Goal: Information Seeking & Learning: Learn about a topic

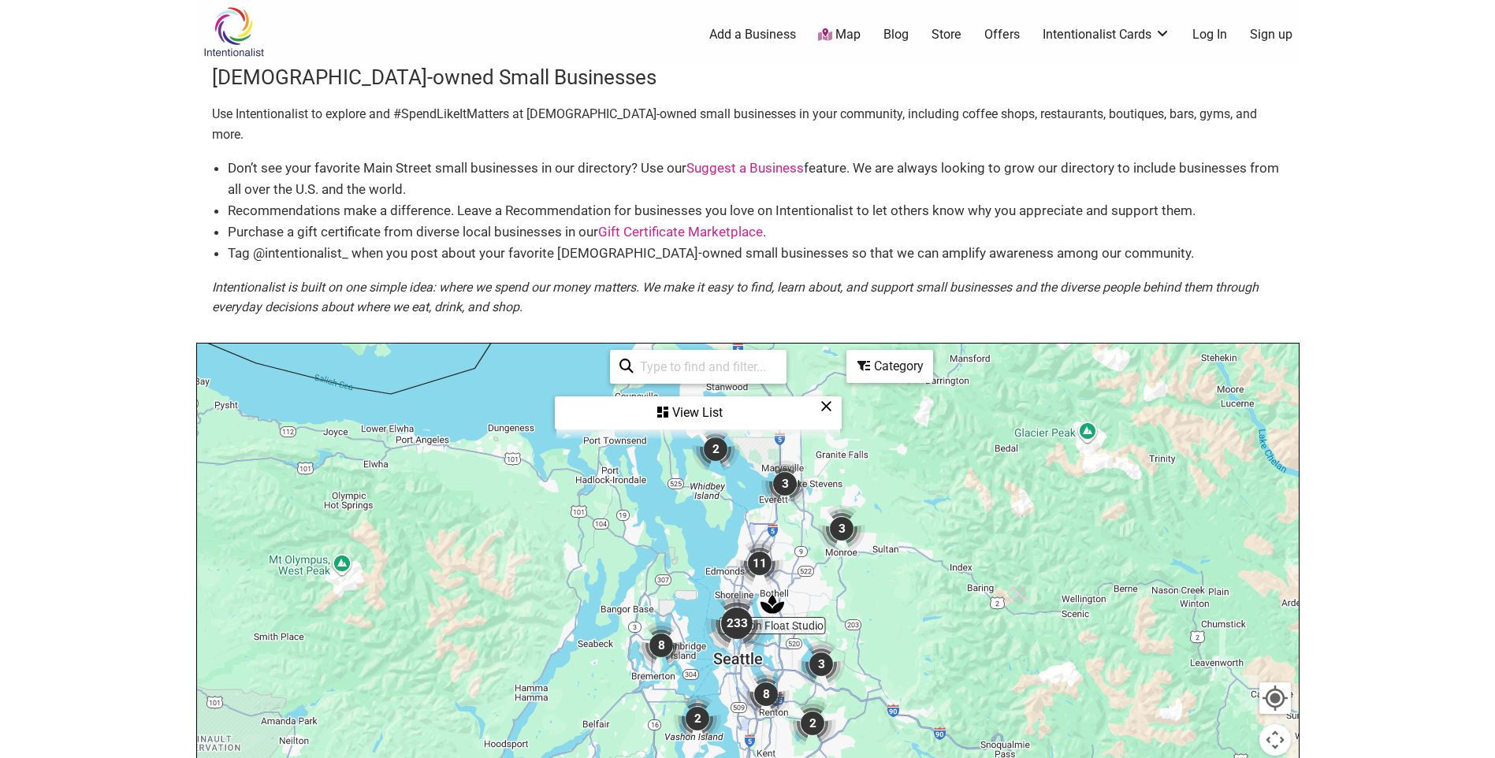
click at [744, 603] on img "233" at bounding box center [736, 623] width 63 height 63
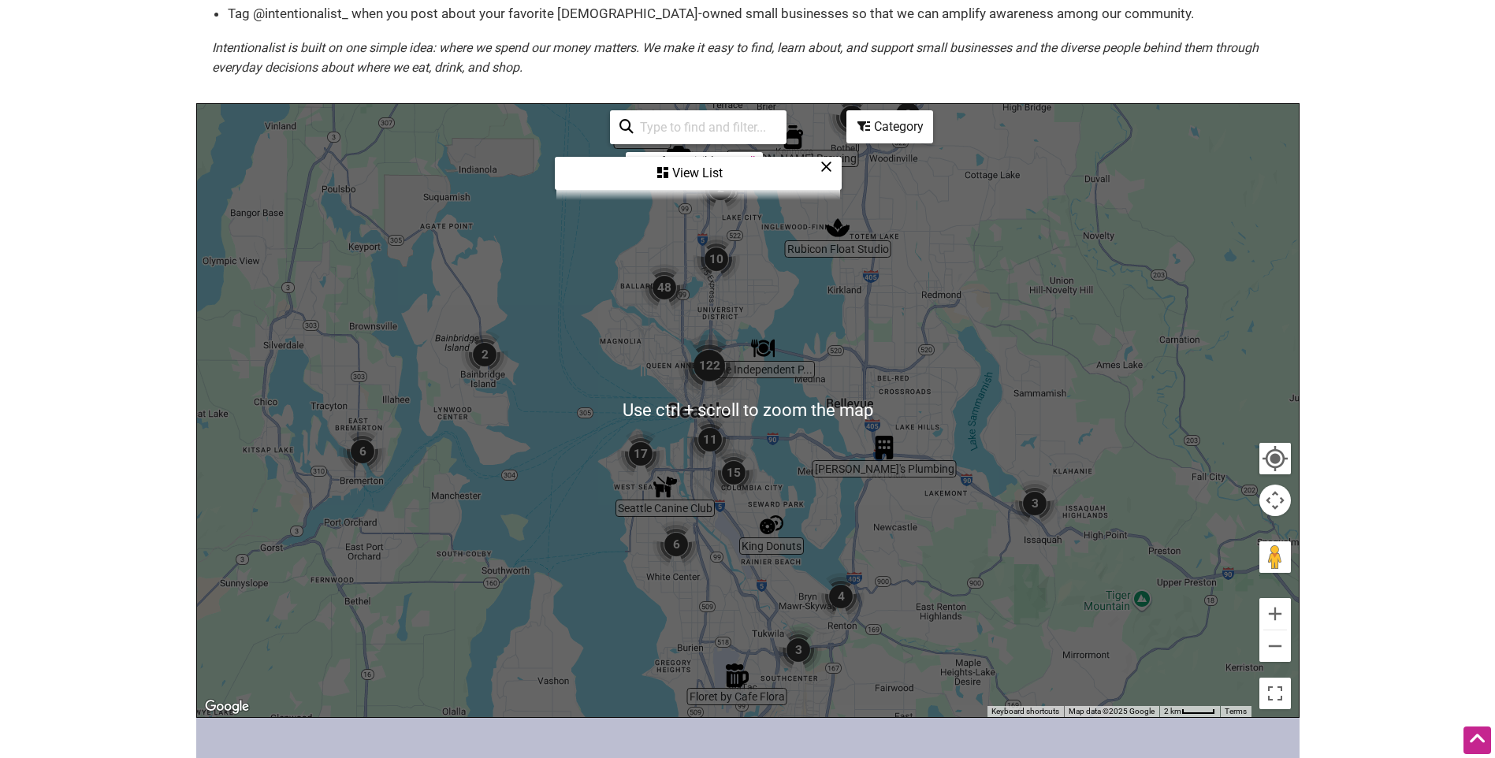
scroll to position [315, 0]
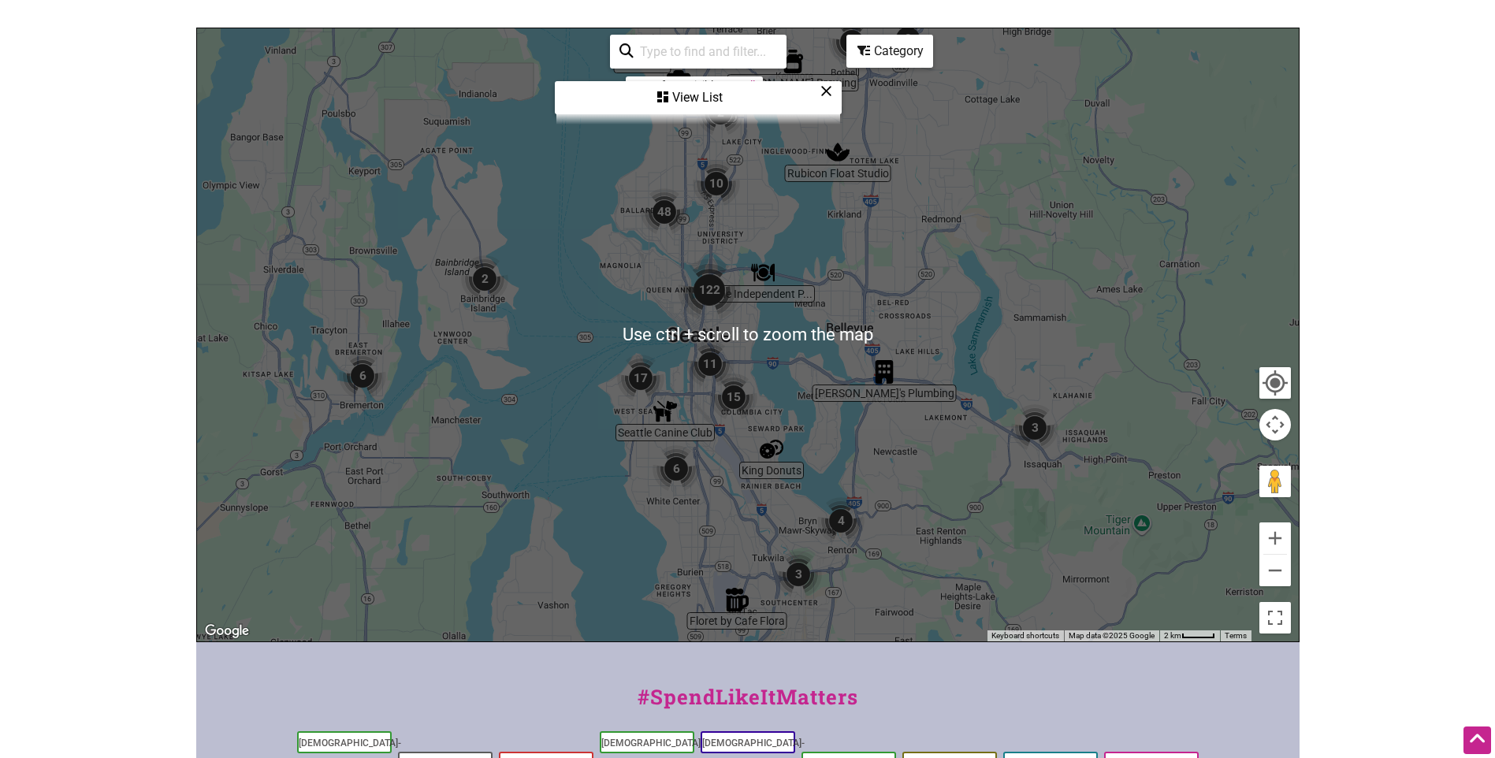
click at [1336, 392] on body "× Menu 0 Add a Business Map Blog Store Offers Intentionalist Cards Buy Black Ca…" at bounding box center [747, 64] width 1495 height 758
click at [1390, 393] on body "× Menu 0 Add a Business Map Blog Store Offers Intentionalist Cards Buy Black Ca…" at bounding box center [747, 64] width 1495 height 758
click at [969, 396] on div "To navigate, press the arrow keys." at bounding box center [748, 334] width 1102 height 613
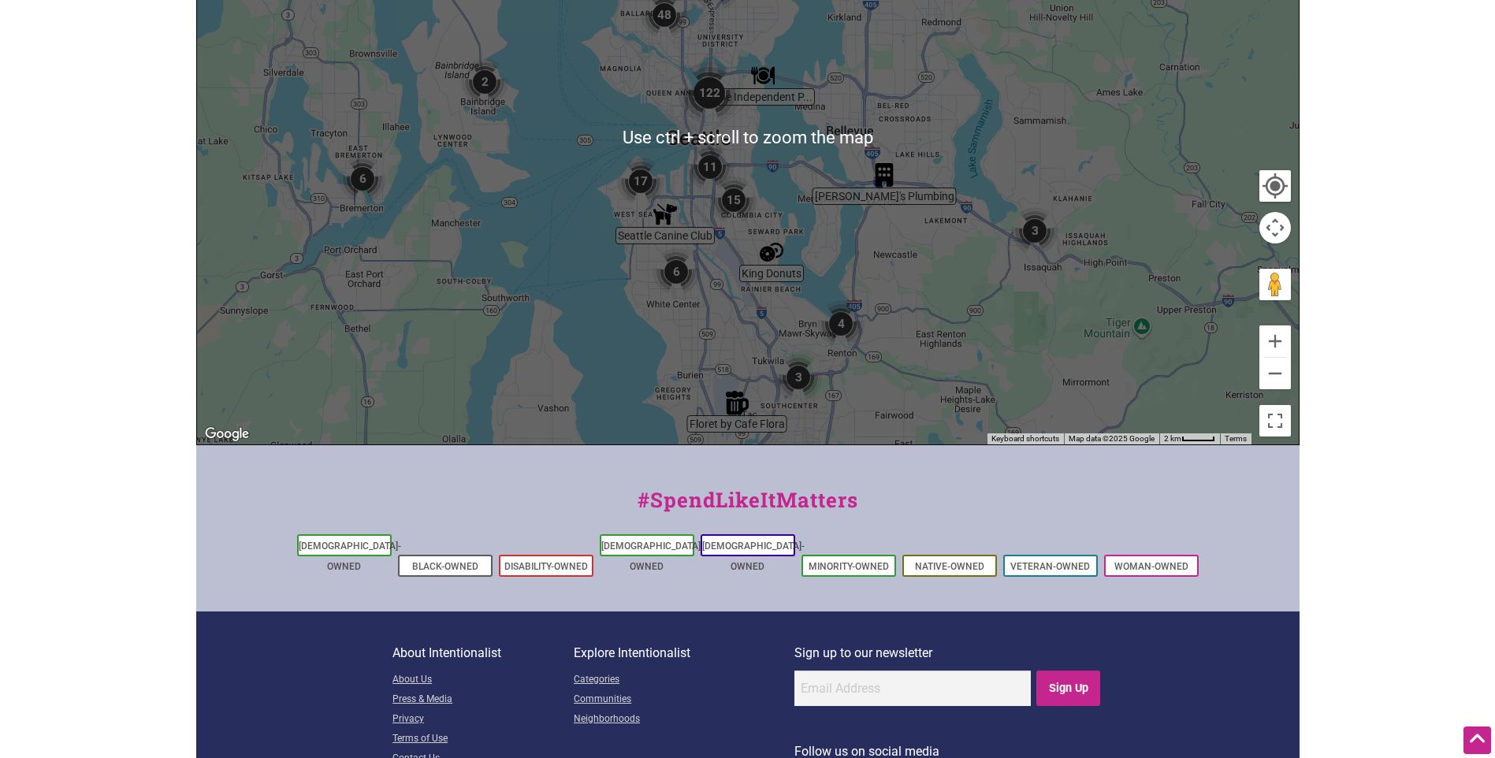
scroll to position [554, 0]
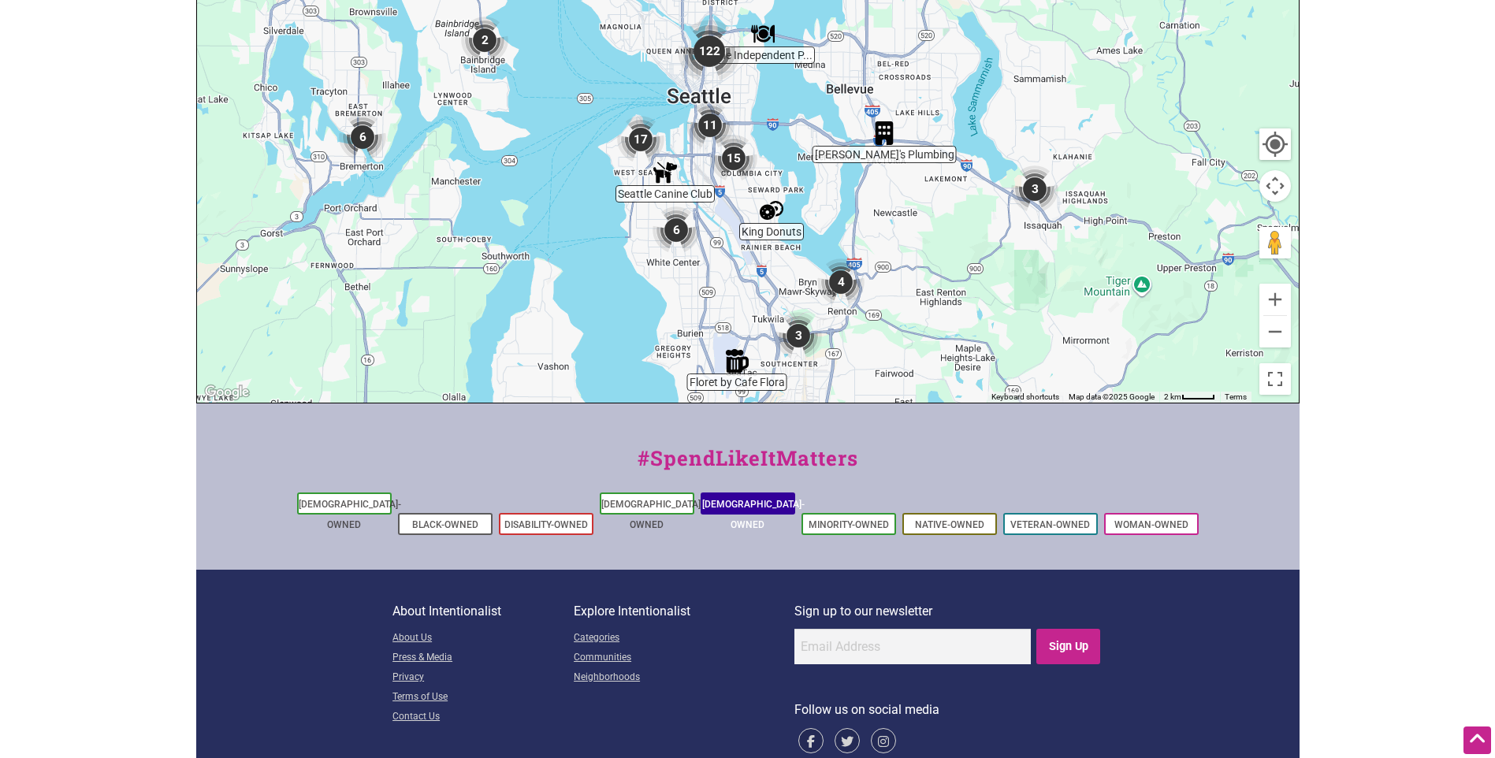
click at [727, 499] on link "[DEMOGRAPHIC_DATA]-Owned" at bounding box center [753, 515] width 102 height 32
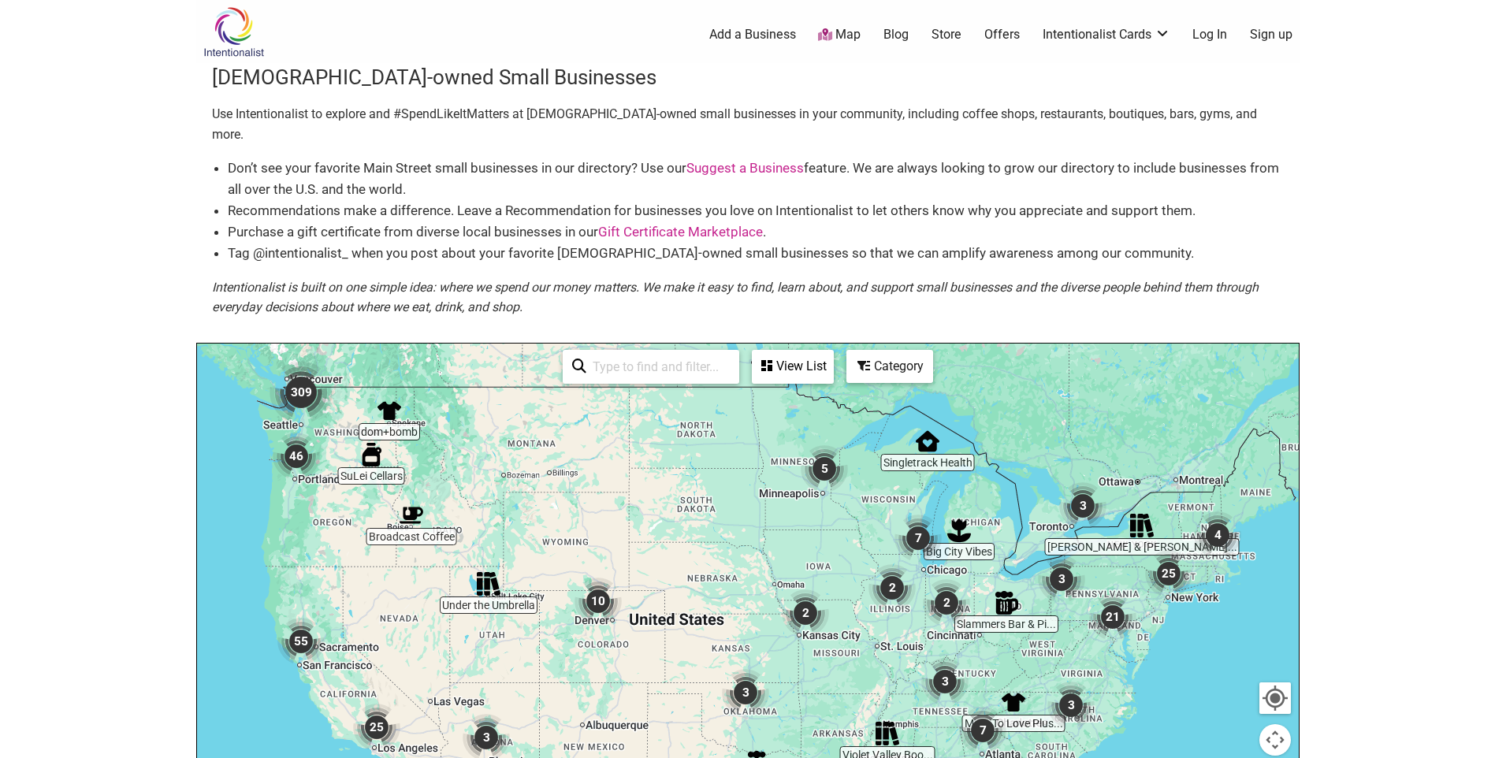
click at [300, 376] on img "309" at bounding box center [301, 392] width 63 height 63
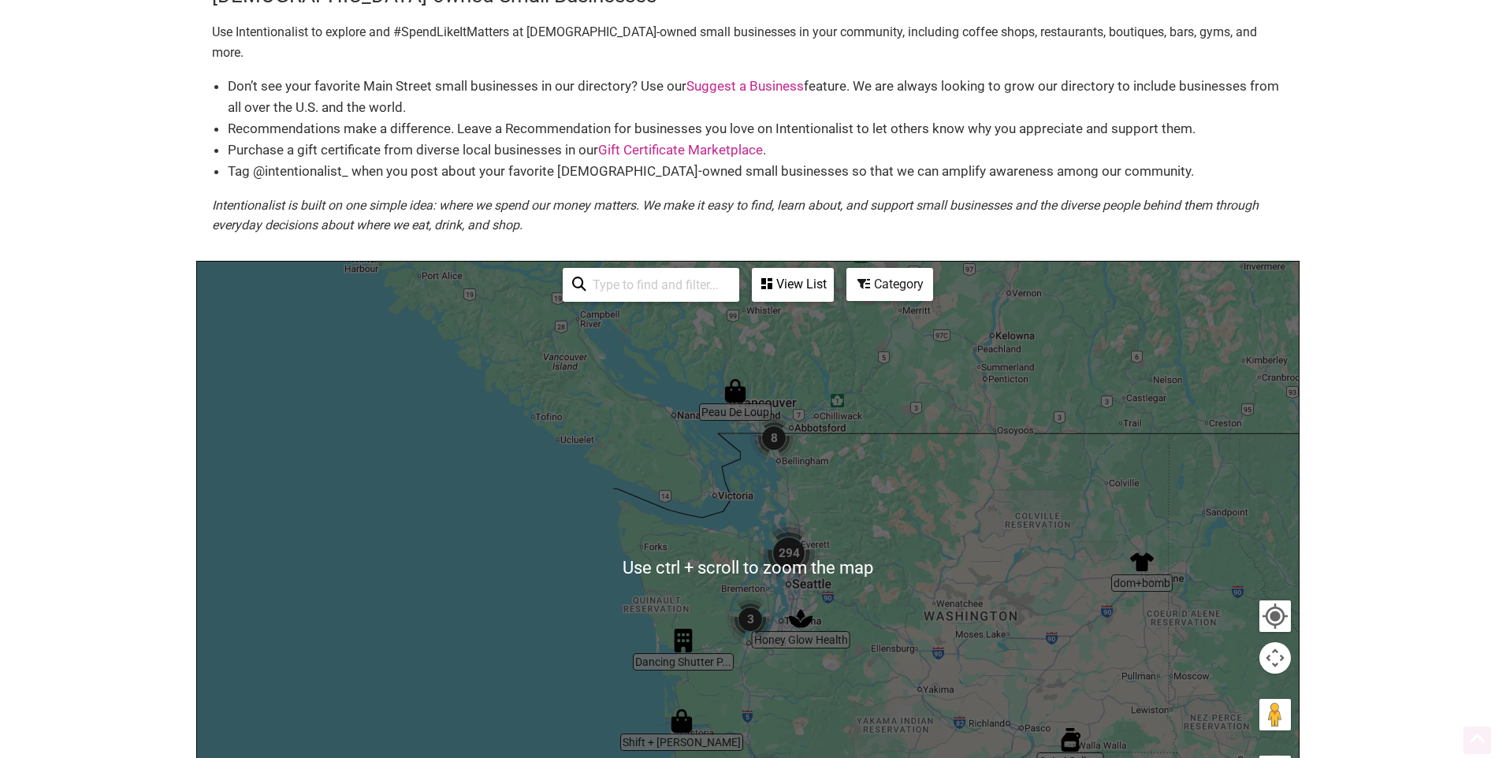
scroll to position [158, 0]
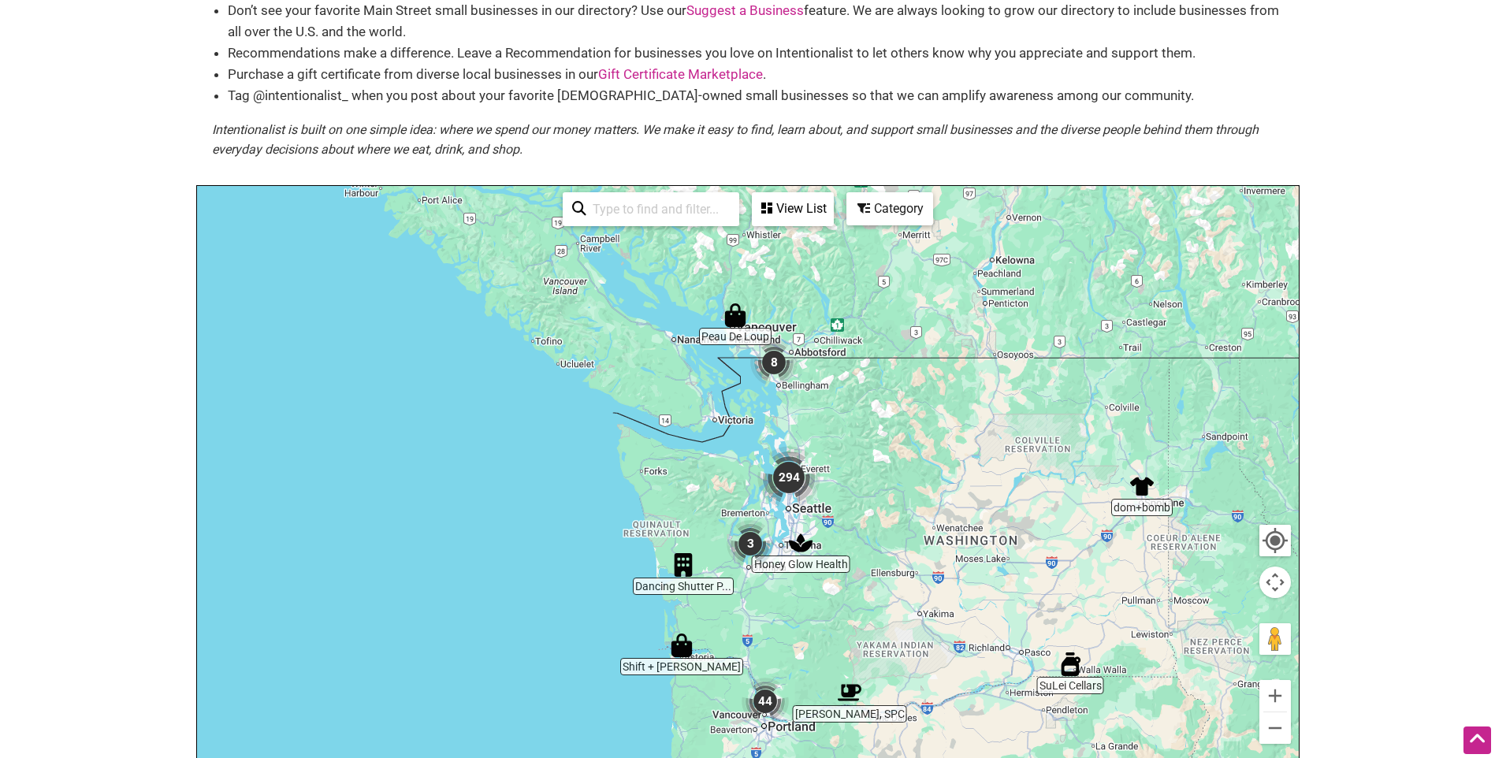
click at [787, 453] on img "294" at bounding box center [788, 477] width 63 height 63
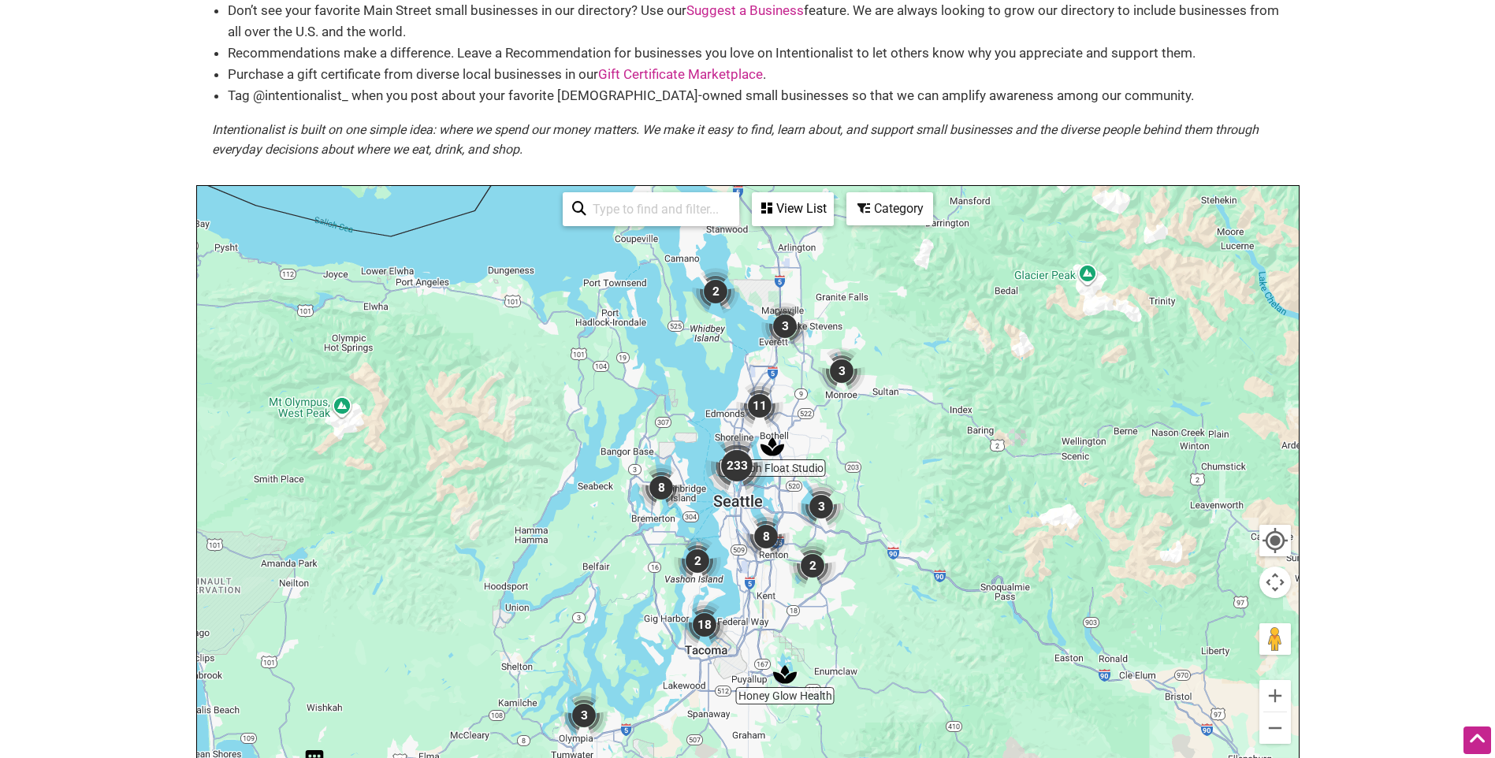
click at [790, 312] on img "3" at bounding box center [784, 326] width 47 height 47
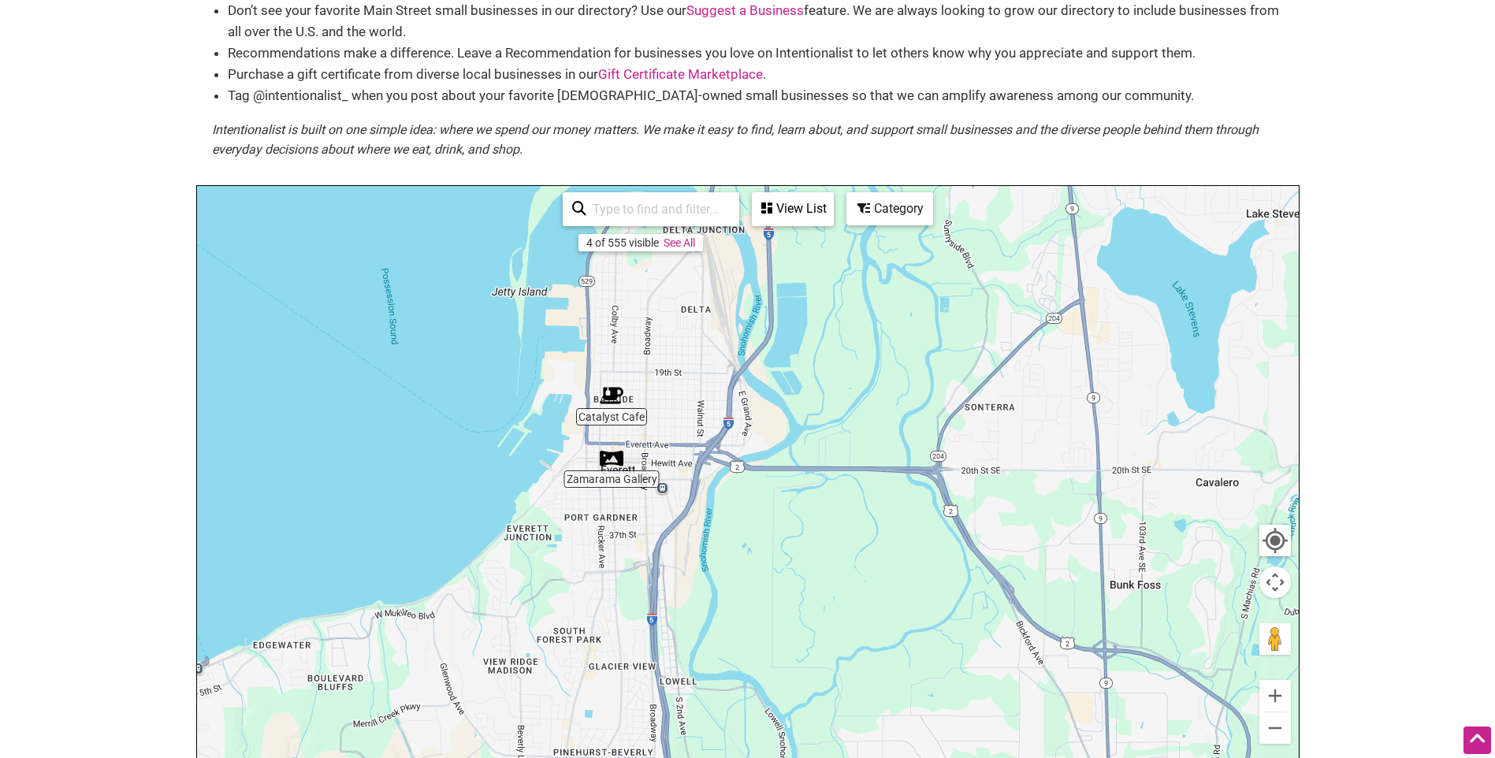
drag, startPoint x: 592, startPoint y: 336, endPoint x: 733, endPoint y: 486, distance: 206.3
click at [733, 486] on div "To navigate, press the arrow keys." at bounding box center [748, 492] width 1102 height 613
click at [616, 393] on div "To navigate, press the arrow keys." at bounding box center [748, 492] width 1102 height 613
click at [616, 384] on img "Catalyst Cafe" at bounding box center [612, 396] width 24 height 24
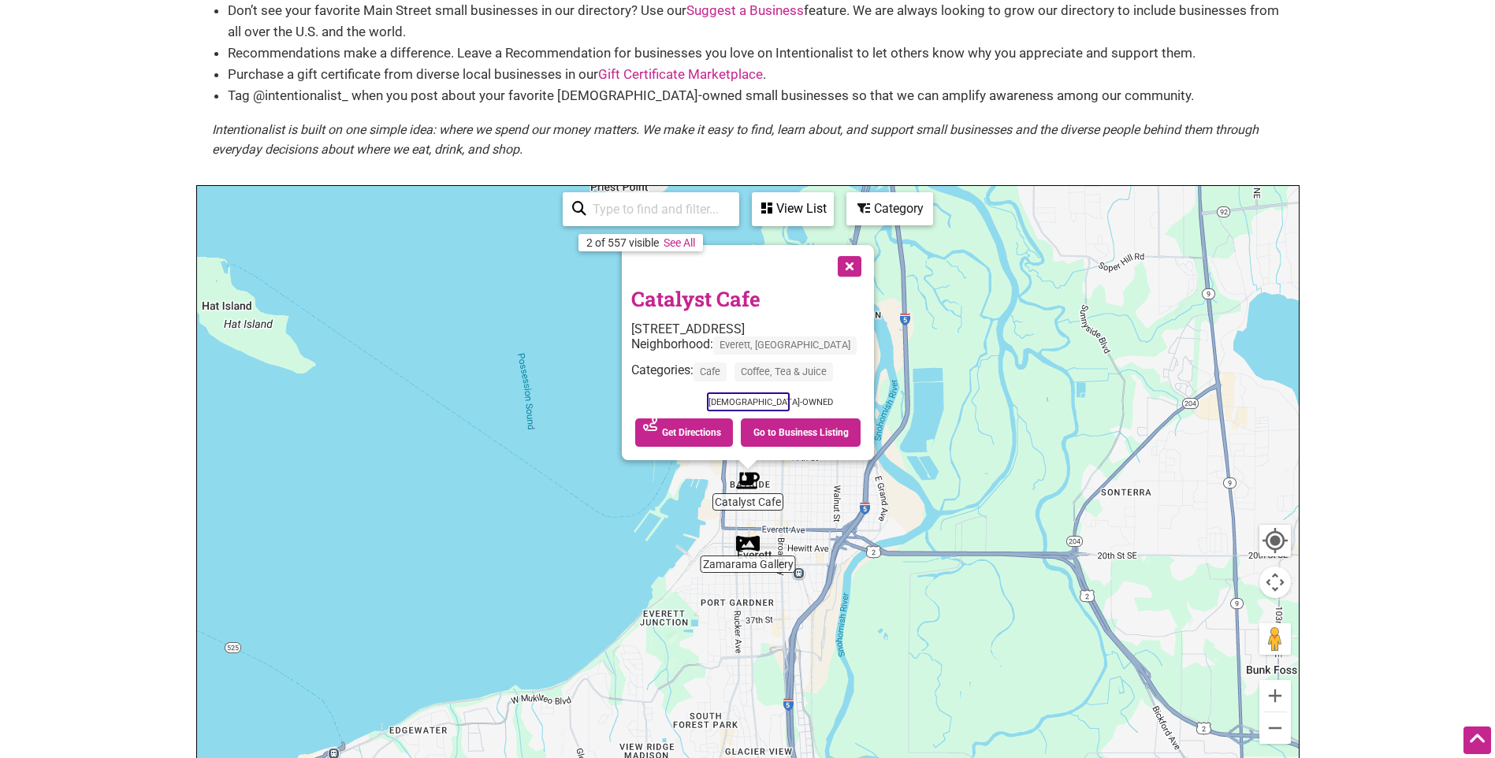
click at [838, 245] on button "Close" at bounding box center [847, 264] width 39 height 39
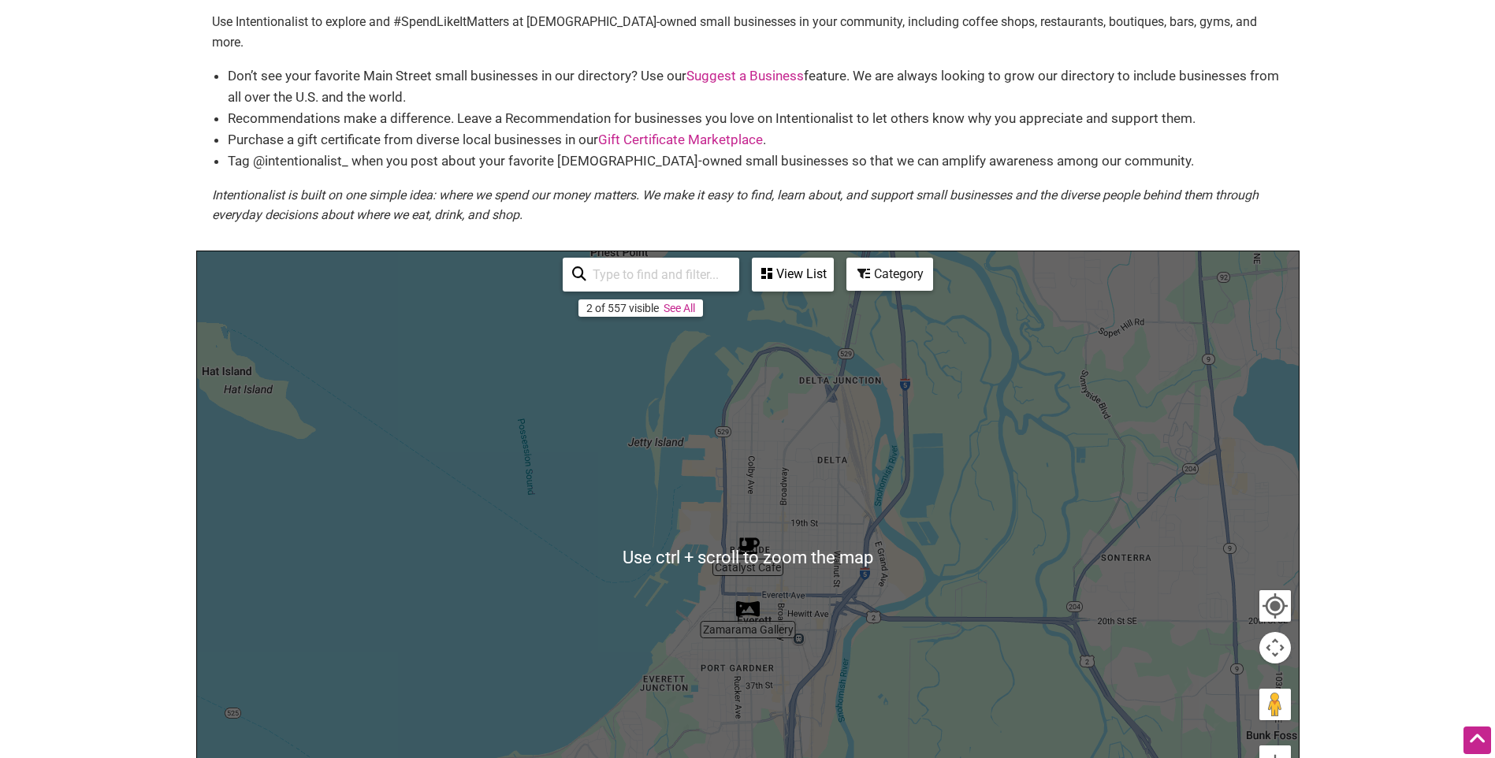
scroll to position [0, 0]
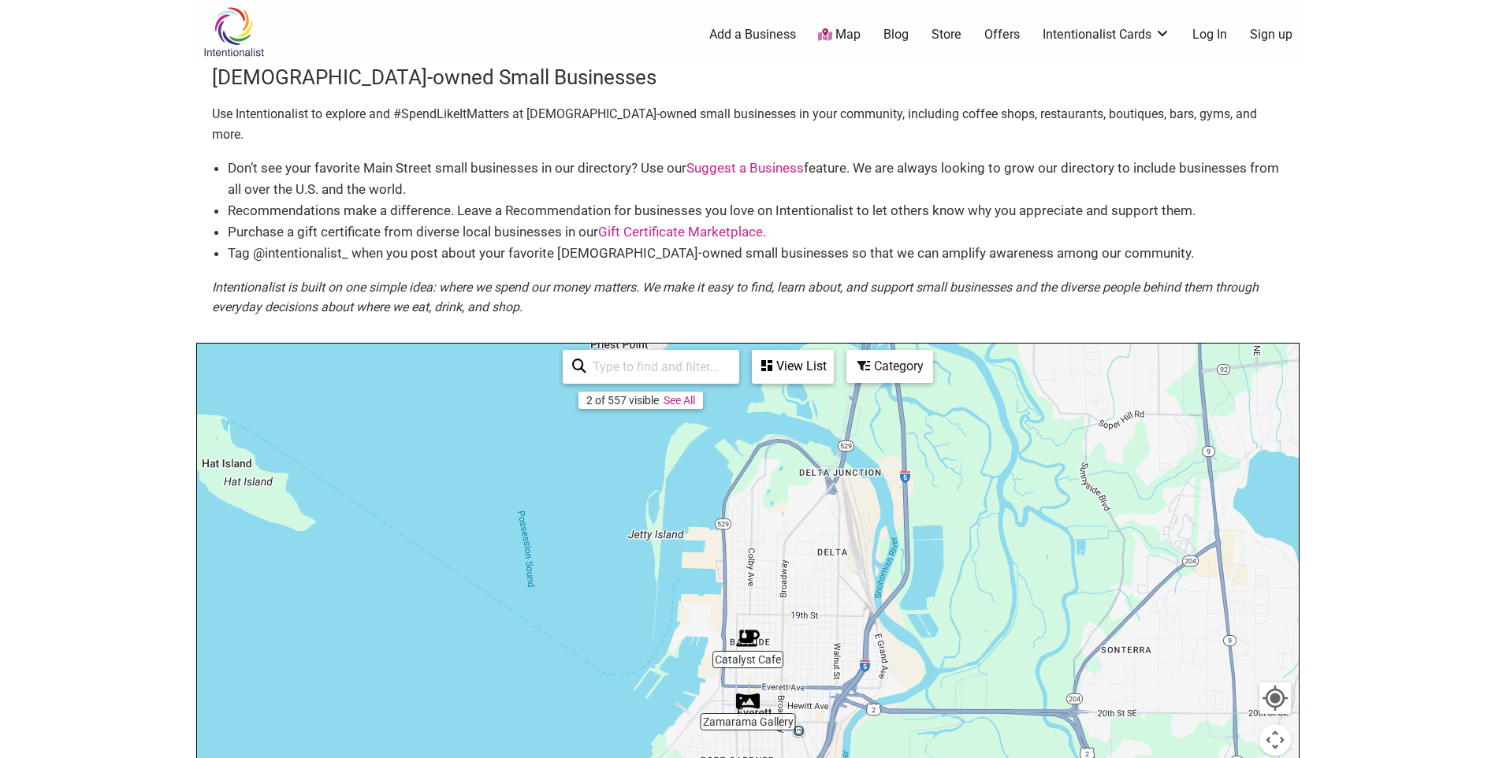
click at [787, 352] on div "View List" at bounding box center [792, 367] width 79 height 30
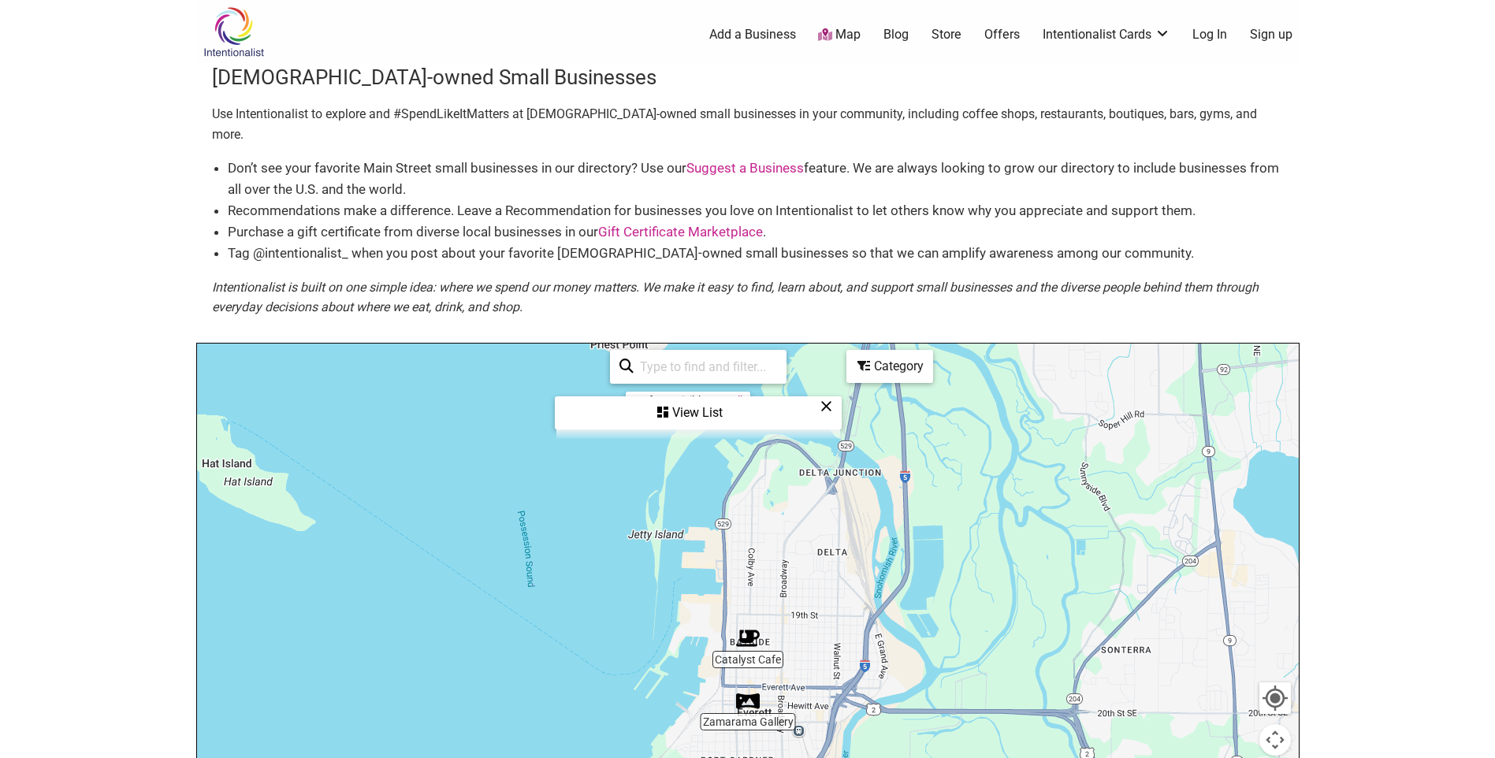
click at [707, 398] on div "View List" at bounding box center [698, 413] width 284 height 30
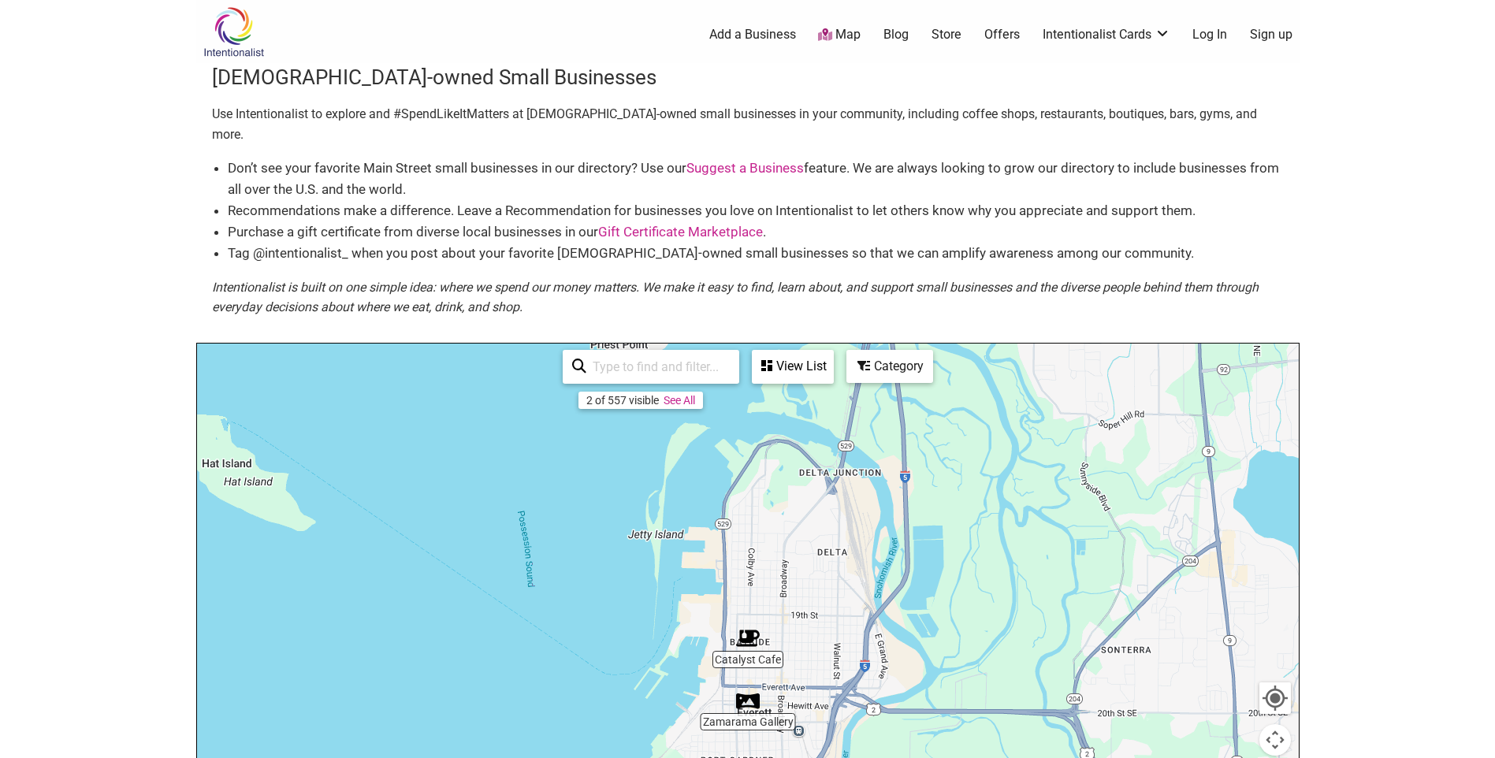
click at [805, 352] on div "View List" at bounding box center [792, 367] width 79 height 30
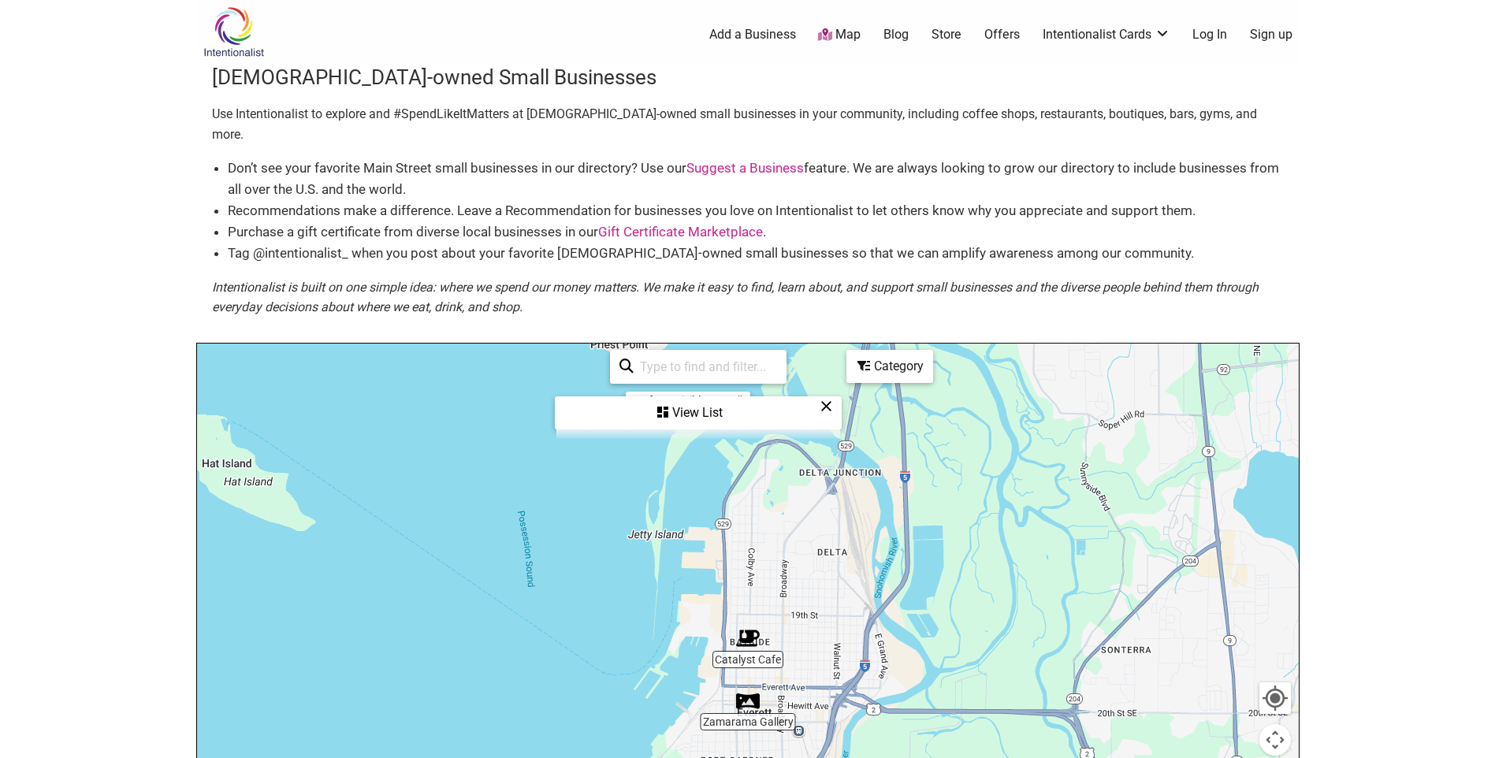
click at [716, 398] on div "View List" at bounding box center [698, 413] width 284 height 30
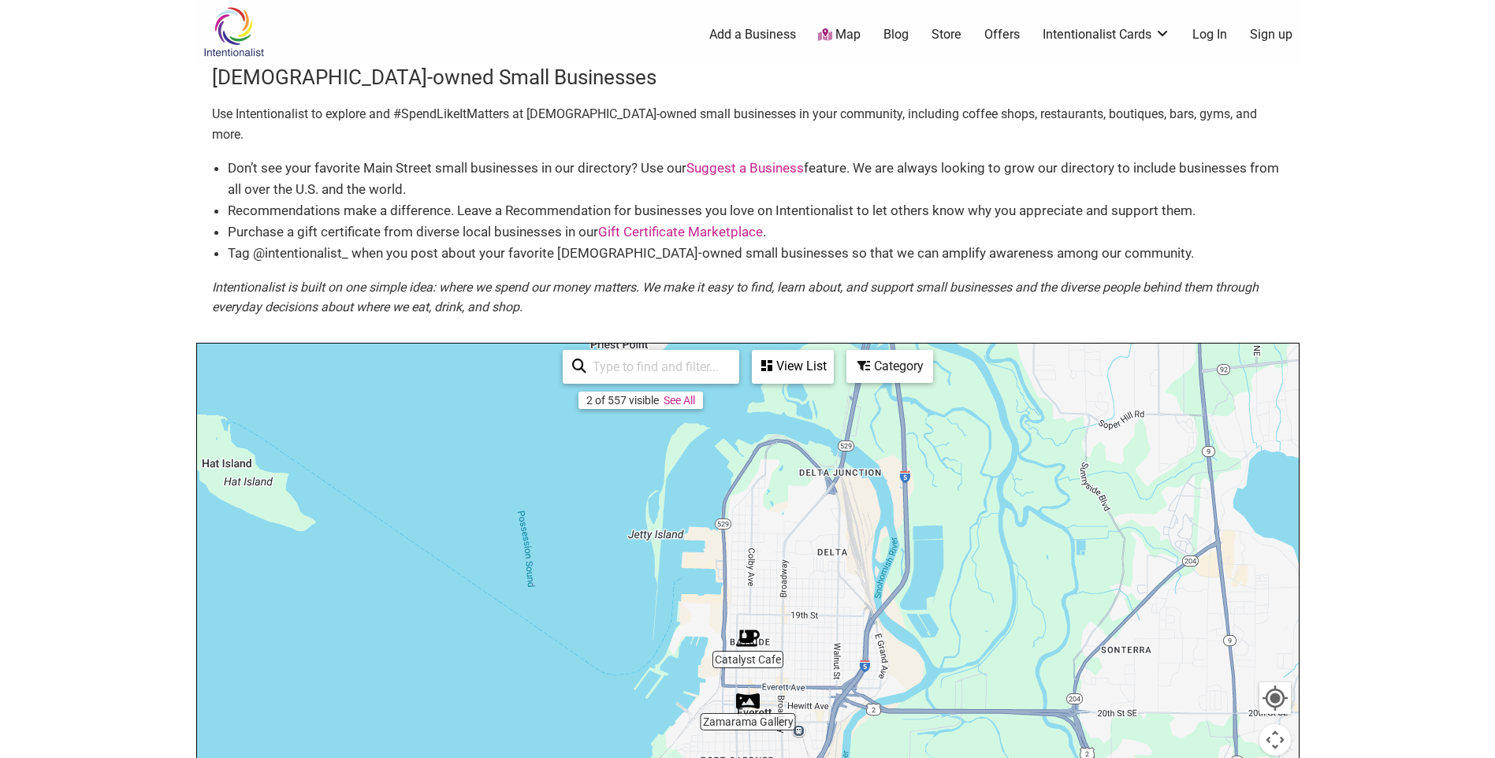
click at [797, 352] on div "View List" at bounding box center [792, 367] width 79 height 30
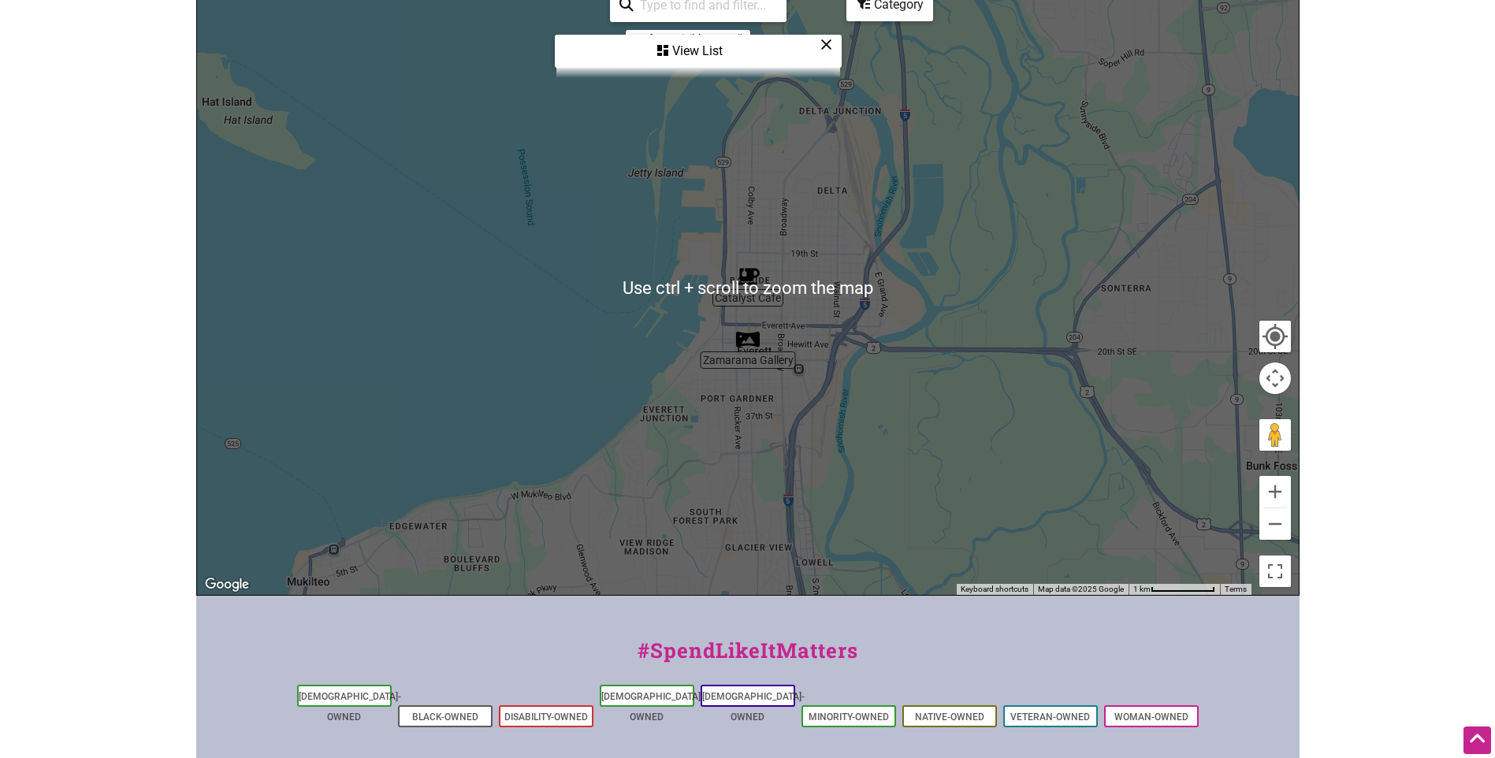
scroll to position [236, 0]
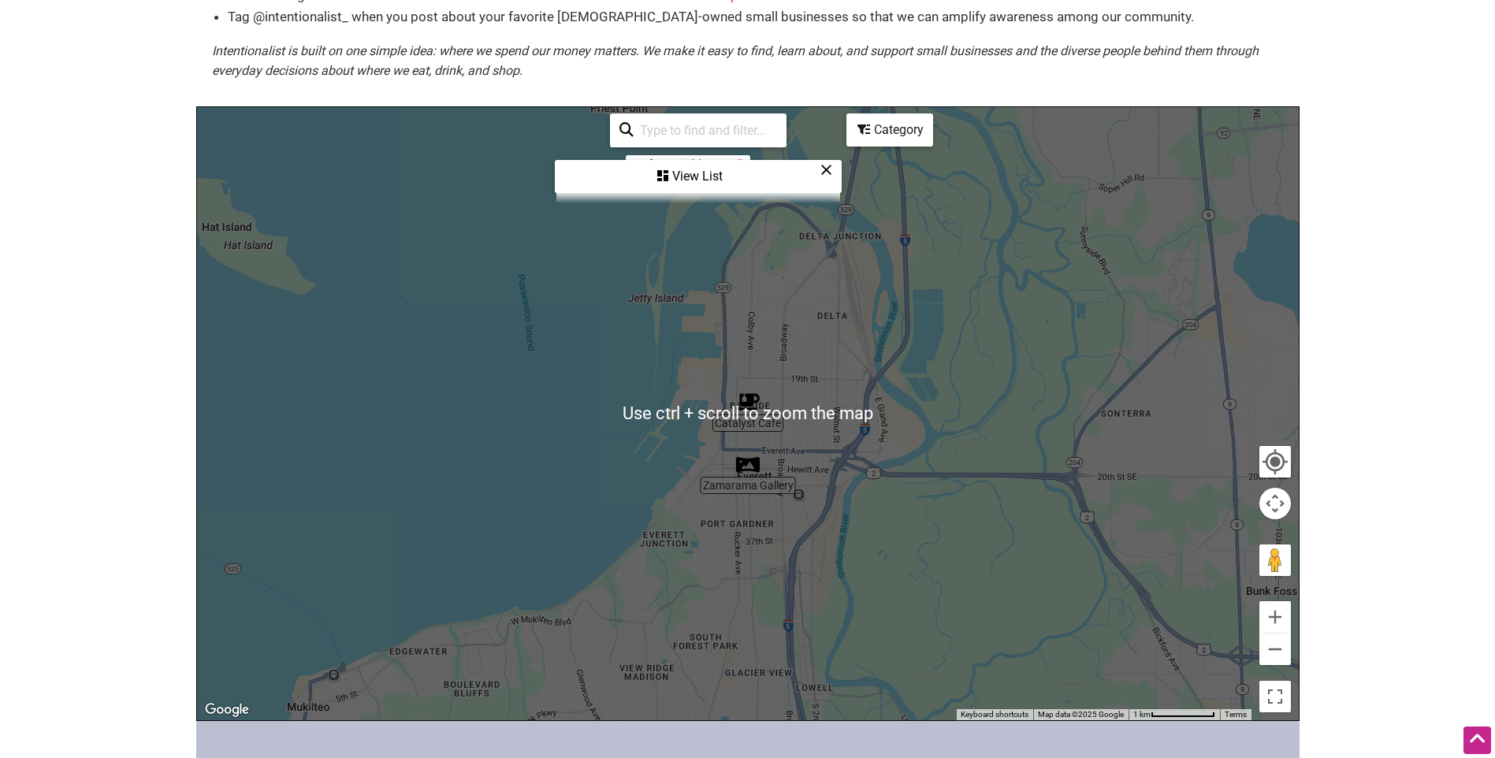
click at [712, 162] on div "View List" at bounding box center [698, 177] width 284 height 30
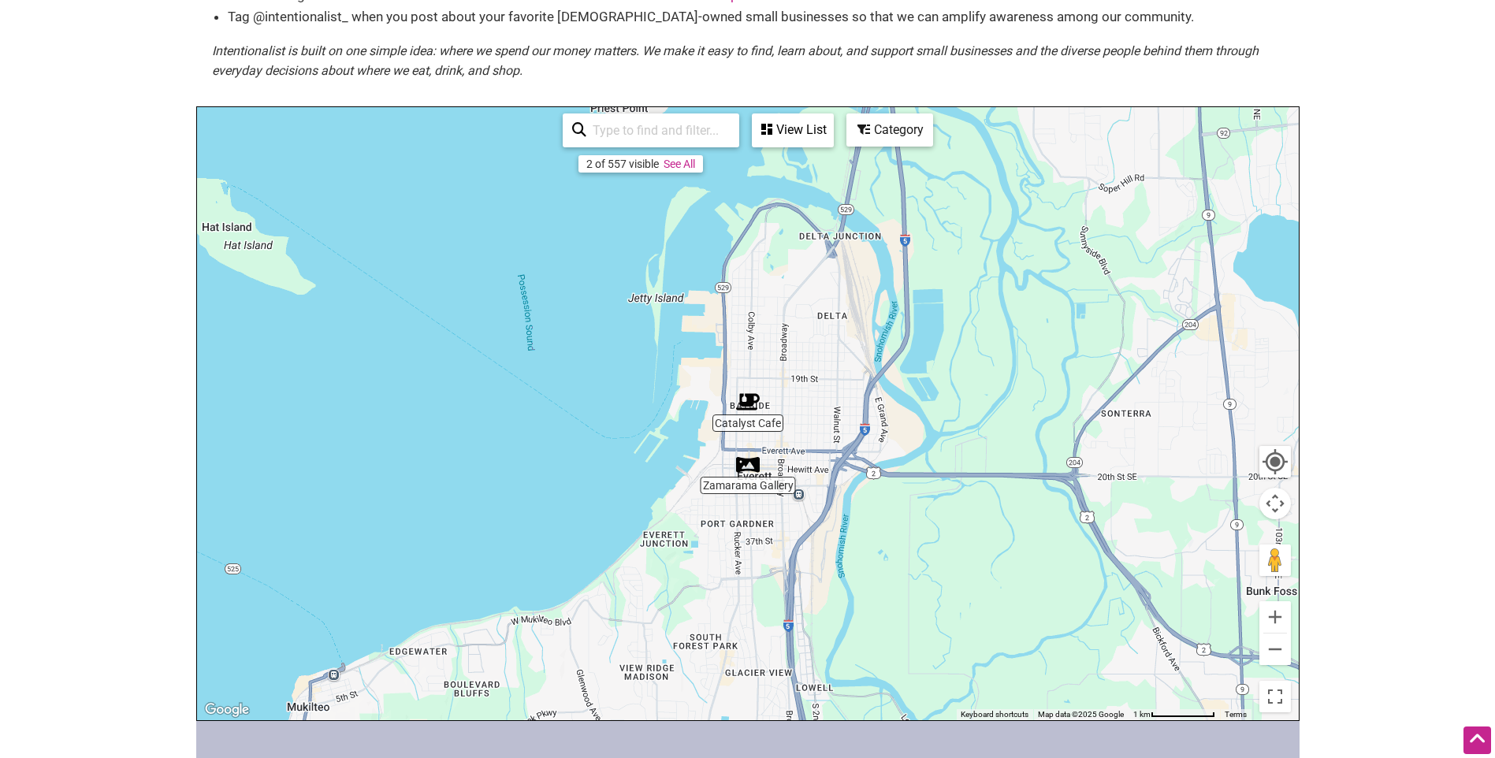
click at [687, 158] on link "See All" at bounding box center [680, 164] width 32 height 13
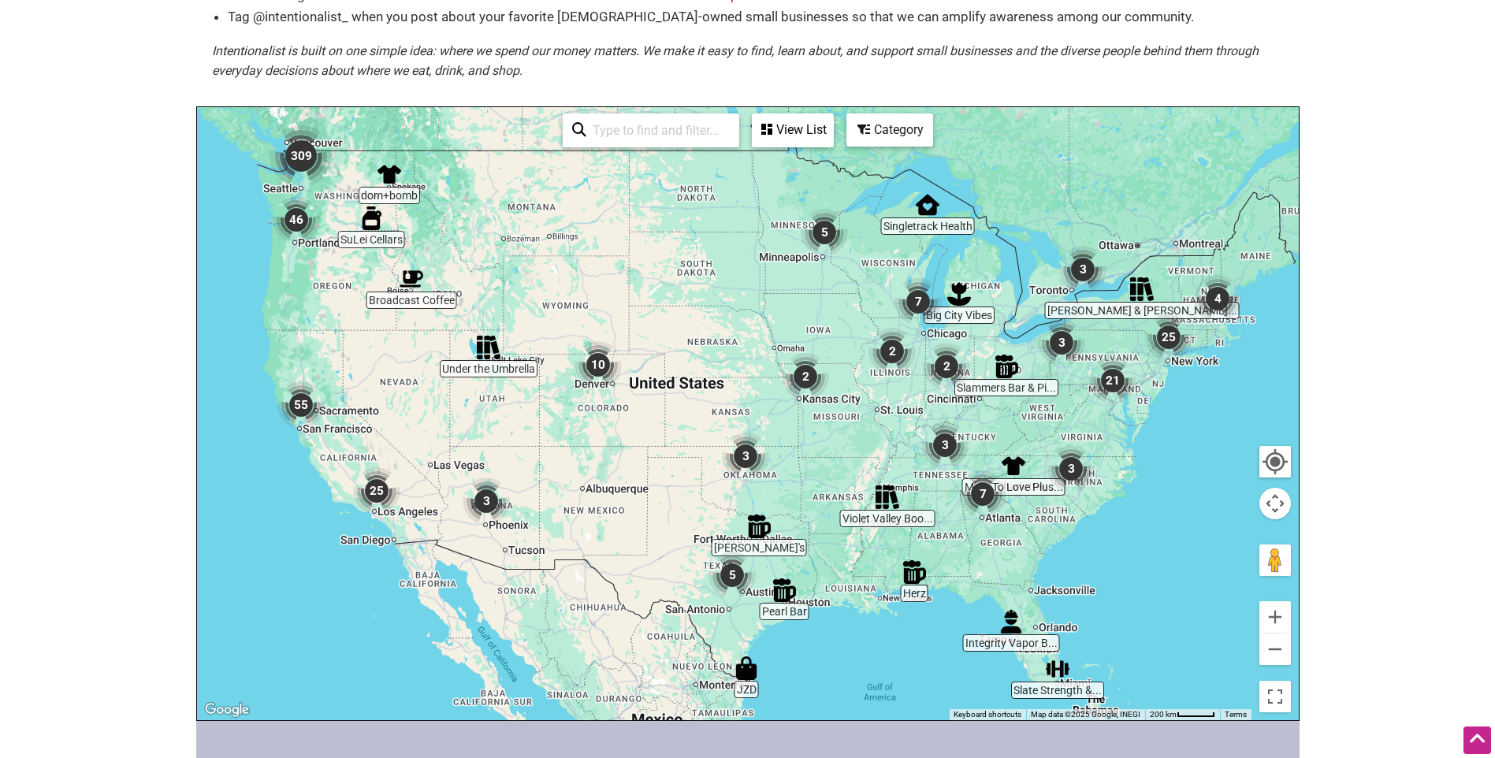
click at [309, 141] on img "309" at bounding box center [301, 156] width 63 height 63
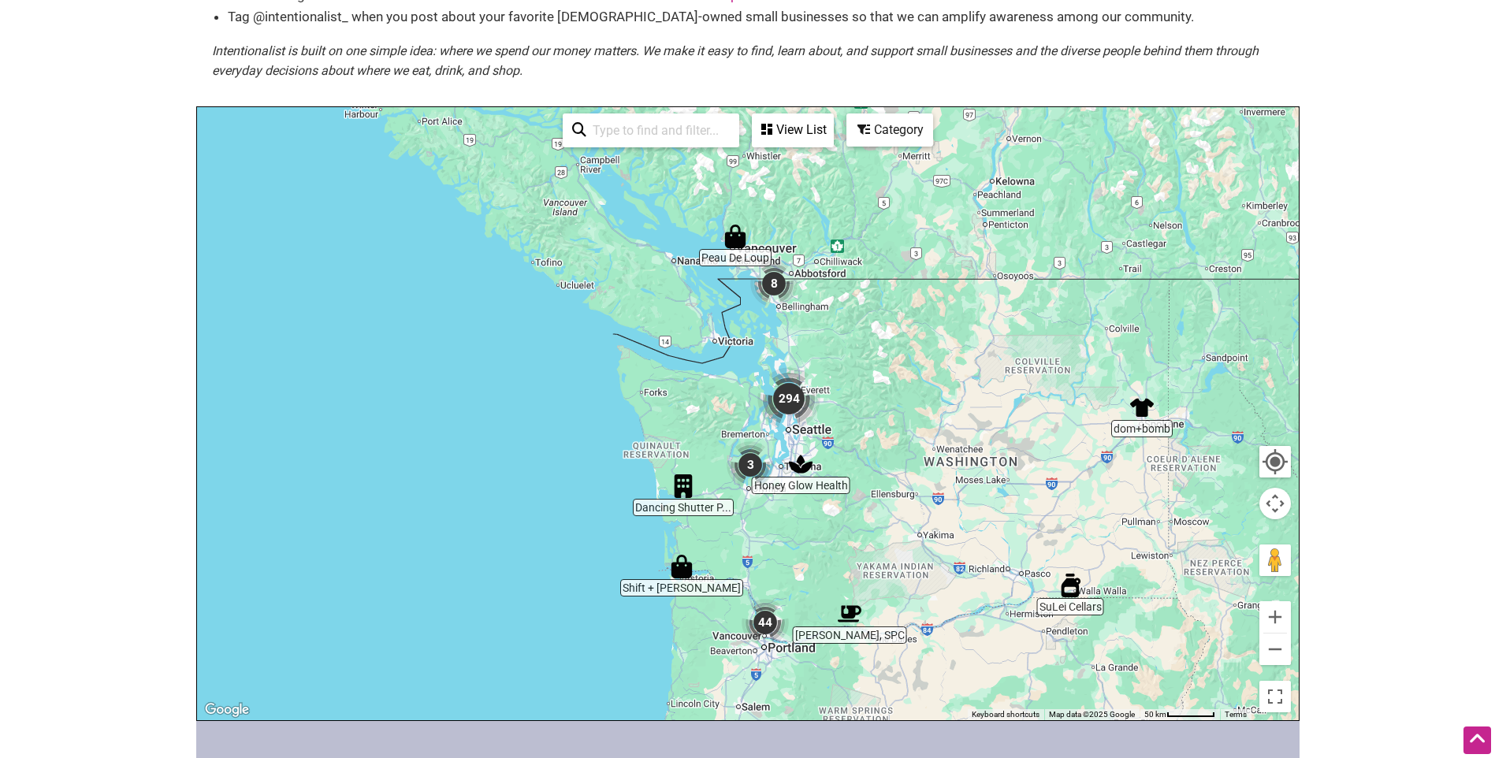
click at [777, 386] on img "294" at bounding box center [788, 398] width 63 height 63
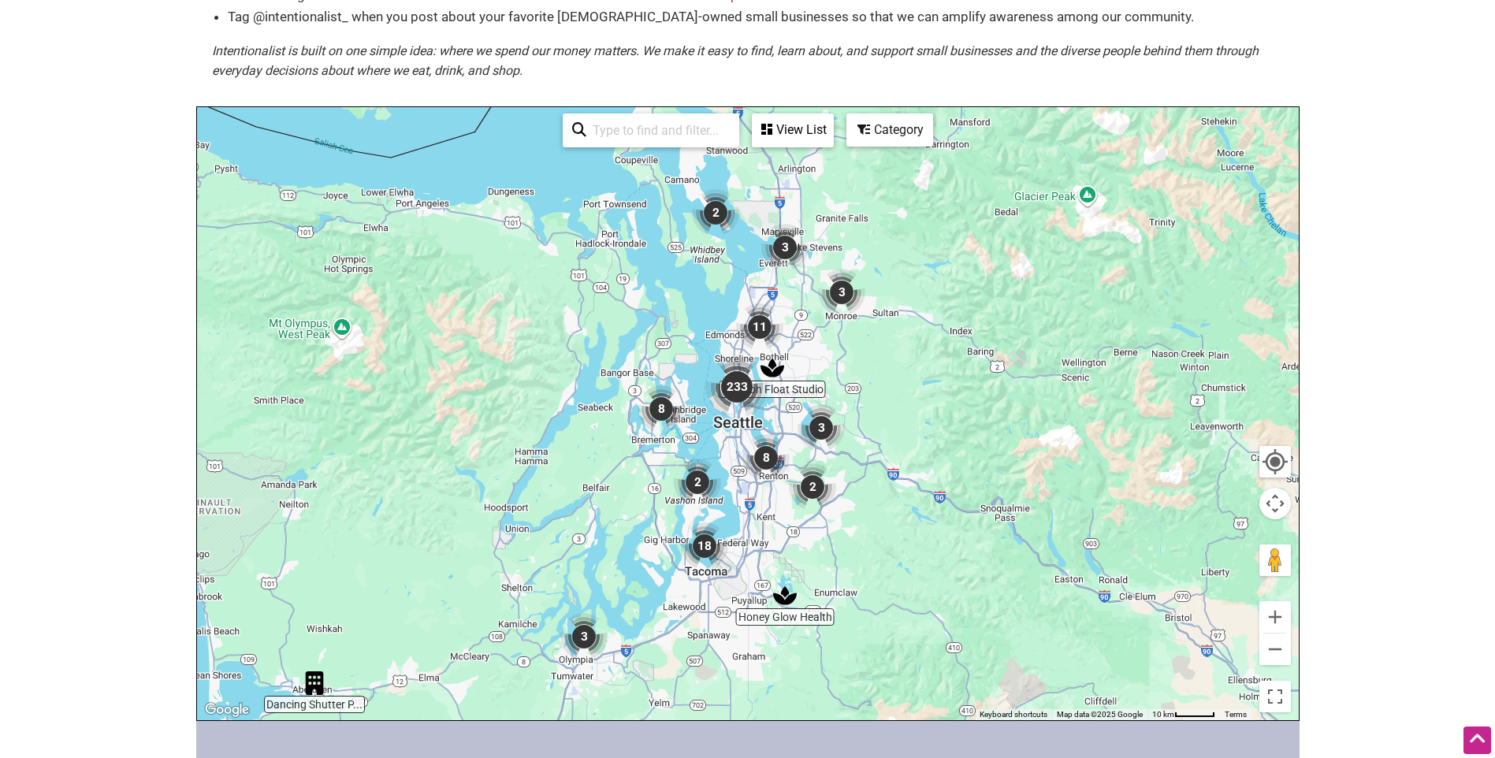
click at [819, 404] on img "3" at bounding box center [821, 427] width 47 height 47
click at [822, 411] on img "3" at bounding box center [821, 427] width 47 height 47
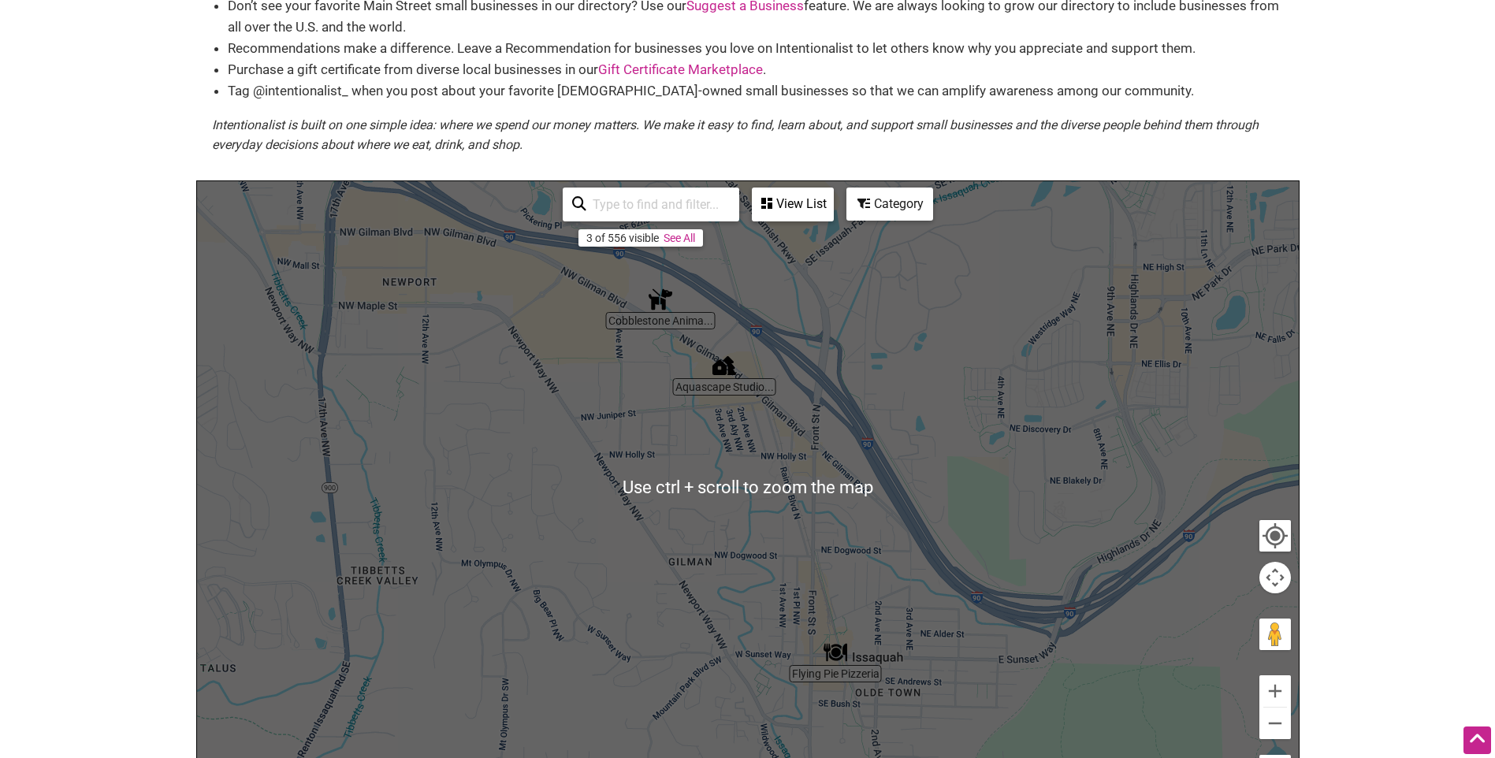
scroll to position [158, 0]
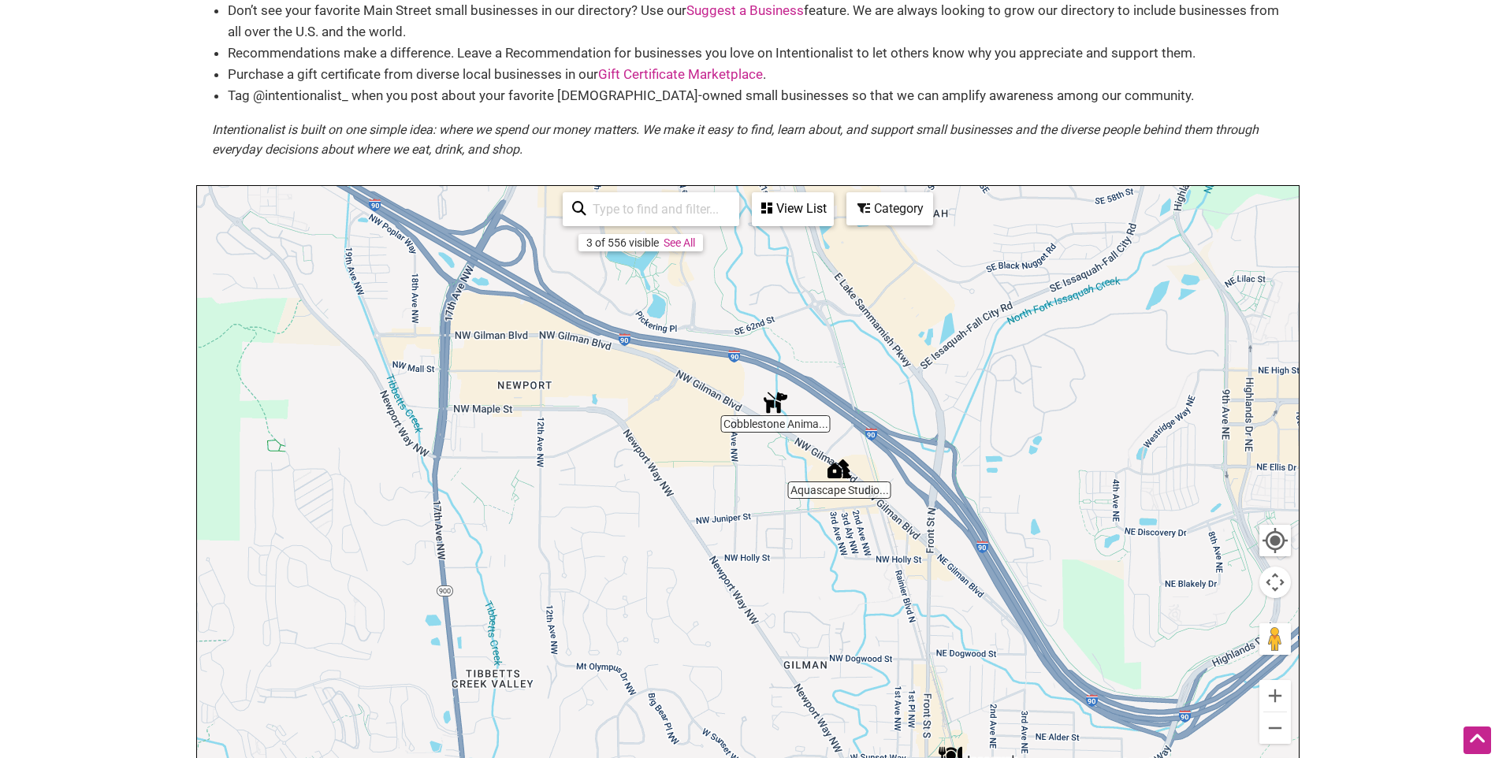
drag, startPoint x: 673, startPoint y: 404, endPoint x: 826, endPoint y: 535, distance: 201.2
click at [826, 535] on div "To navigate, press the arrow keys." at bounding box center [748, 492] width 1102 height 613
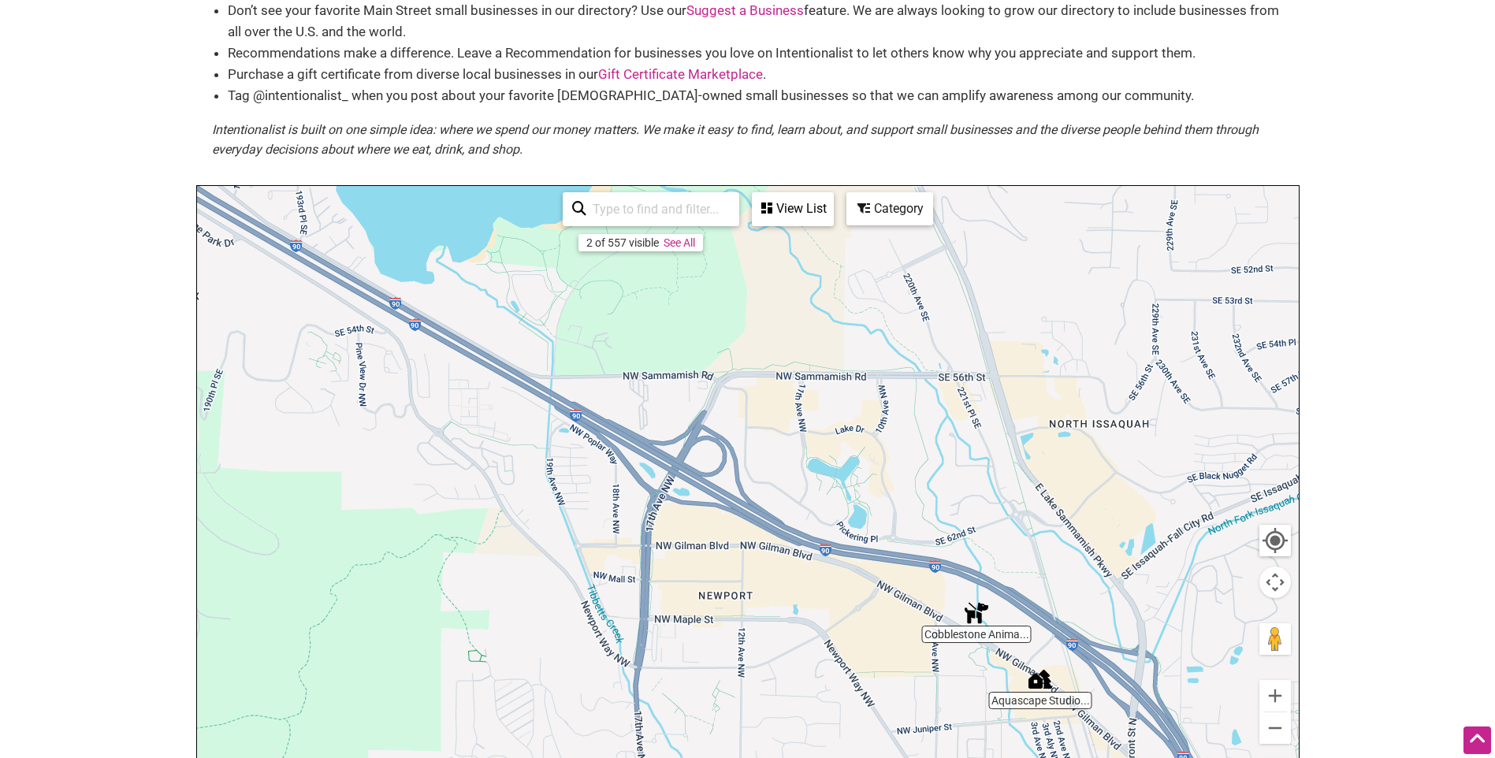
drag, startPoint x: 708, startPoint y: 392, endPoint x: 806, endPoint y: 526, distance: 166.9
click at [806, 526] on div "To navigate, press the arrow keys." at bounding box center [748, 492] width 1102 height 613
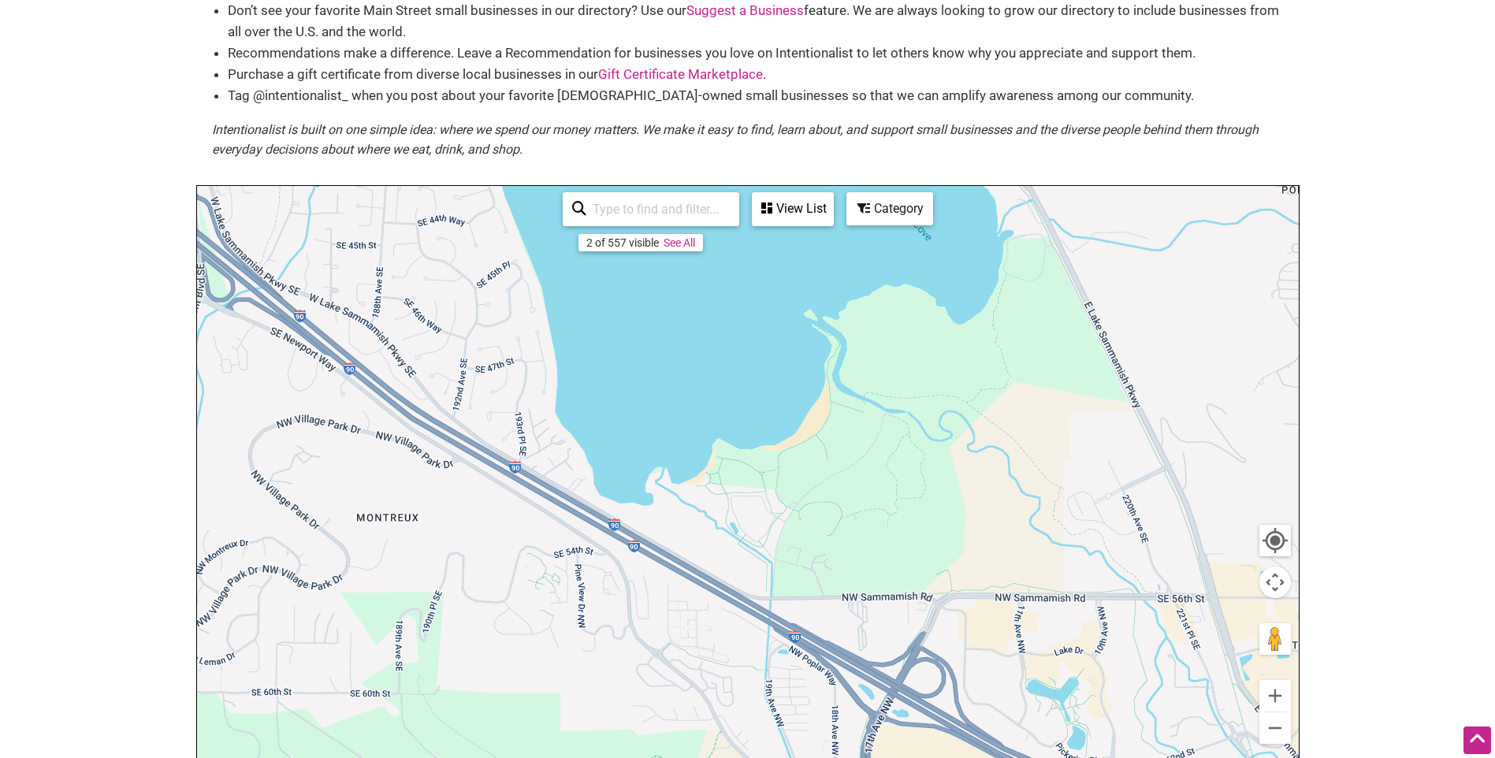
drag, startPoint x: 733, startPoint y: 445, endPoint x: 950, endPoint y: 609, distance: 271.8
click at [955, 614] on div "To navigate, press the arrow keys." at bounding box center [748, 492] width 1102 height 613
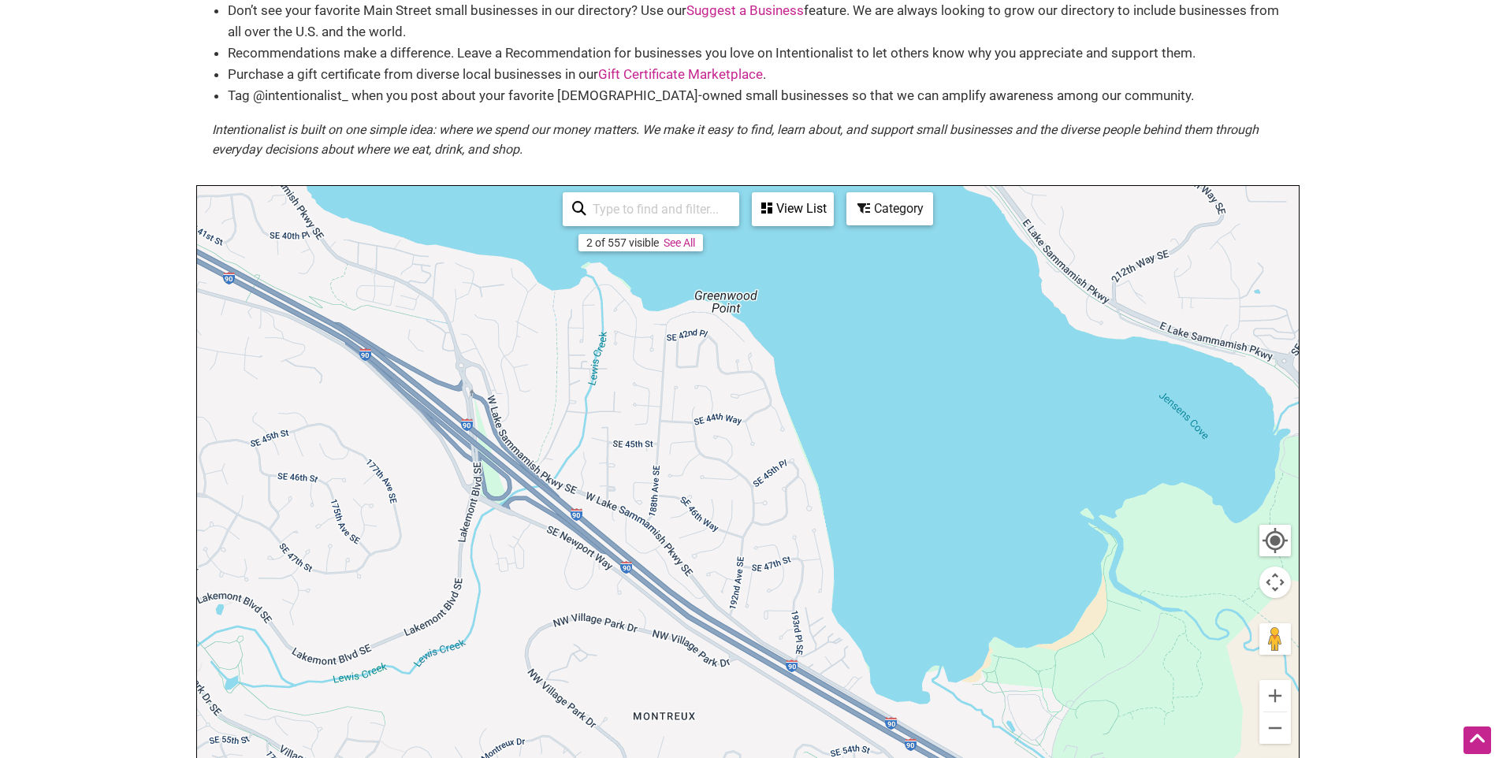
drag, startPoint x: 581, startPoint y: 434, endPoint x: 939, endPoint y: 597, distance: 394.0
click at [936, 596] on div "To navigate, press the arrow keys." at bounding box center [748, 492] width 1102 height 613
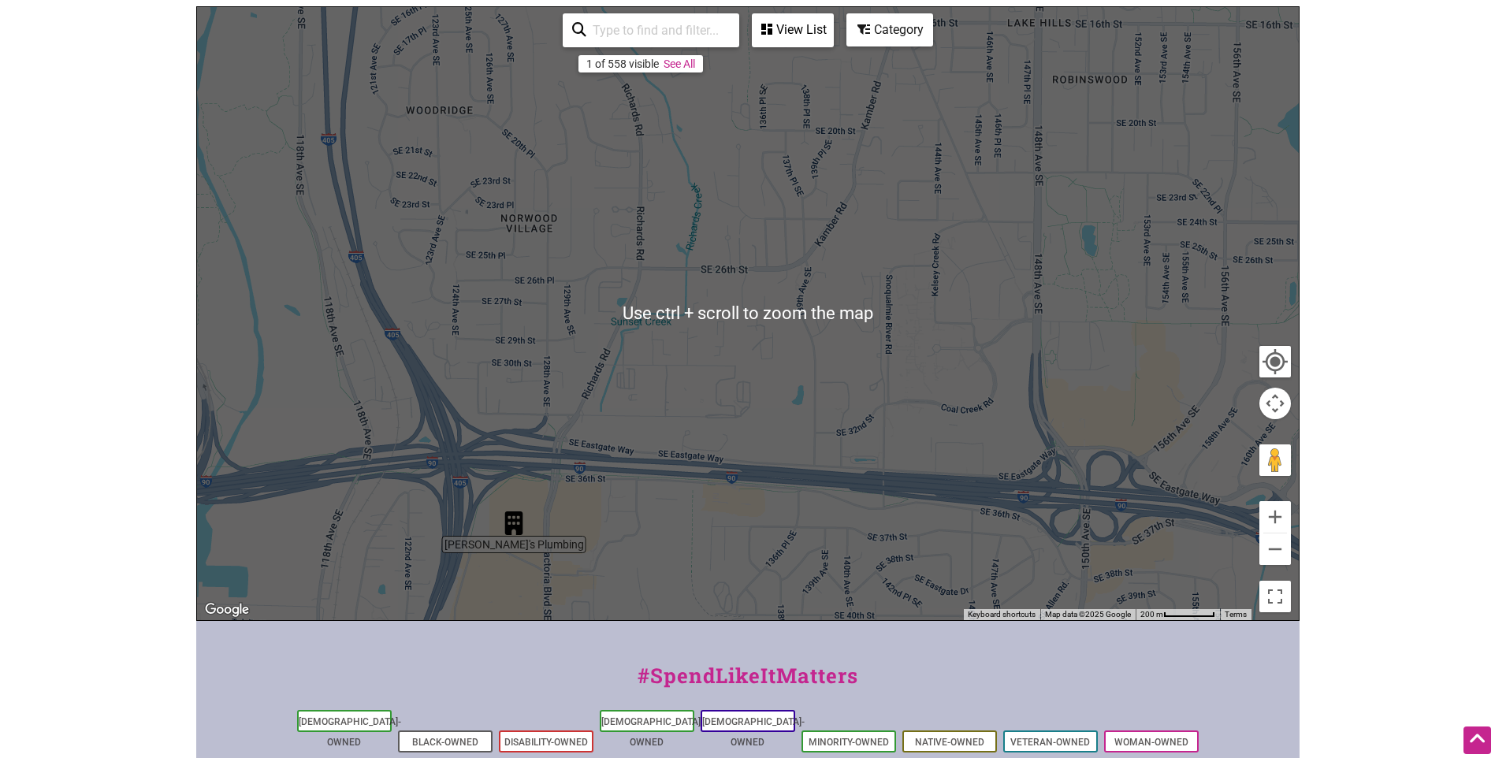
scroll to position [315, 0]
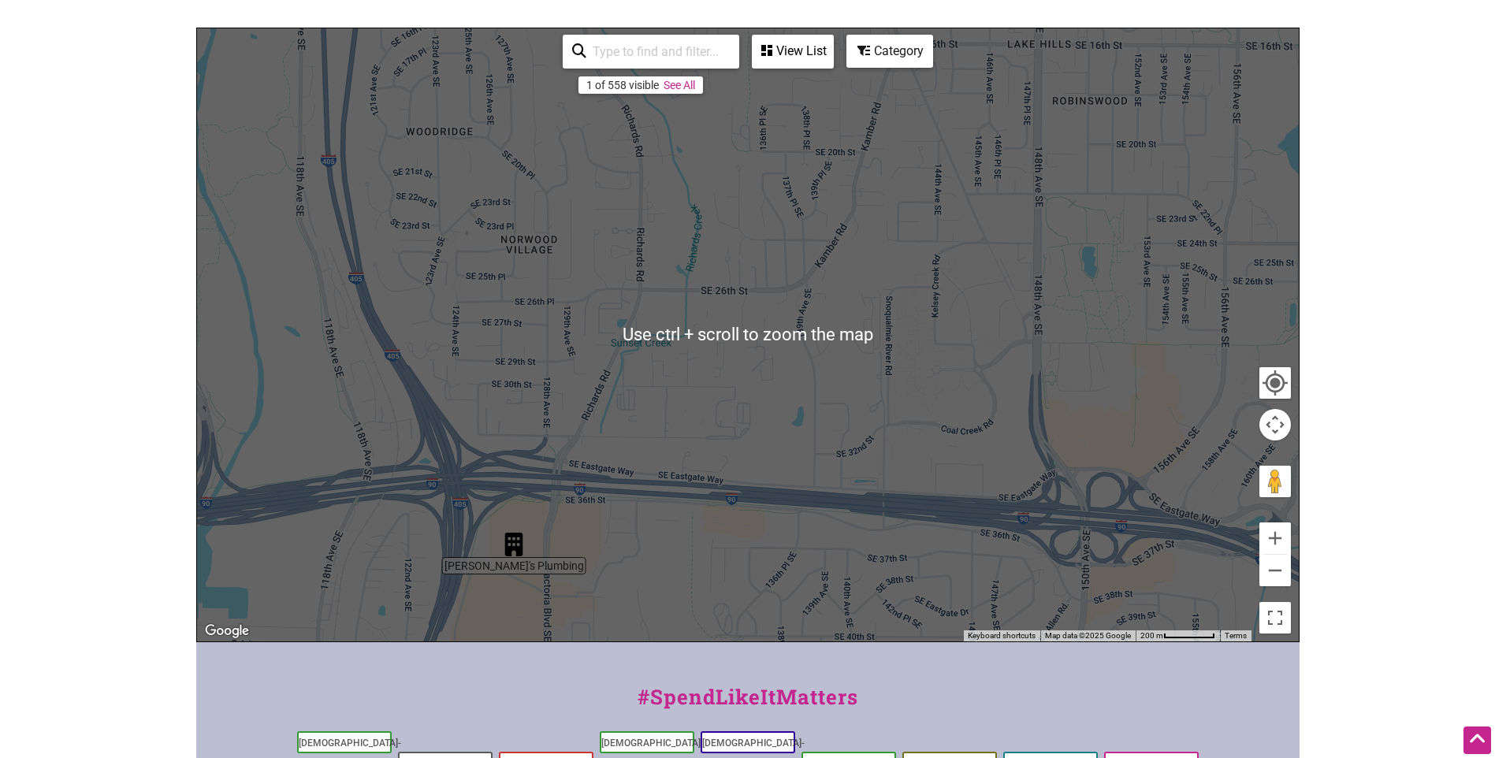
click at [439, 435] on div "To navigate, press the arrow keys." at bounding box center [748, 334] width 1102 height 613
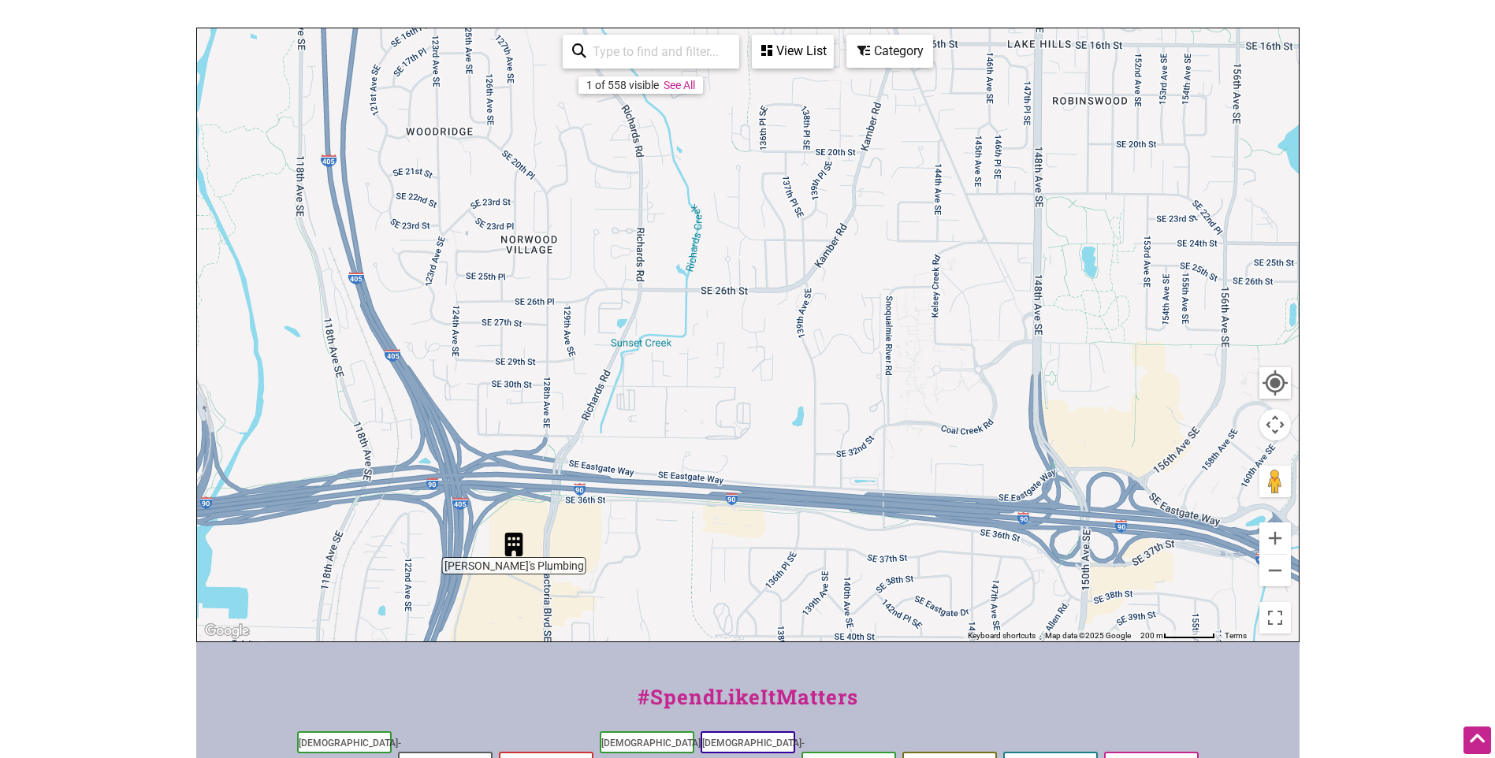
click at [1022, 429] on div "To navigate, press the arrow keys." at bounding box center [748, 334] width 1102 height 613
click at [1269, 555] on button "Zoom out" at bounding box center [1275, 571] width 32 height 32
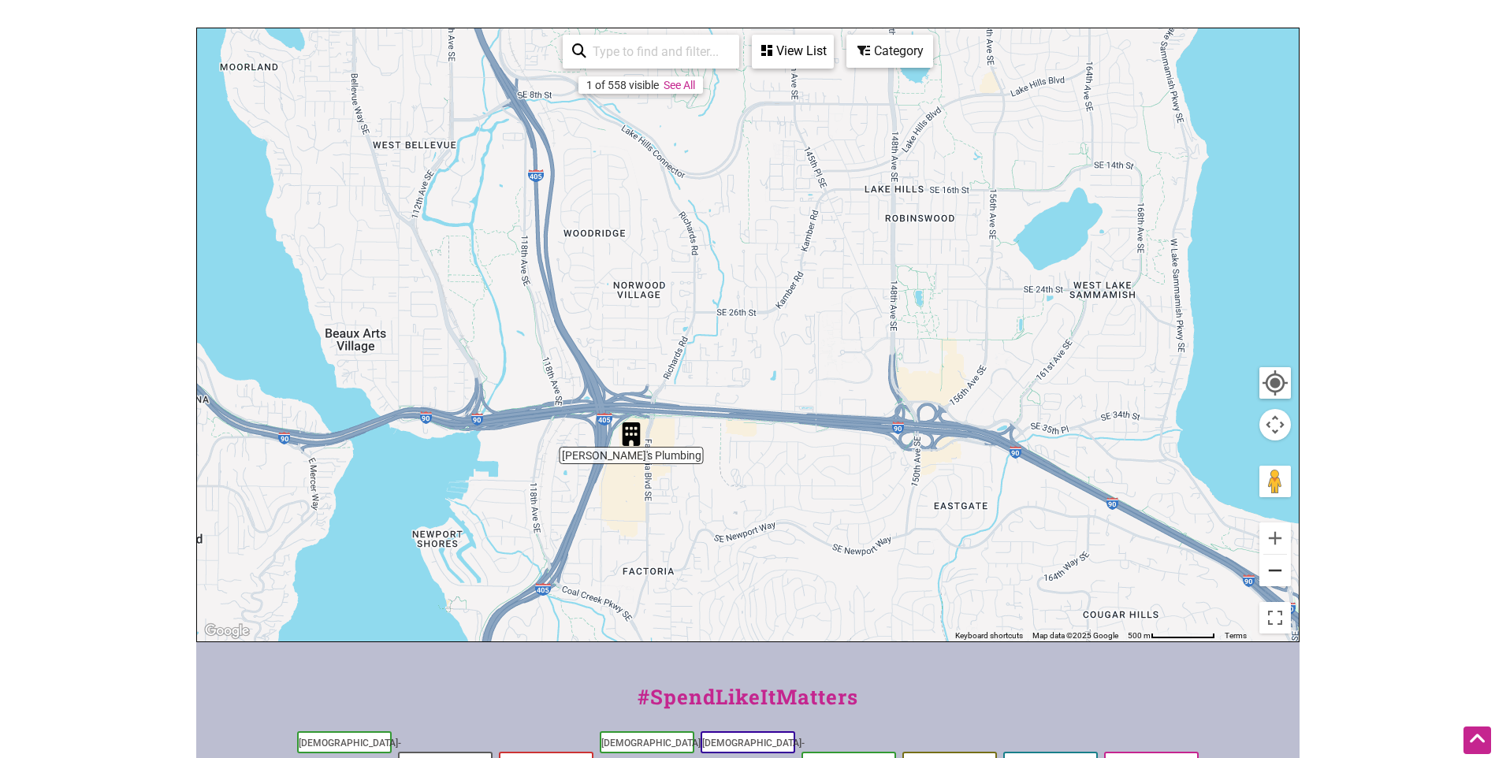
click at [1270, 555] on button "Zoom out" at bounding box center [1275, 571] width 32 height 32
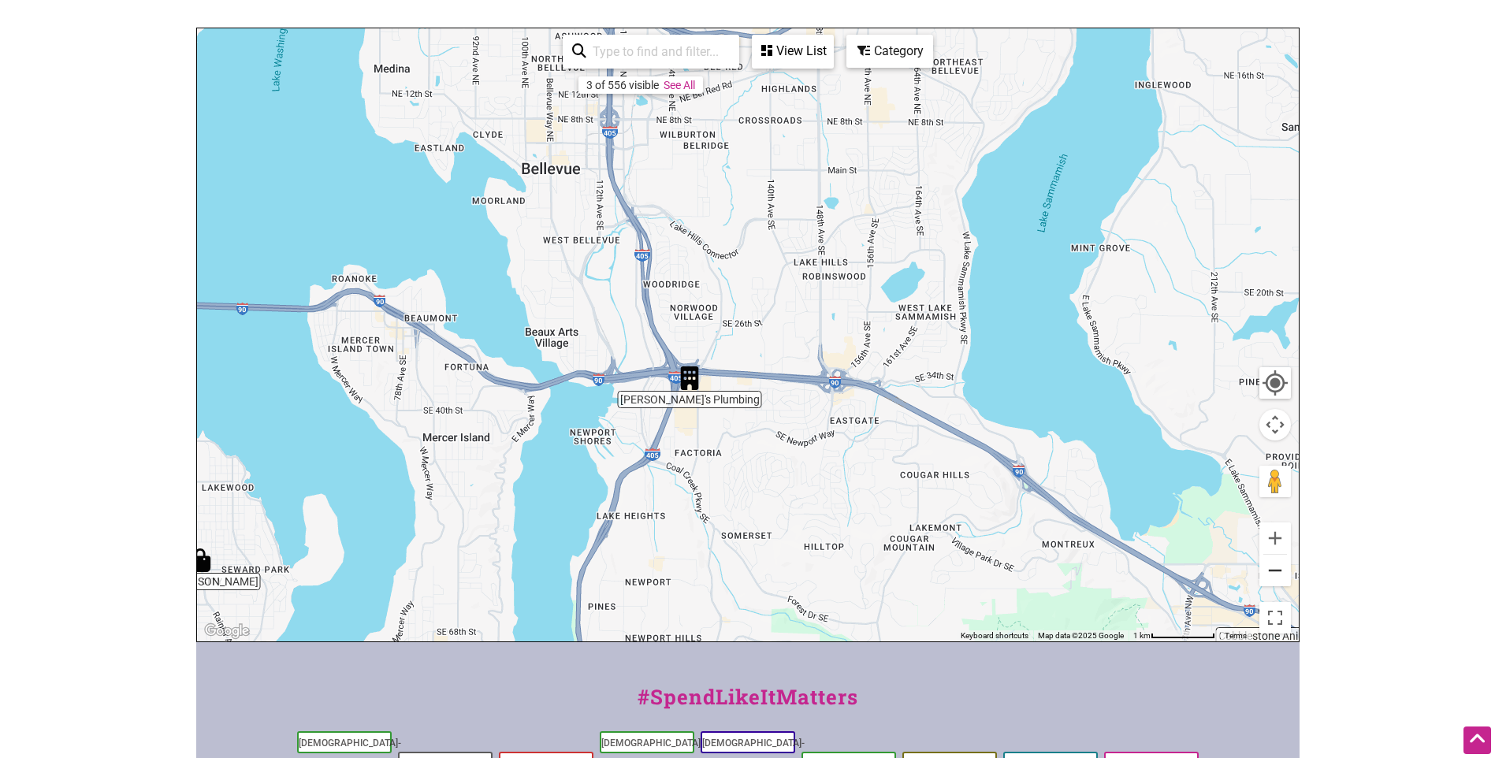
click at [1270, 555] on button "Zoom out" at bounding box center [1275, 571] width 32 height 32
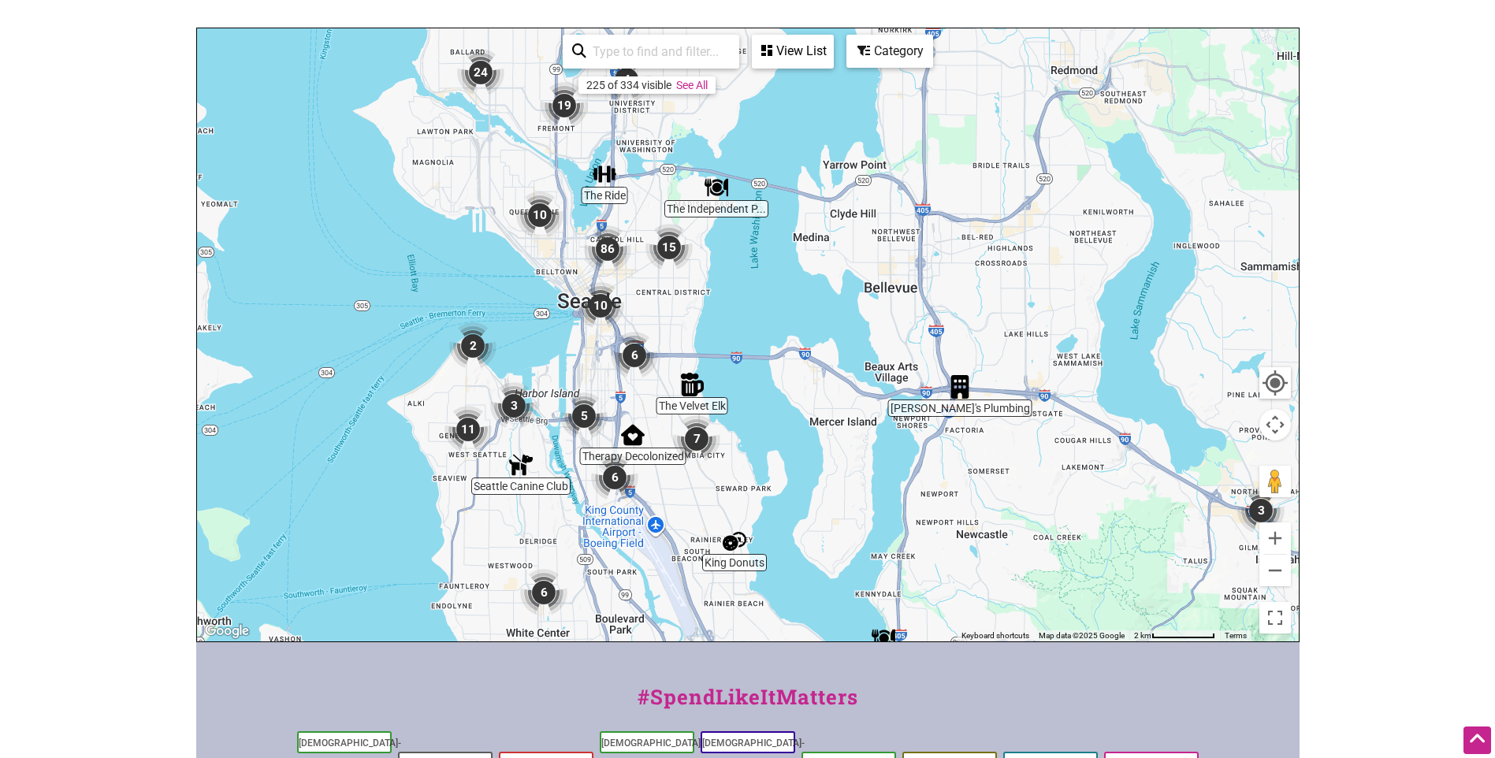
drag, startPoint x: 619, startPoint y: 373, endPoint x: 808, endPoint y: 404, distance: 190.9
click at [808, 404] on div "To navigate, press the arrow keys." at bounding box center [748, 334] width 1102 height 613
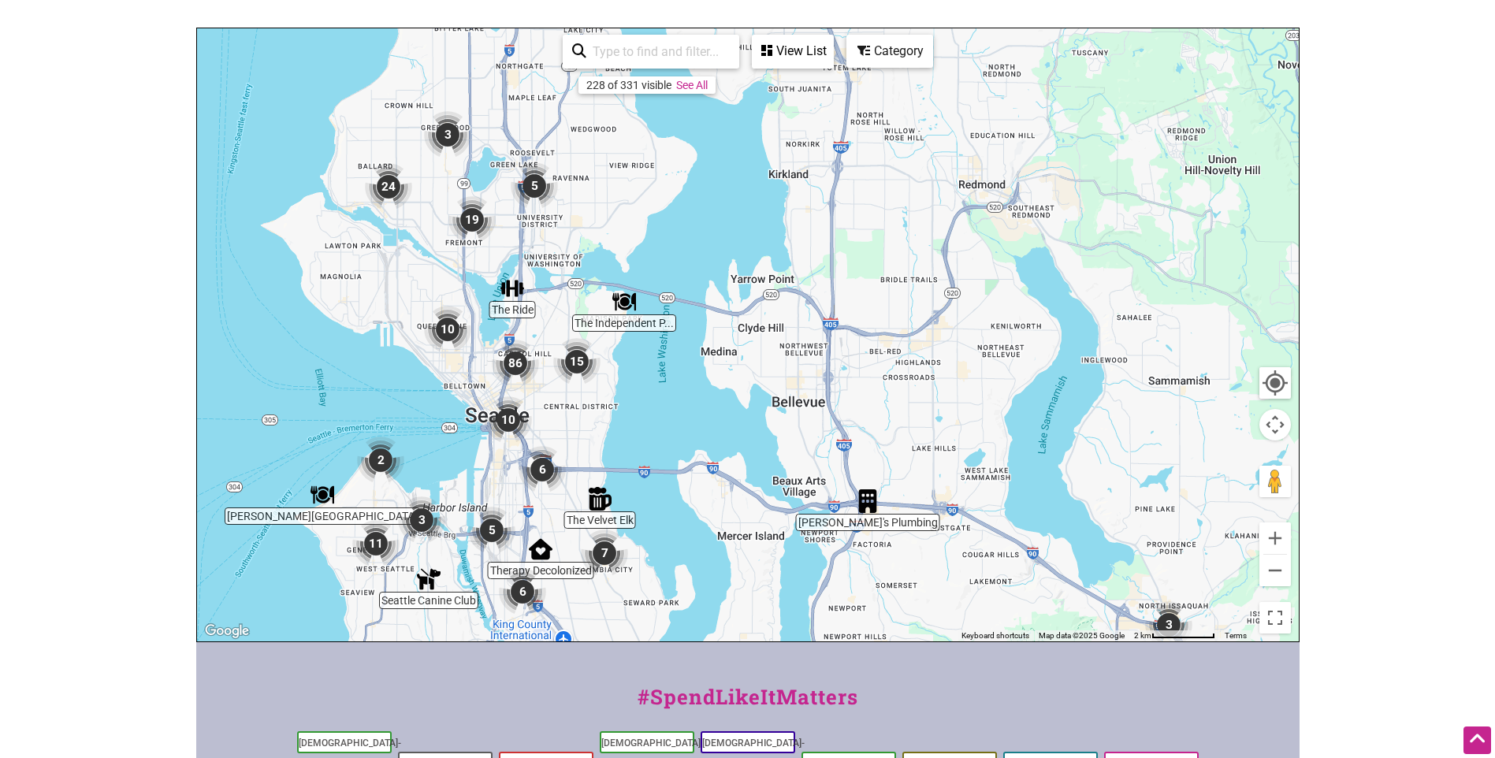
drag, startPoint x: 590, startPoint y: 239, endPoint x: 458, endPoint y: 456, distance: 254.3
click at [492, 387] on img "86" at bounding box center [515, 363] width 47 height 47
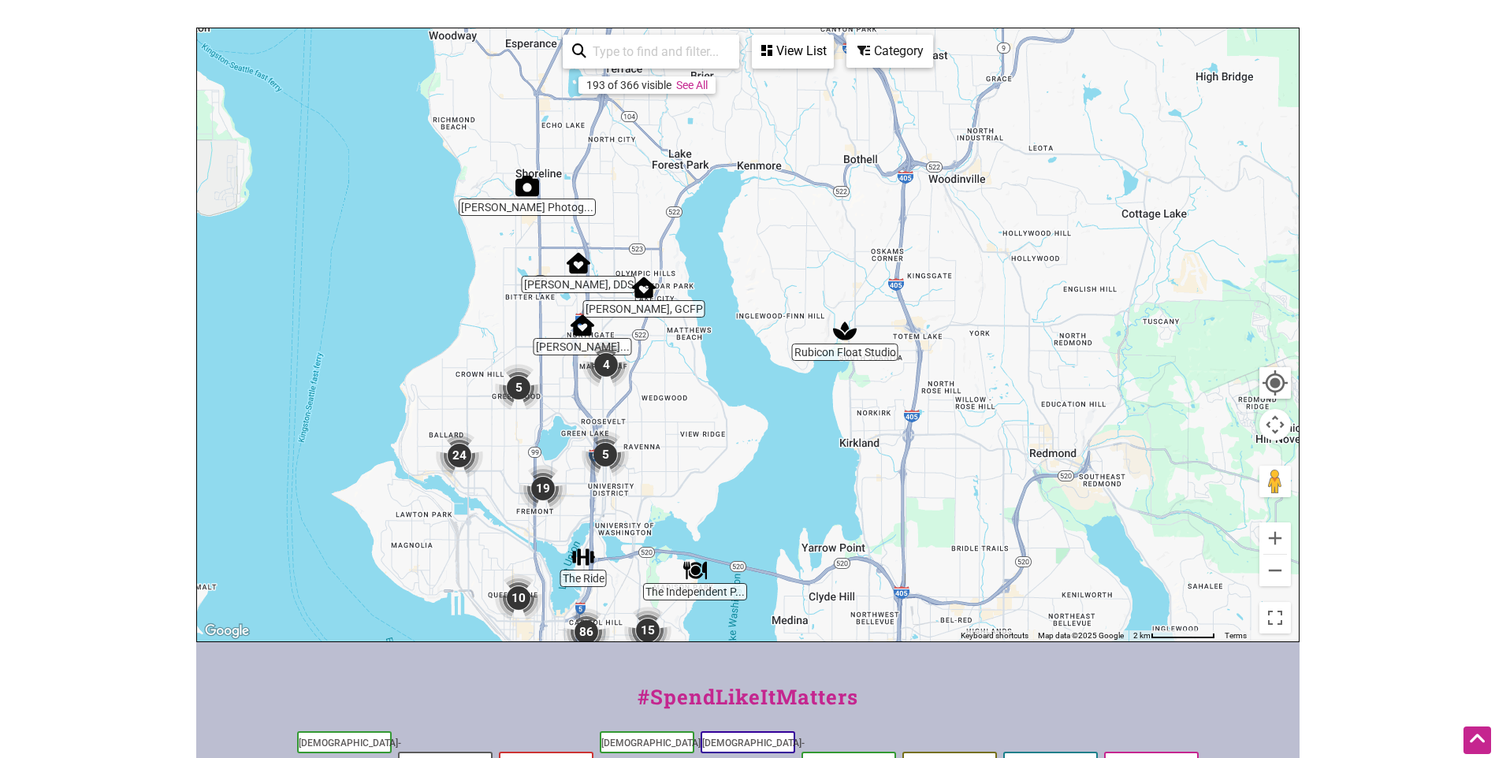
drag, startPoint x: 542, startPoint y: 222, endPoint x: 638, endPoint y: 335, distance: 147.6
click at [638, 335] on div "To navigate, press the arrow keys." at bounding box center [748, 334] width 1102 height 613
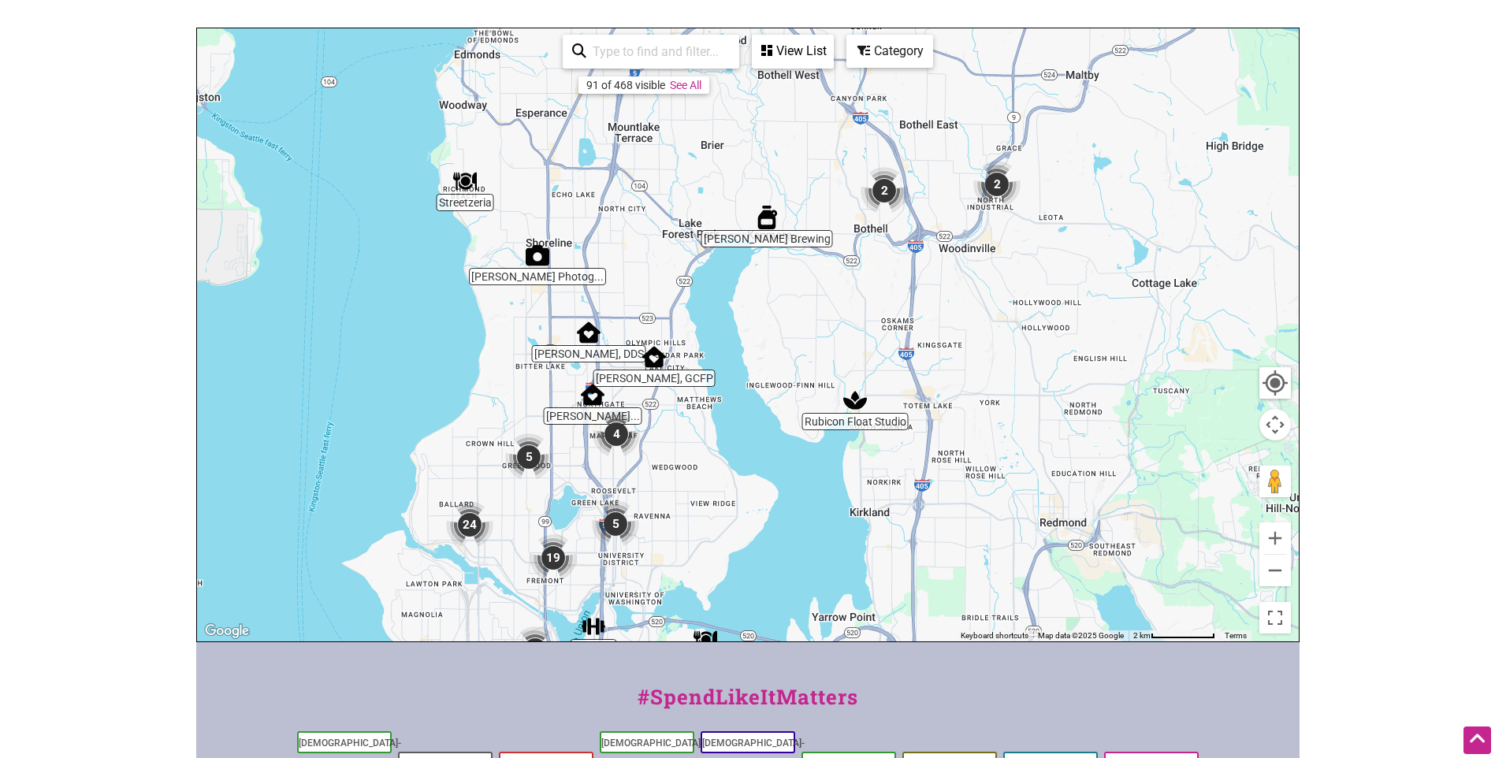
drag, startPoint x: 658, startPoint y: 182, endPoint x: 660, endPoint y: 244, distance: 62.3
click at [660, 244] on div "To navigate, press the arrow keys." at bounding box center [748, 334] width 1102 height 613
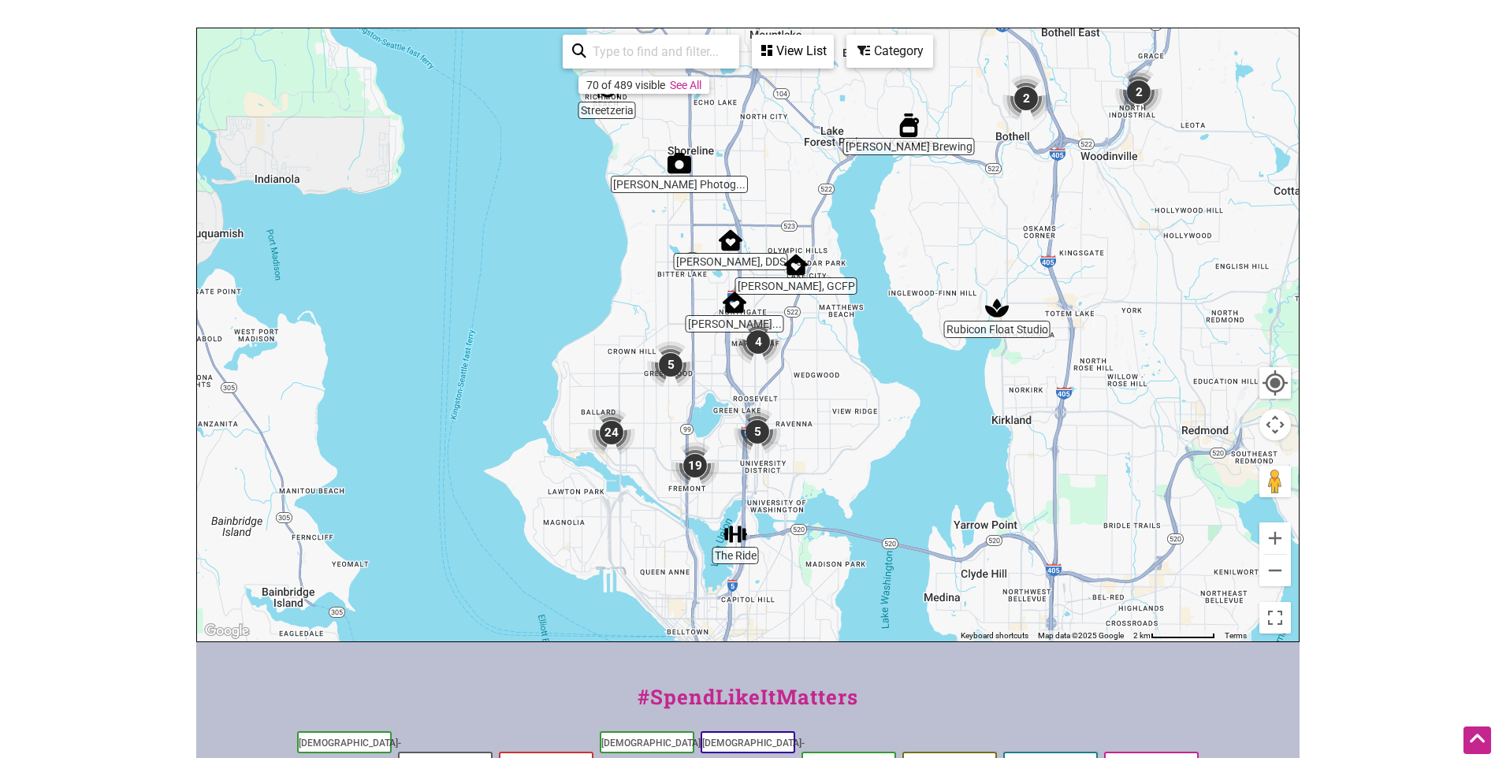
drag, startPoint x: 766, startPoint y: 407, endPoint x: 910, endPoint y: 313, distance: 172.5
click at [910, 313] on div "To navigate, press the arrow keys." at bounding box center [748, 334] width 1102 height 613
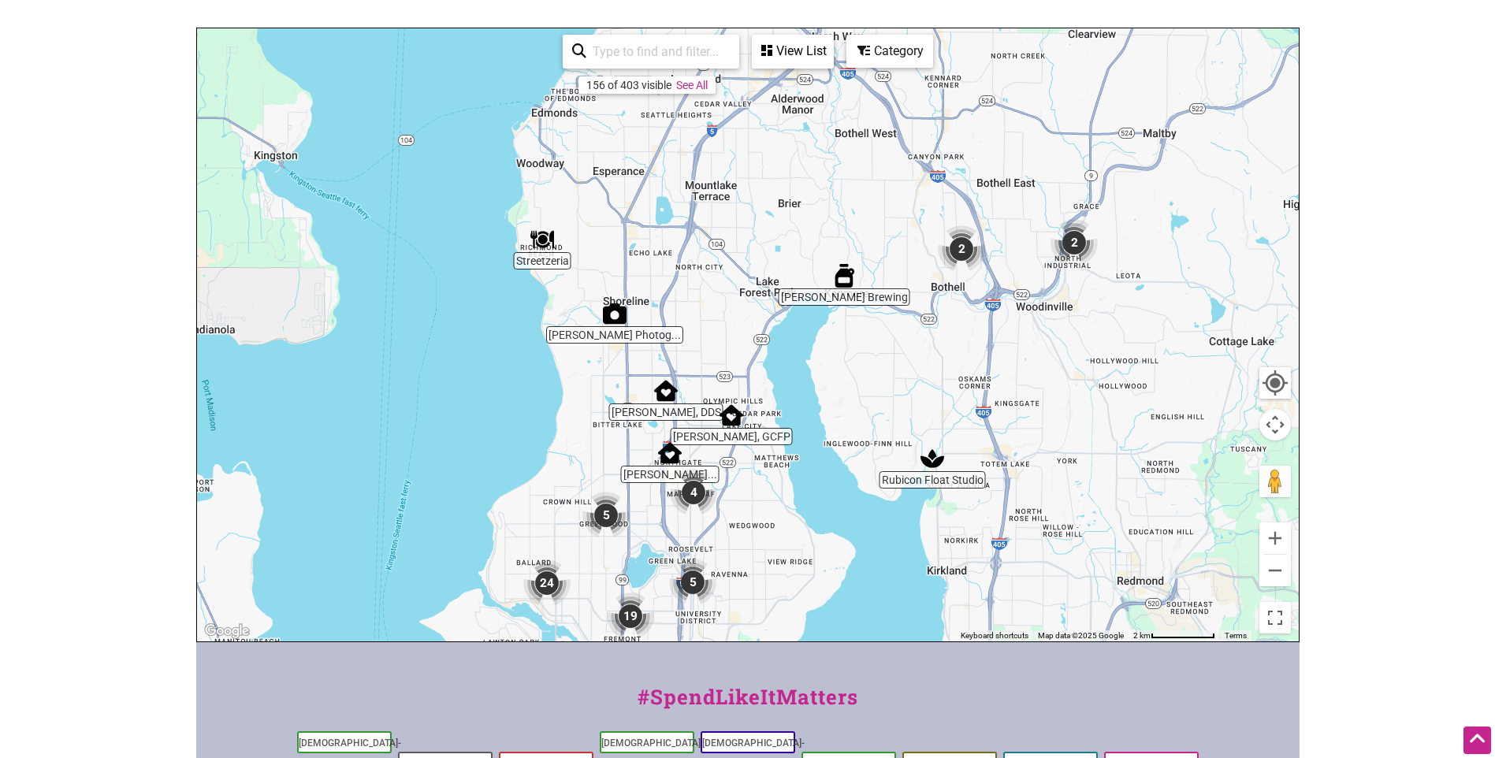
drag, startPoint x: 1113, startPoint y: 303, endPoint x: 1070, endPoint y: 305, distance: 42.6
click at [1094, 363] on div "To navigate, press the arrow keys." at bounding box center [748, 334] width 1102 height 613
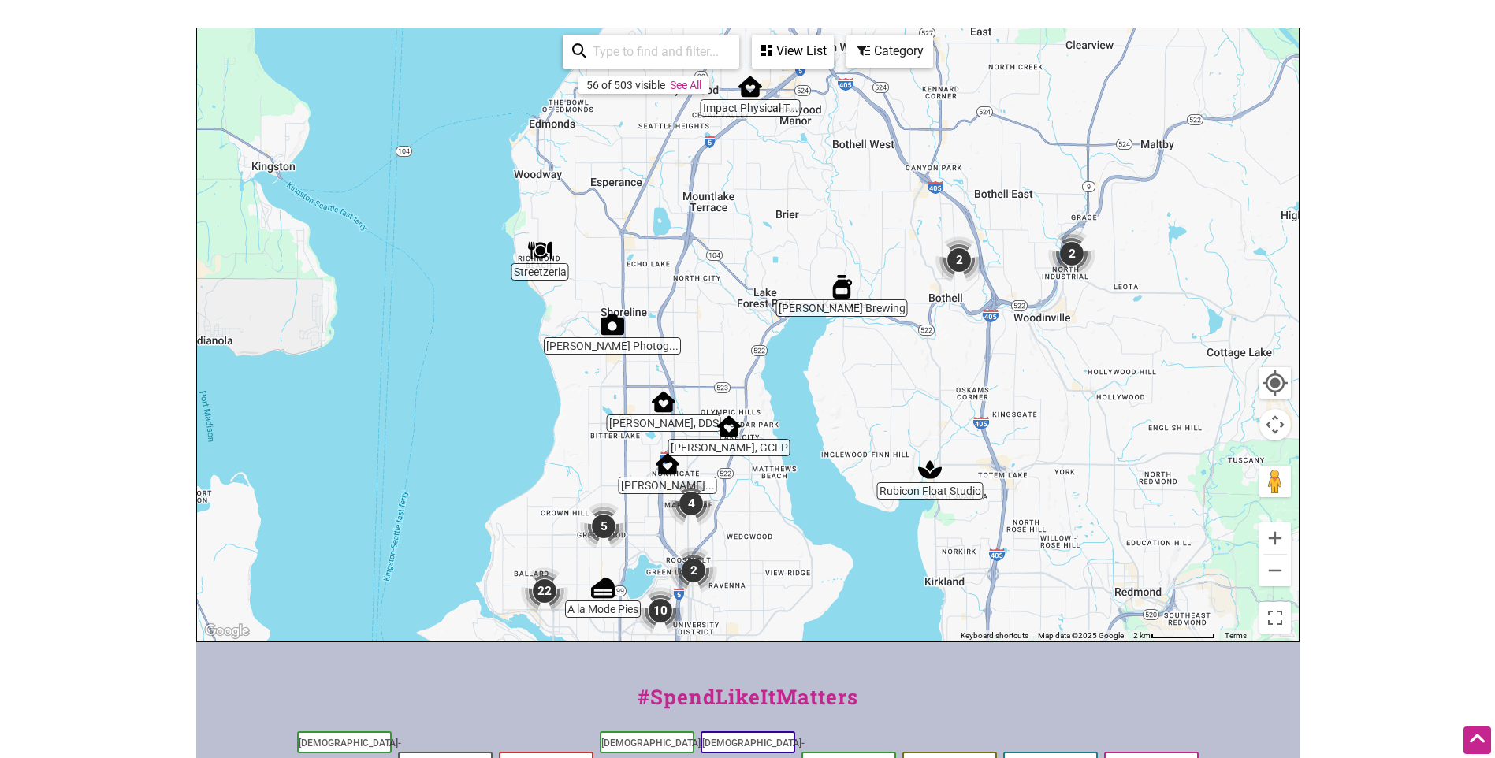
click at [1079, 236] on img "2" at bounding box center [1071, 253] width 47 height 47
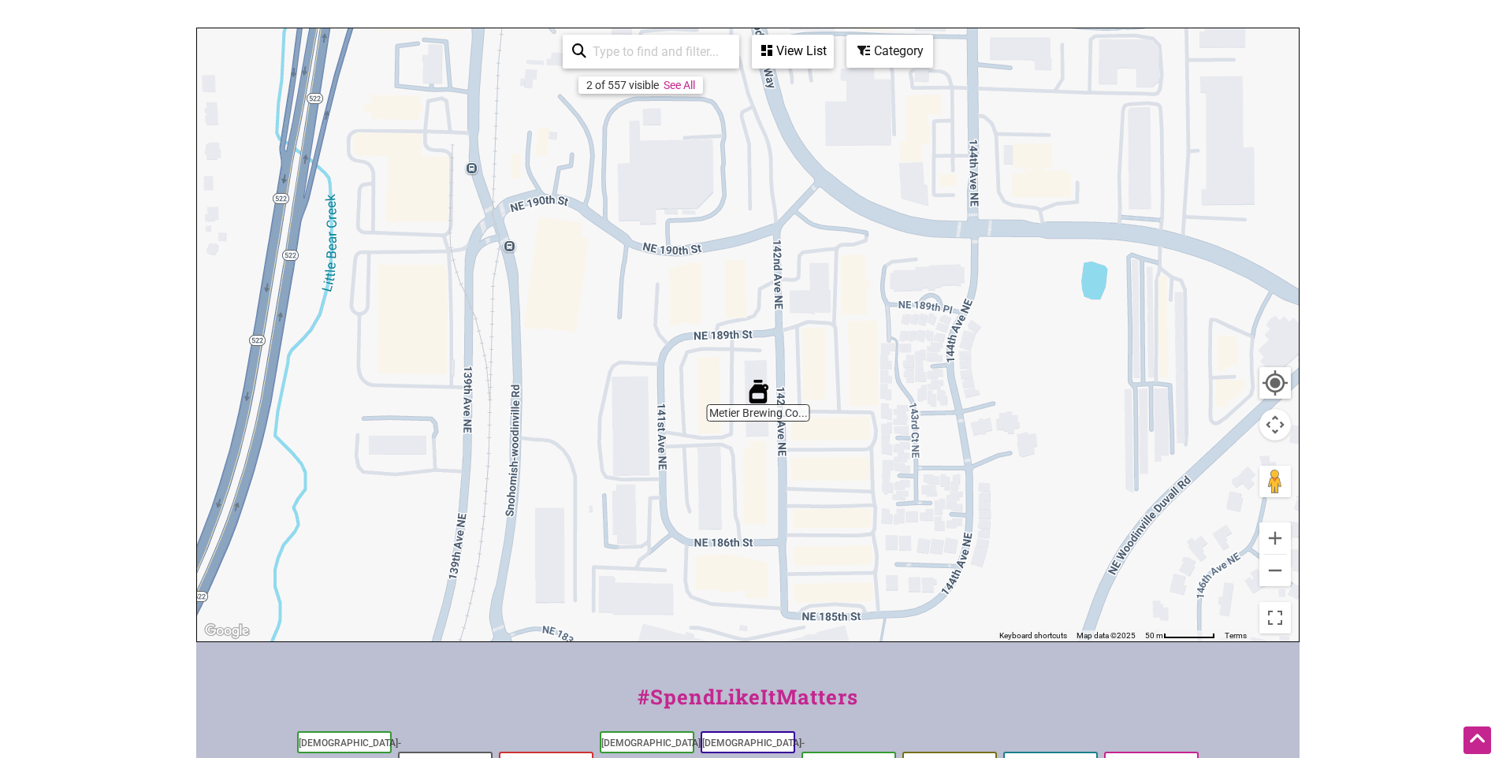
drag, startPoint x: 855, startPoint y: 389, endPoint x: 871, endPoint y: 299, distance: 91.2
click at [871, 299] on div "To navigate, press the arrow keys." at bounding box center [748, 334] width 1102 height 613
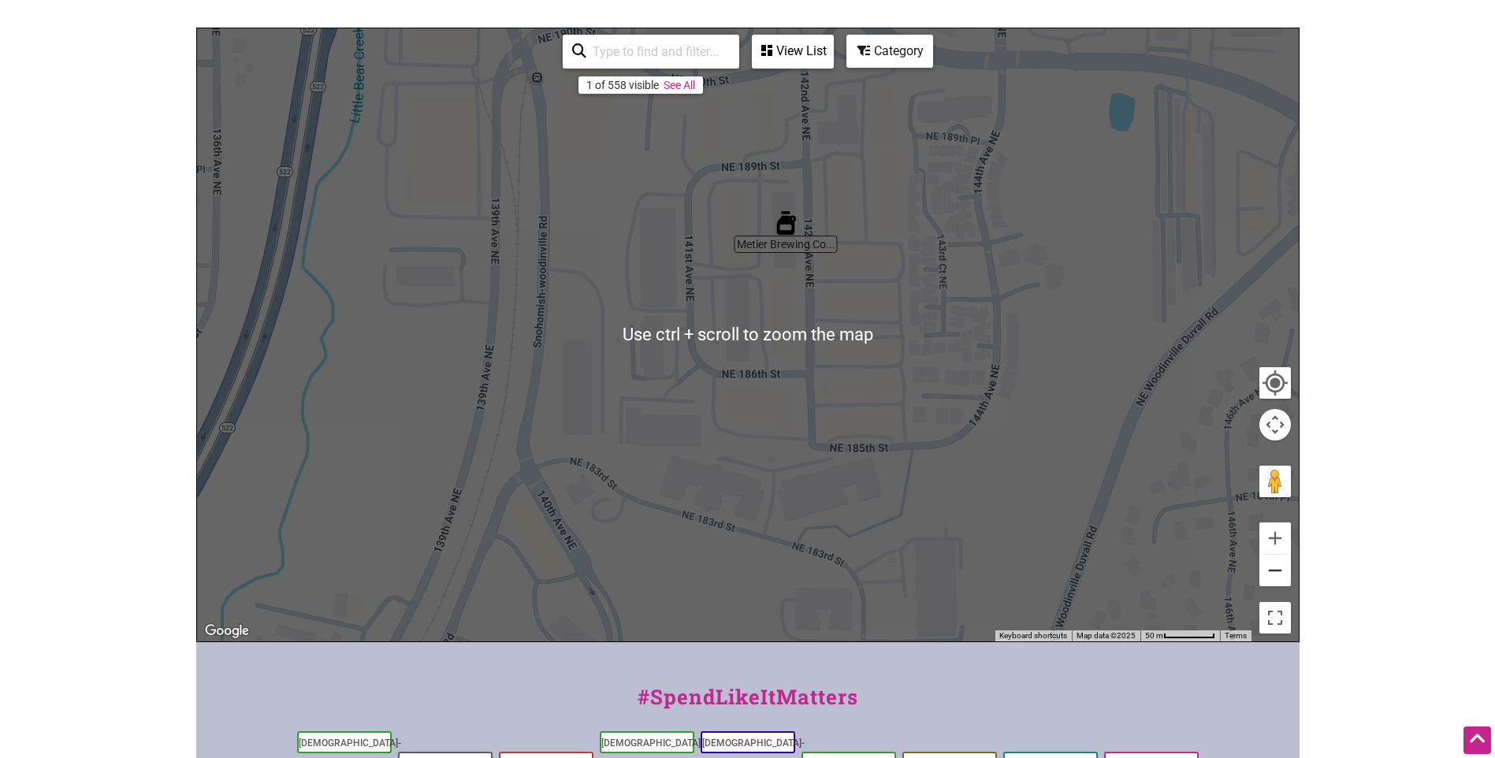
click at [1276, 555] on button "Zoom out" at bounding box center [1275, 571] width 32 height 32
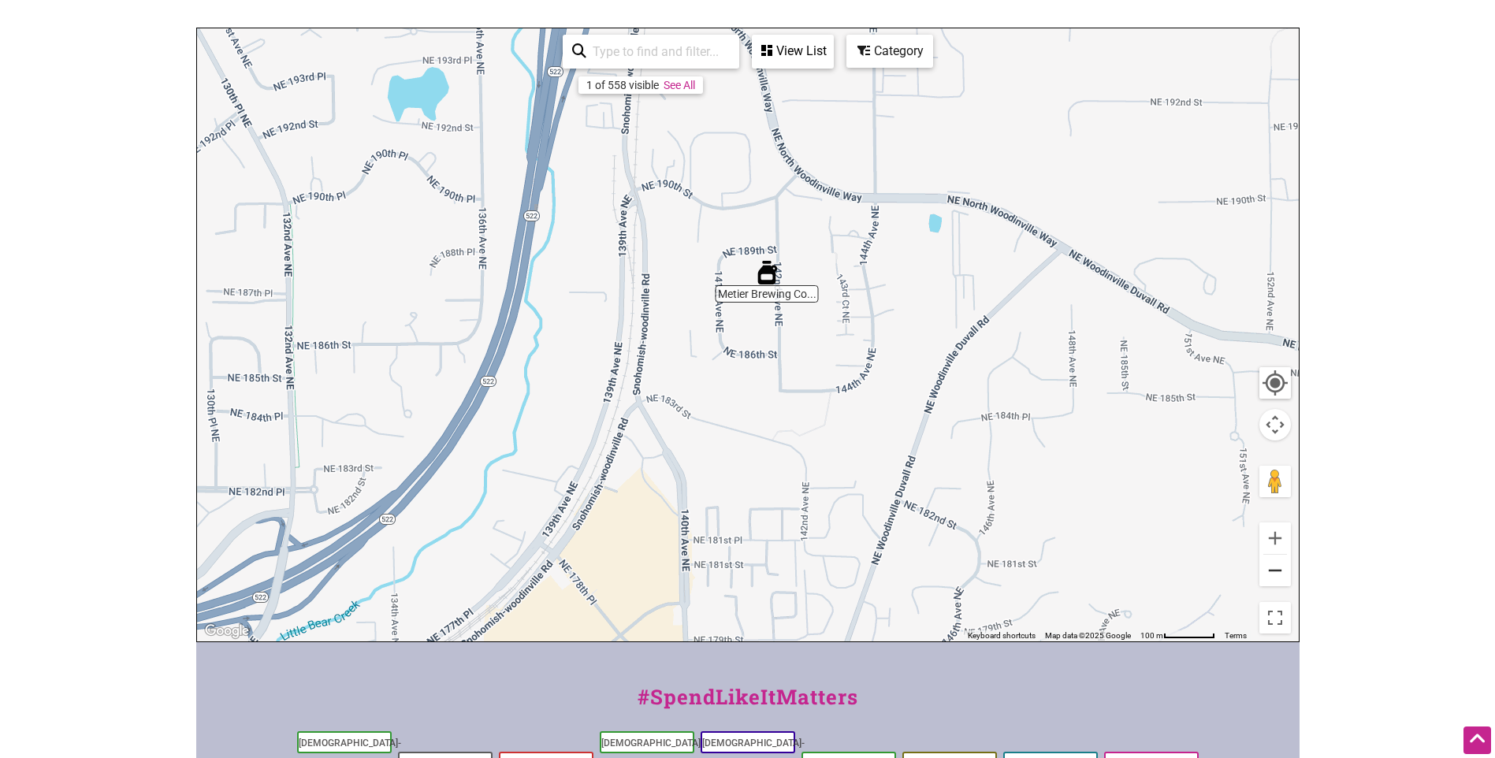
click at [1276, 555] on button "Zoom out" at bounding box center [1275, 571] width 32 height 32
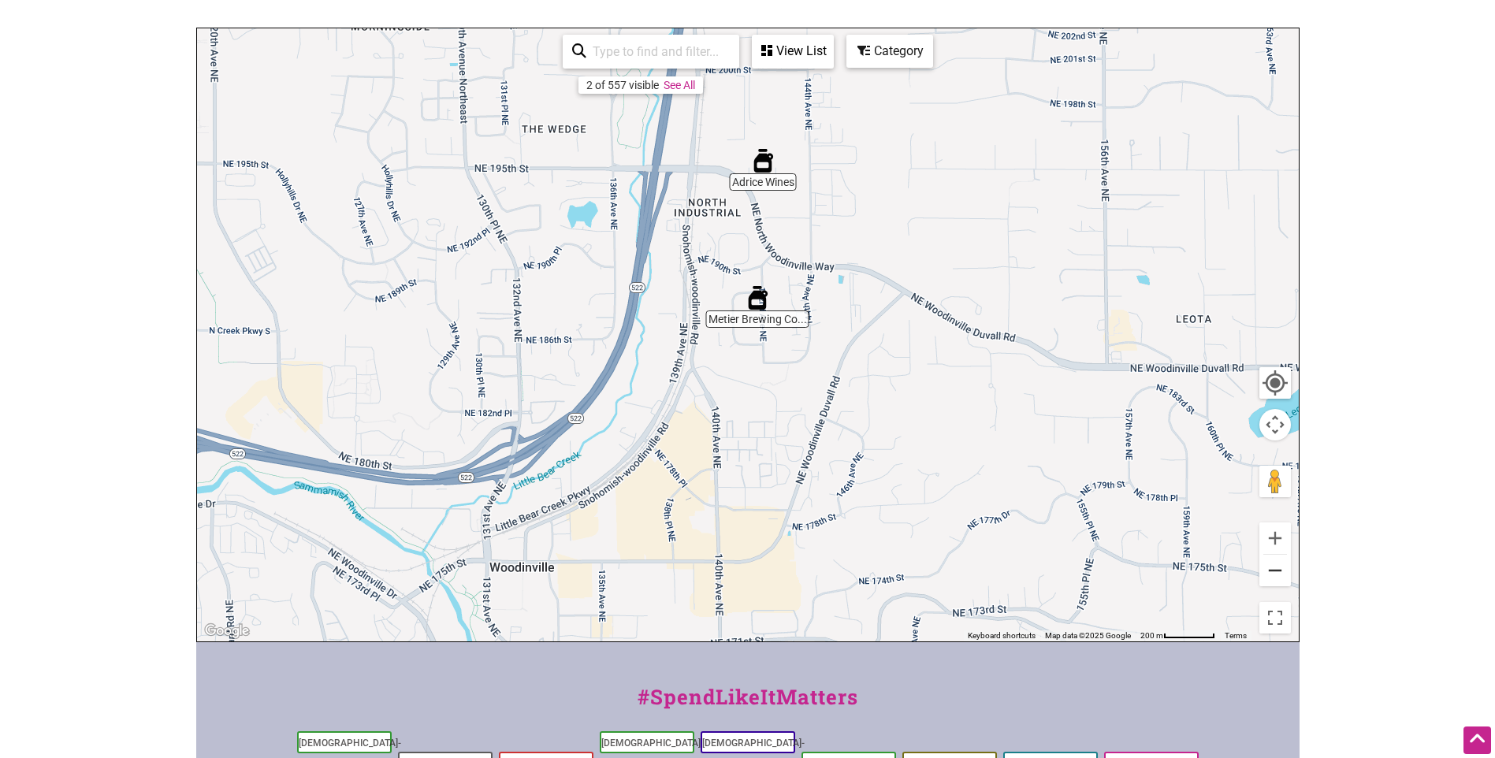
click at [1276, 555] on button "Zoom out" at bounding box center [1275, 571] width 32 height 32
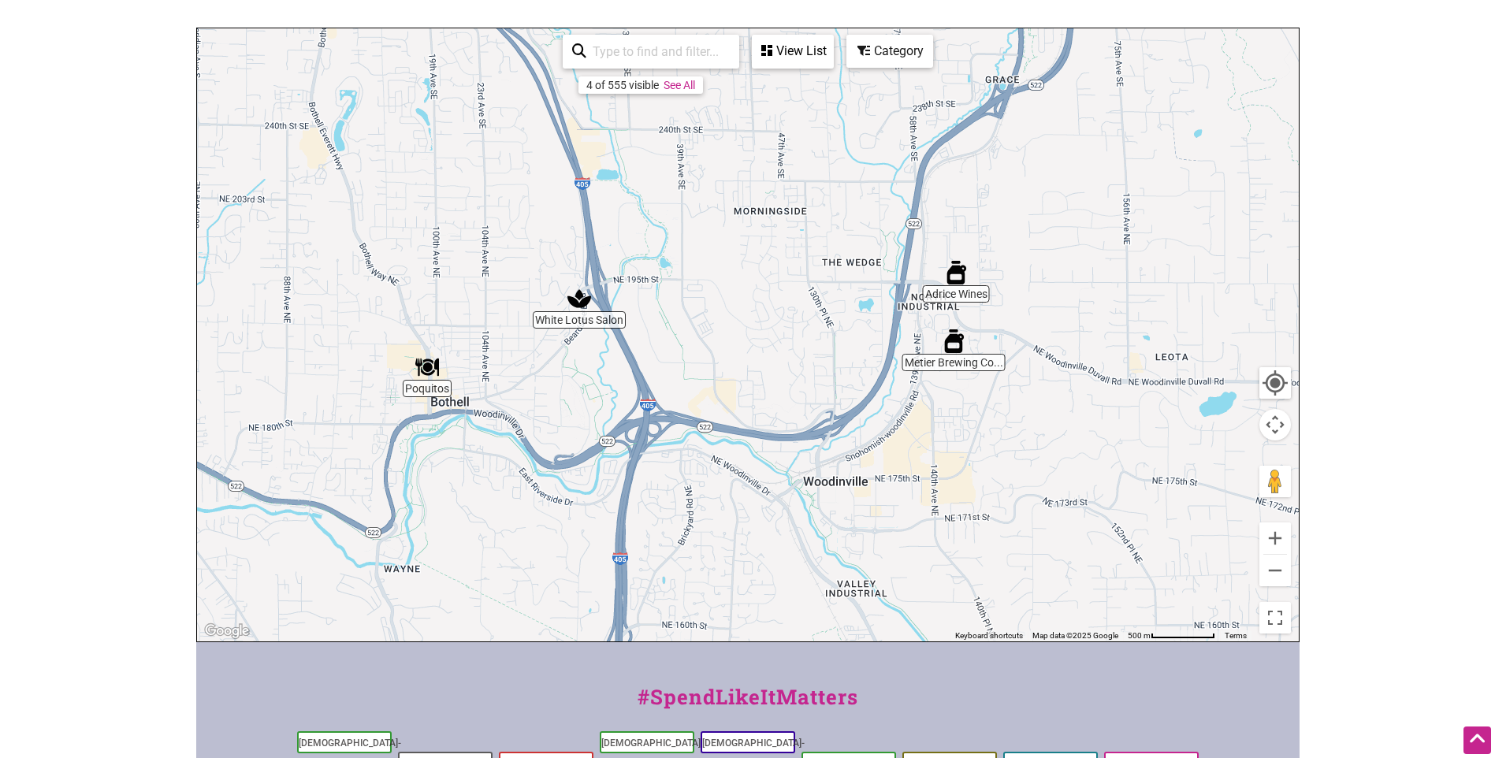
drag, startPoint x: 569, startPoint y: 252, endPoint x: 722, endPoint y: 252, distance: 152.9
click at [722, 252] on div "To navigate, press the arrow keys." at bounding box center [748, 334] width 1102 height 613
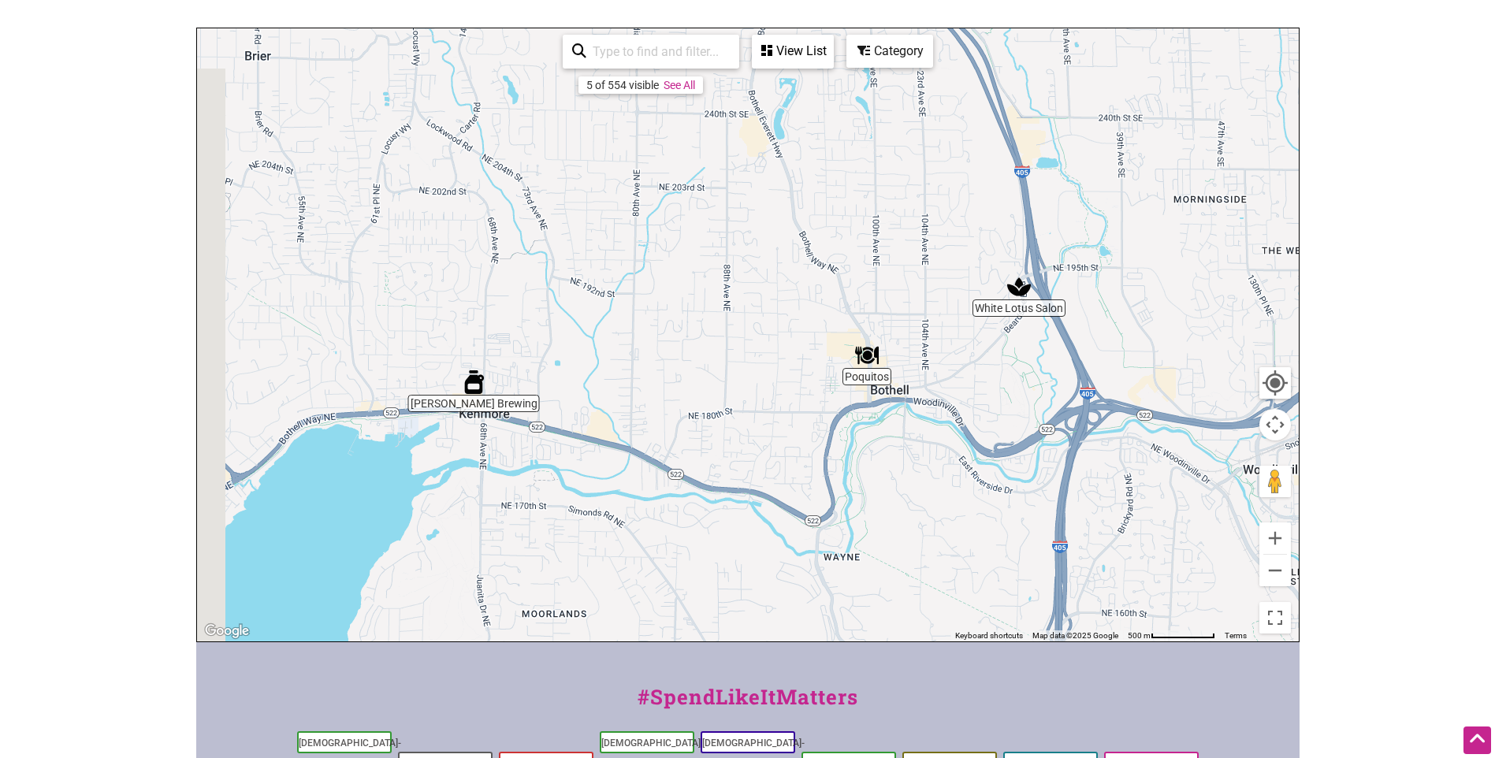
drag, startPoint x: 478, startPoint y: 217, endPoint x: 730, endPoint y: 219, distance: 251.4
click at [730, 219] on div "To navigate, press the arrow keys." at bounding box center [748, 334] width 1102 height 613
drag, startPoint x: 556, startPoint y: 292, endPoint x: 856, endPoint y: 278, distance: 300.6
click at [856, 278] on div "To navigate, press the arrow keys." at bounding box center [748, 334] width 1102 height 613
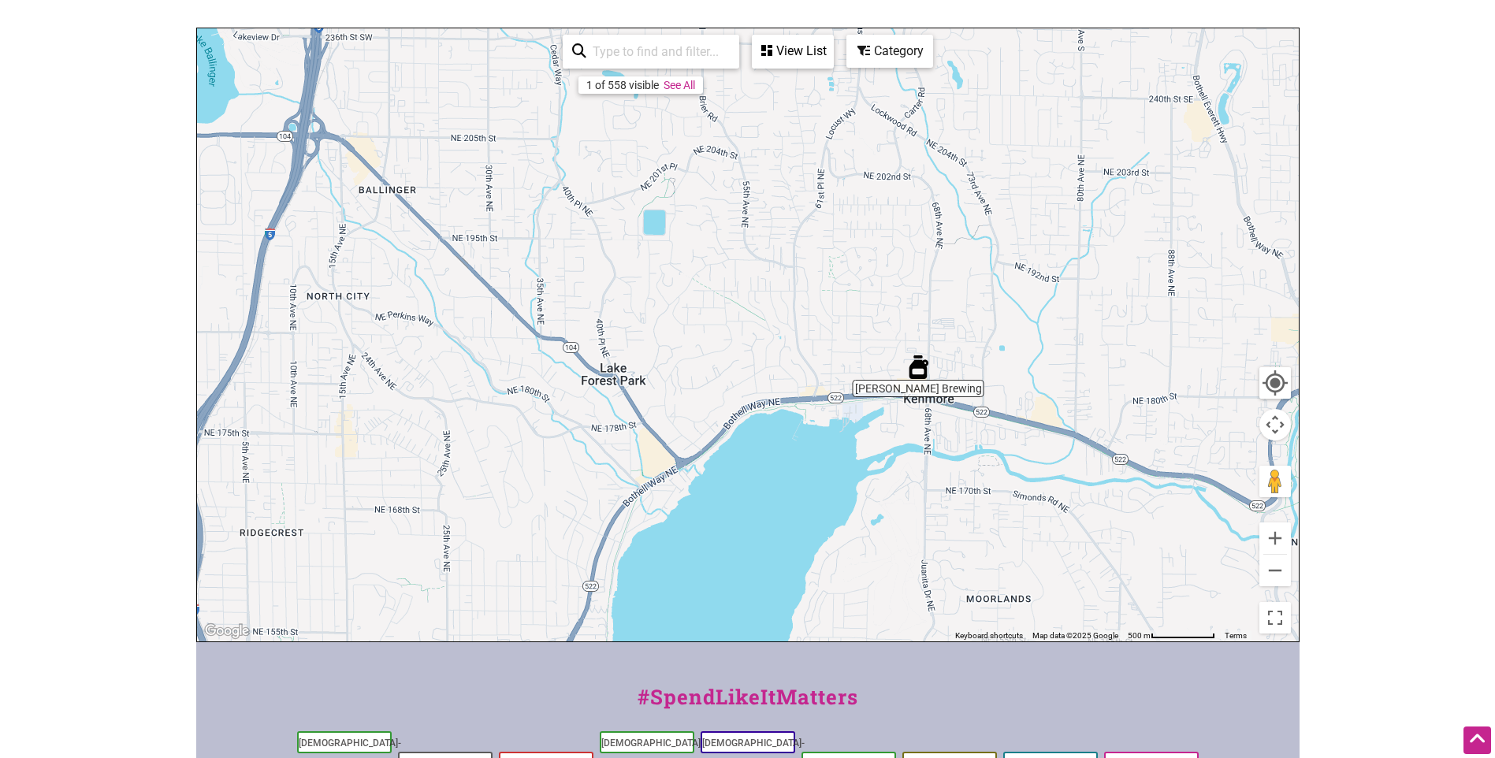
drag, startPoint x: 627, startPoint y: 287, endPoint x: 947, endPoint y: 464, distance: 365.2
click at [947, 464] on div "To navigate, press the arrow keys." at bounding box center [748, 334] width 1102 height 613
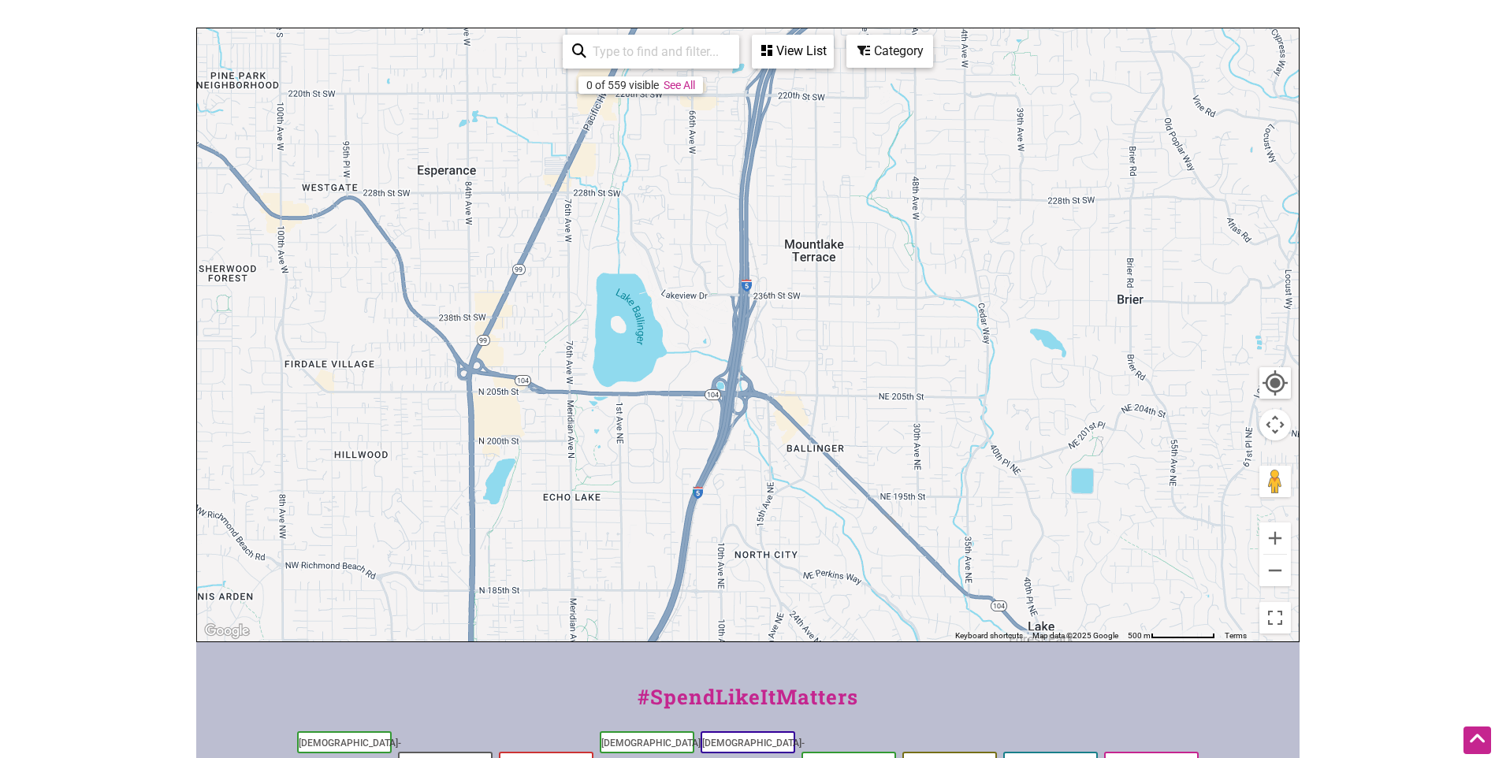
drag, startPoint x: 842, startPoint y: 276, endPoint x: 840, endPoint y: 428, distance: 152.1
click at [840, 428] on div "To navigate, press the arrow keys." at bounding box center [748, 334] width 1102 height 613
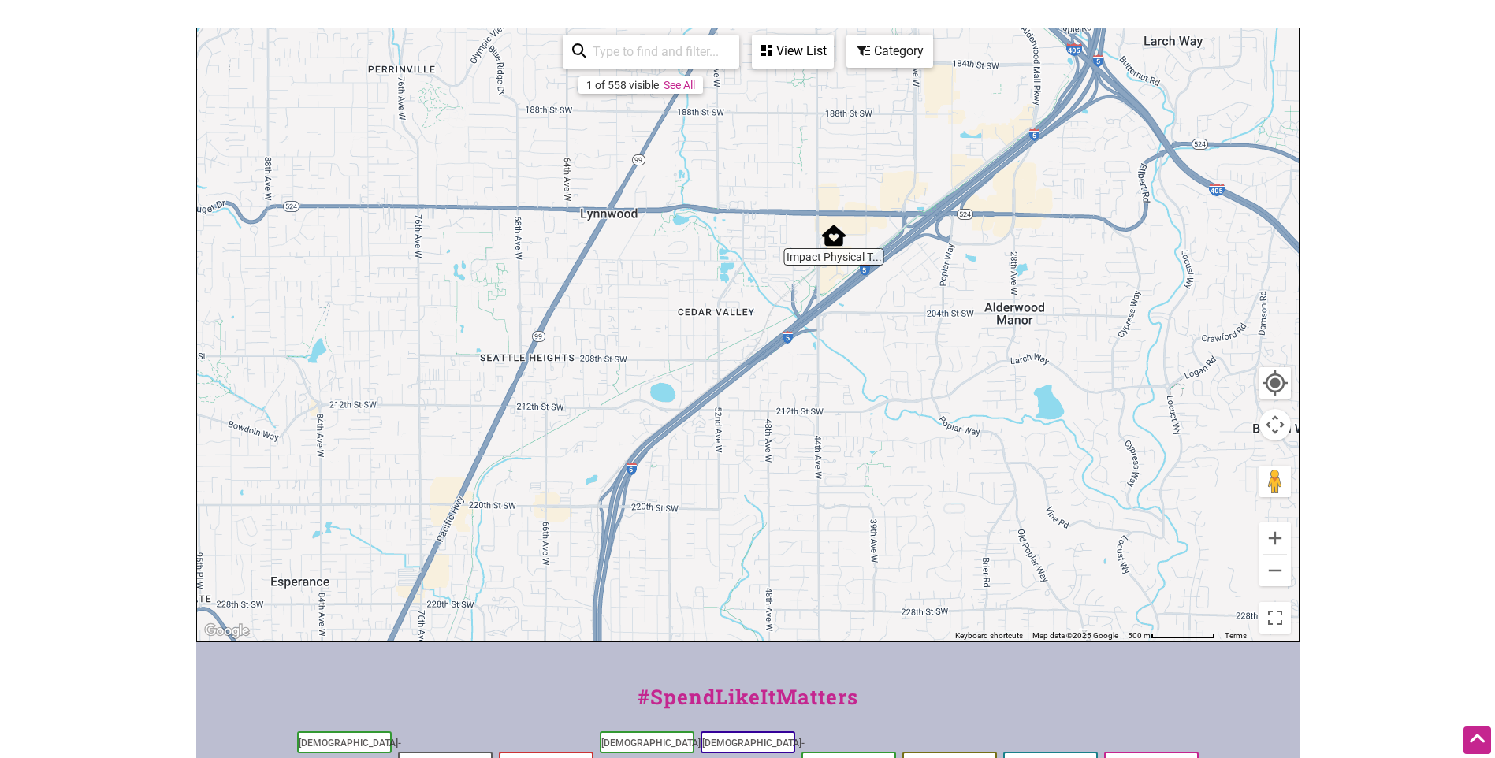
drag, startPoint x: 823, startPoint y: 180, endPoint x: 668, endPoint y: 269, distance: 177.9
click at [668, 269] on div "To navigate, press the arrow keys." at bounding box center [748, 334] width 1102 height 613
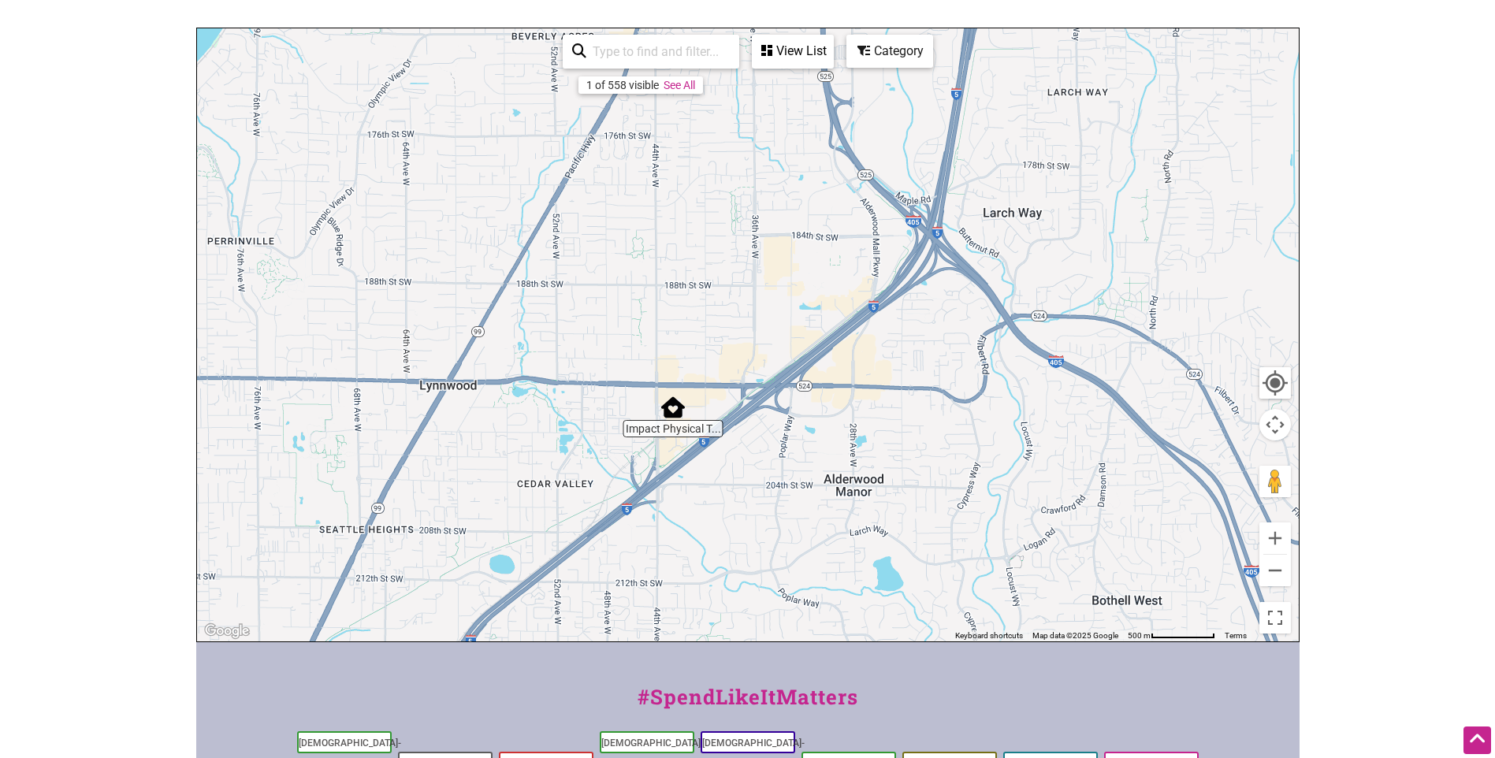
drag, startPoint x: 811, startPoint y: 180, endPoint x: 768, endPoint y: 301, distance: 128.9
click at [768, 301] on div "To navigate, press the arrow keys." at bounding box center [748, 334] width 1102 height 613
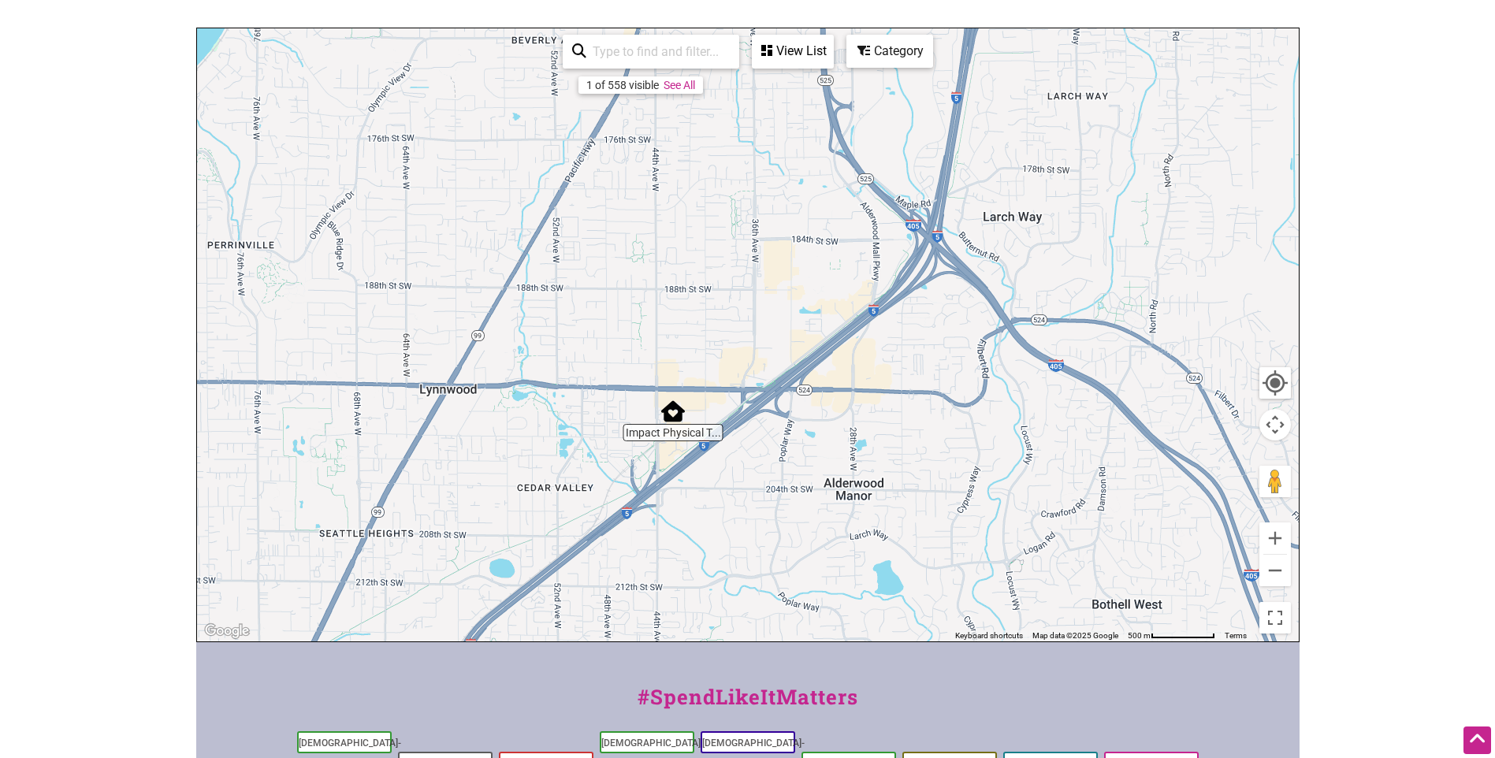
click at [675, 400] on img "Impact Physical Therapy" at bounding box center [673, 412] width 24 height 24
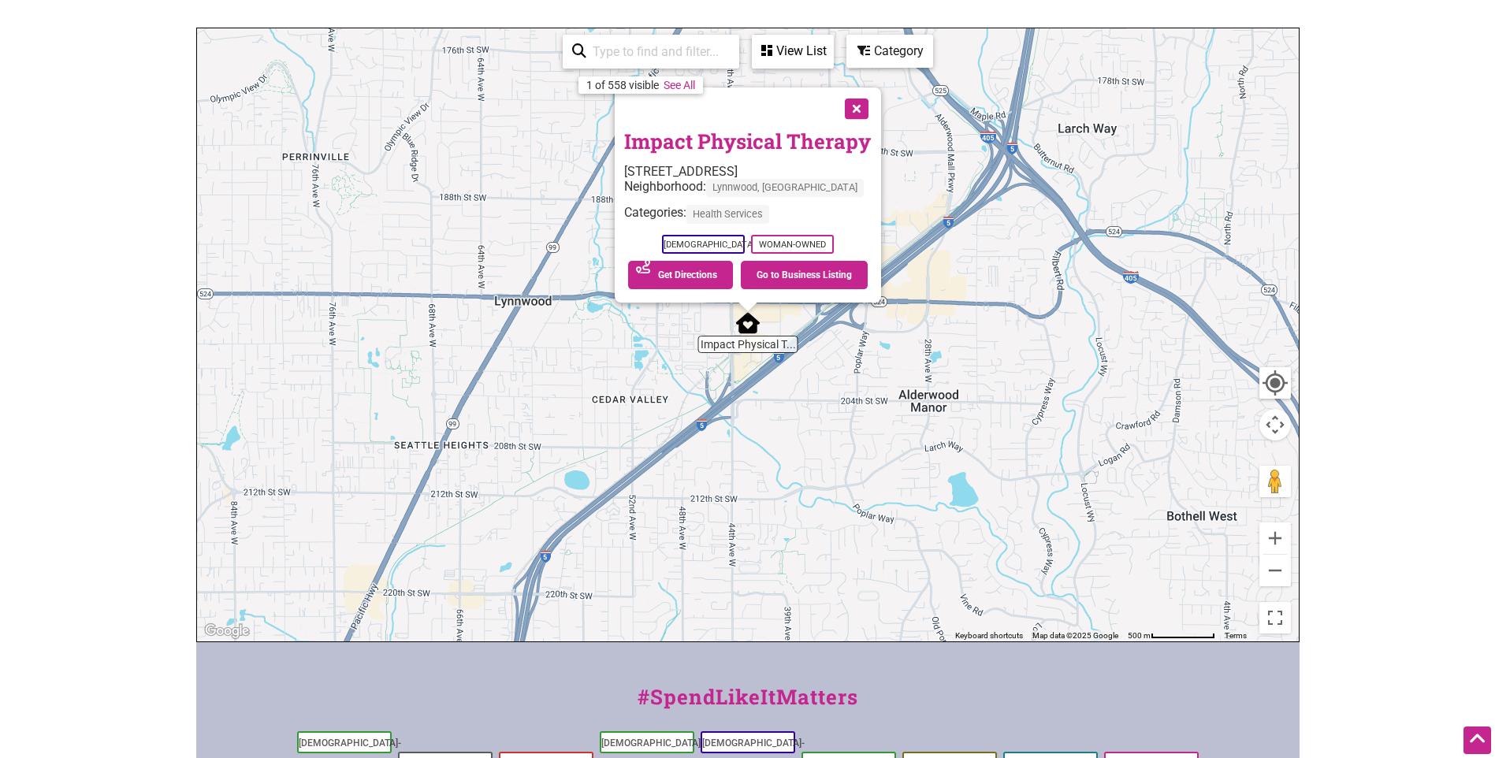
click at [852, 92] on button "Close" at bounding box center [854, 106] width 39 height 39
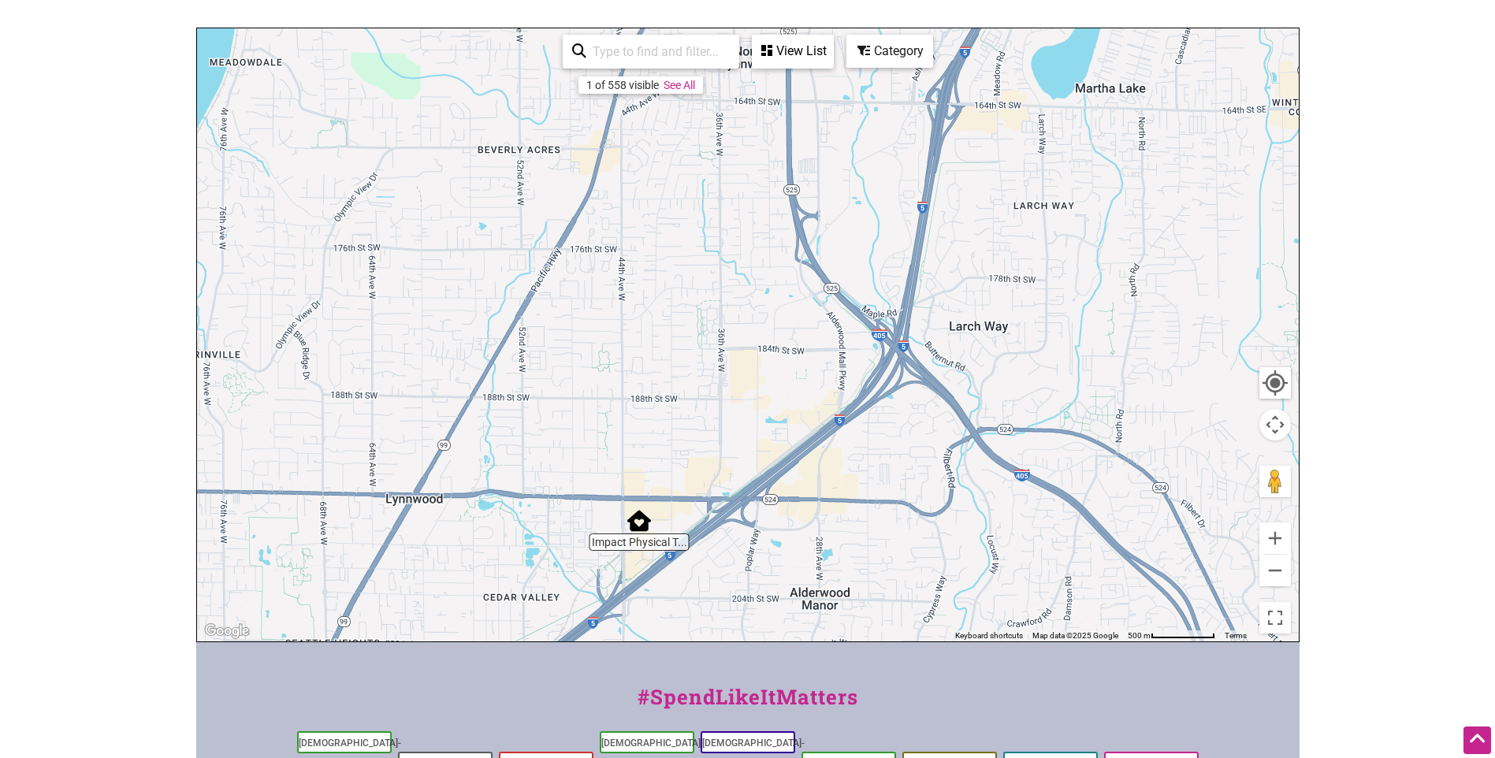
drag, startPoint x: 957, startPoint y: 229, endPoint x: 806, endPoint y: 526, distance: 332.4
click at [802, 534] on div "To navigate, press the arrow keys." at bounding box center [748, 334] width 1102 height 613
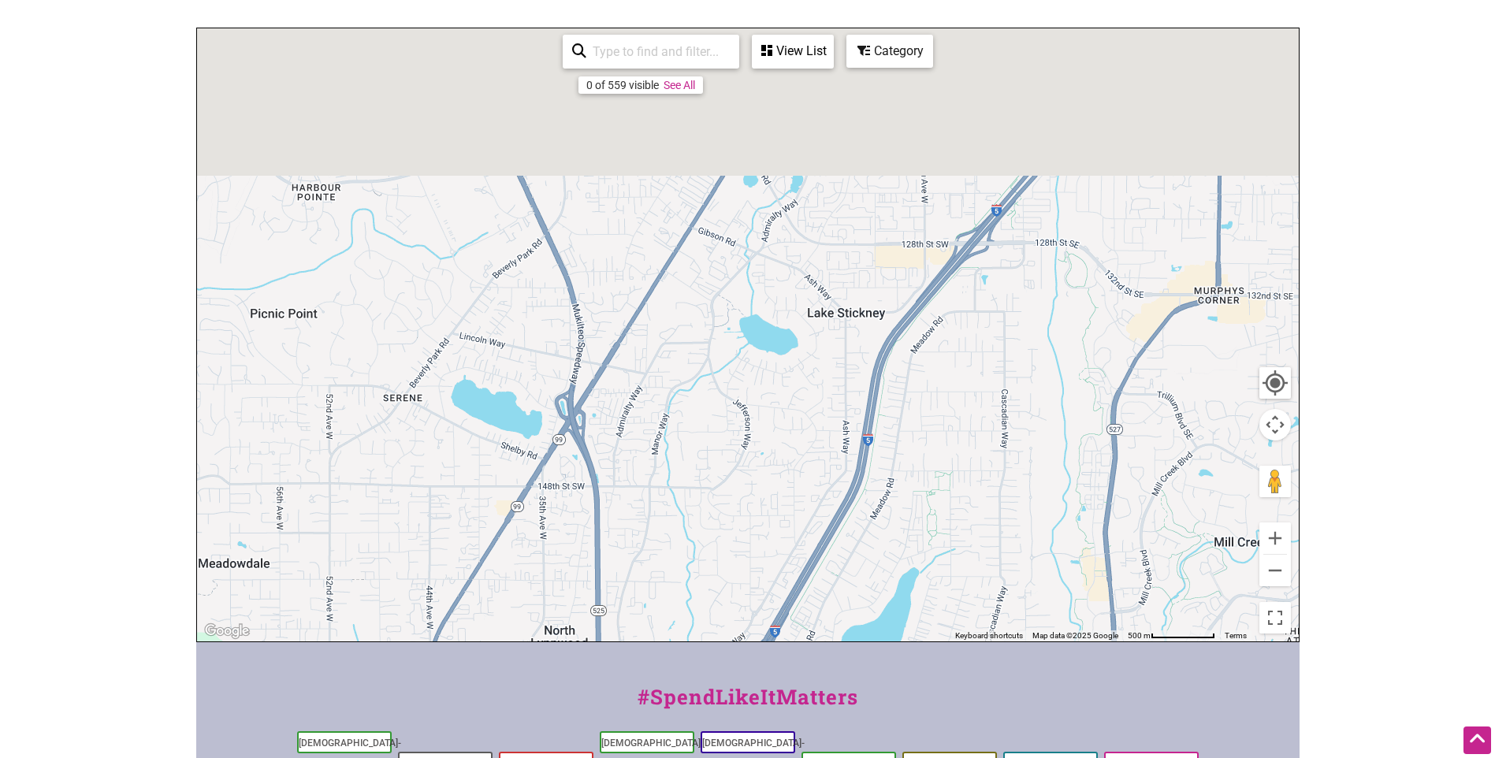
drag, startPoint x: 863, startPoint y: 422, endPoint x: 863, endPoint y: 459, distance: 36.3
click at [863, 457] on div "To navigate, press the arrow keys." at bounding box center [748, 334] width 1102 height 613
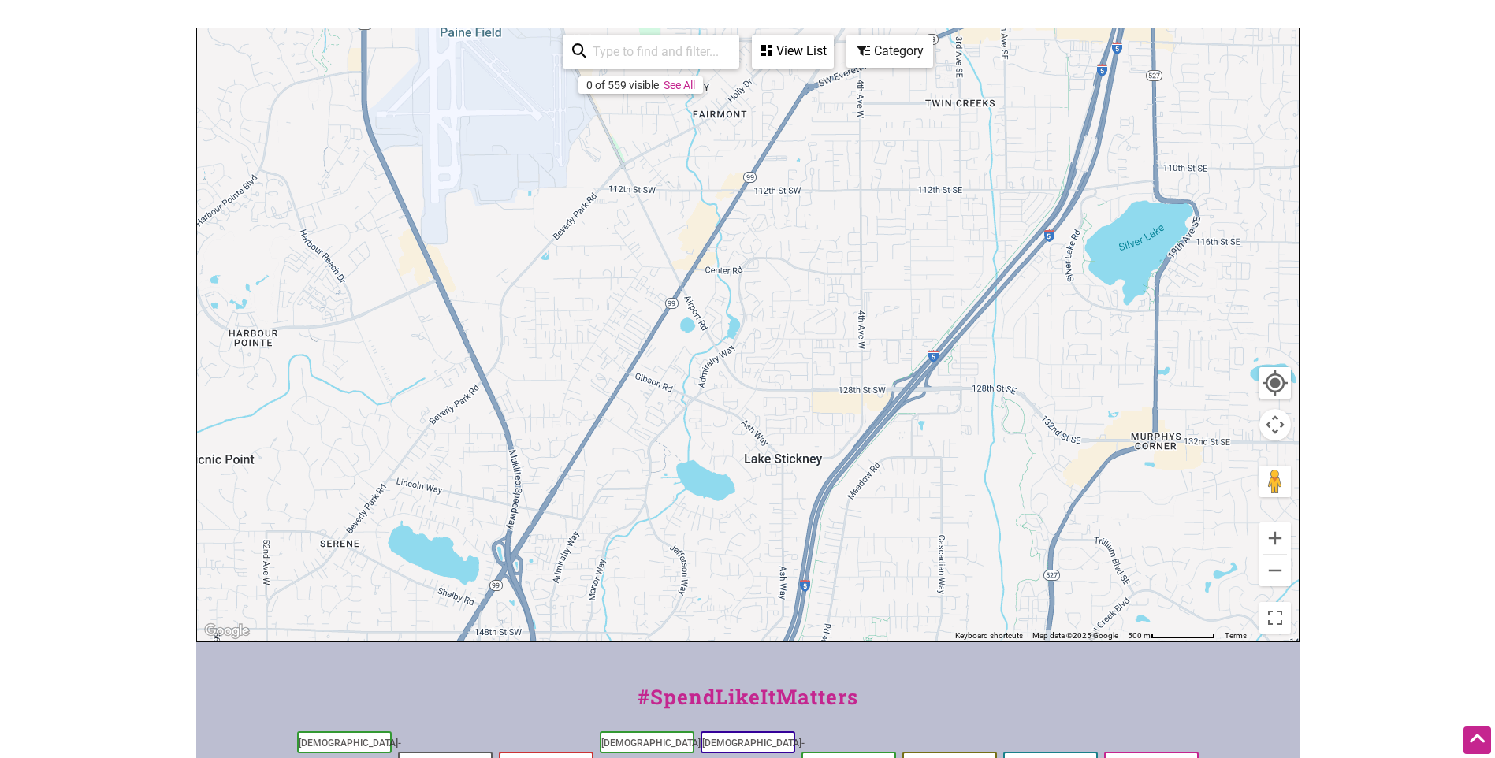
drag, startPoint x: 735, startPoint y: 407, endPoint x: 696, endPoint y: 477, distance: 79.8
click at [699, 478] on div "To navigate, press the arrow keys." at bounding box center [748, 334] width 1102 height 613
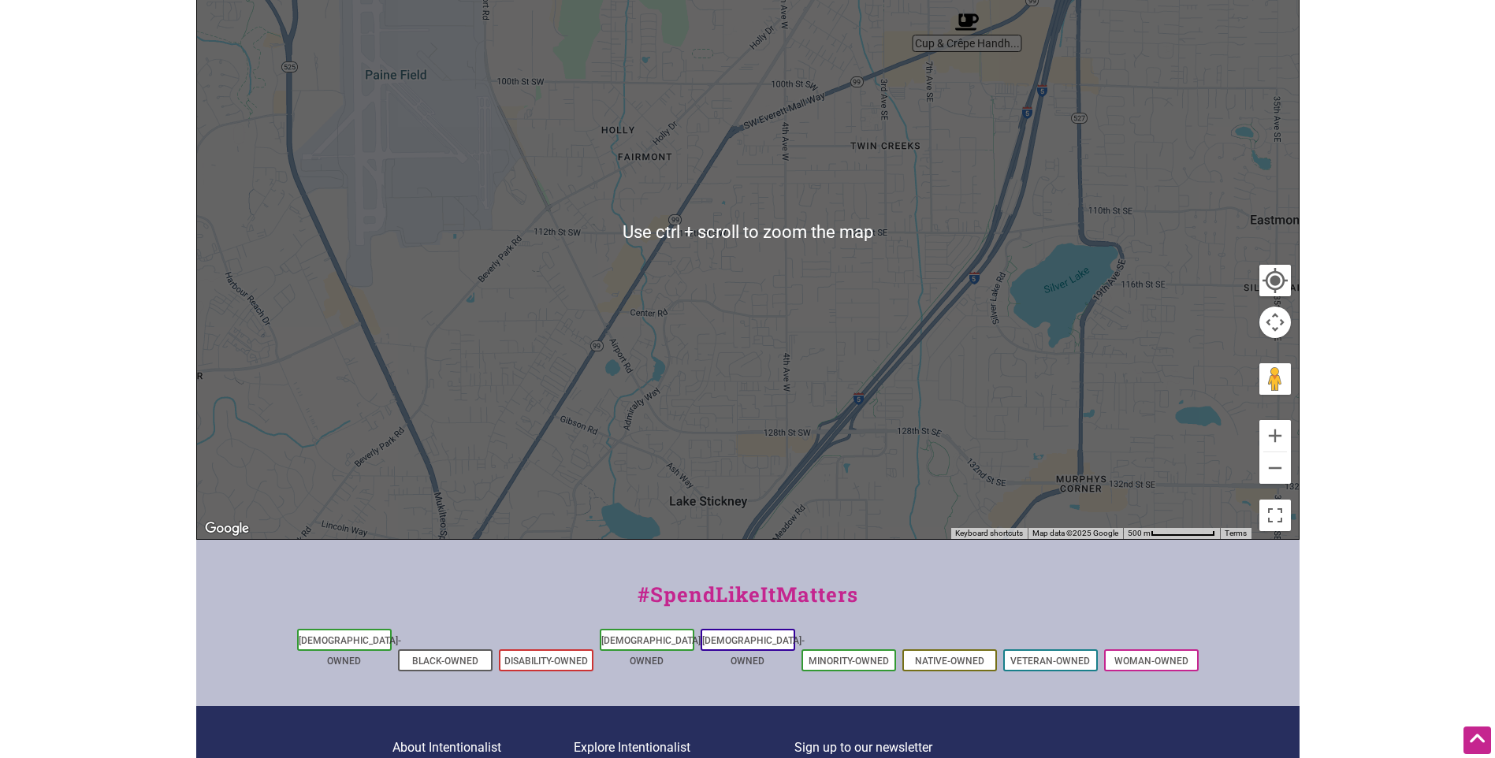
scroll to position [473, 0]
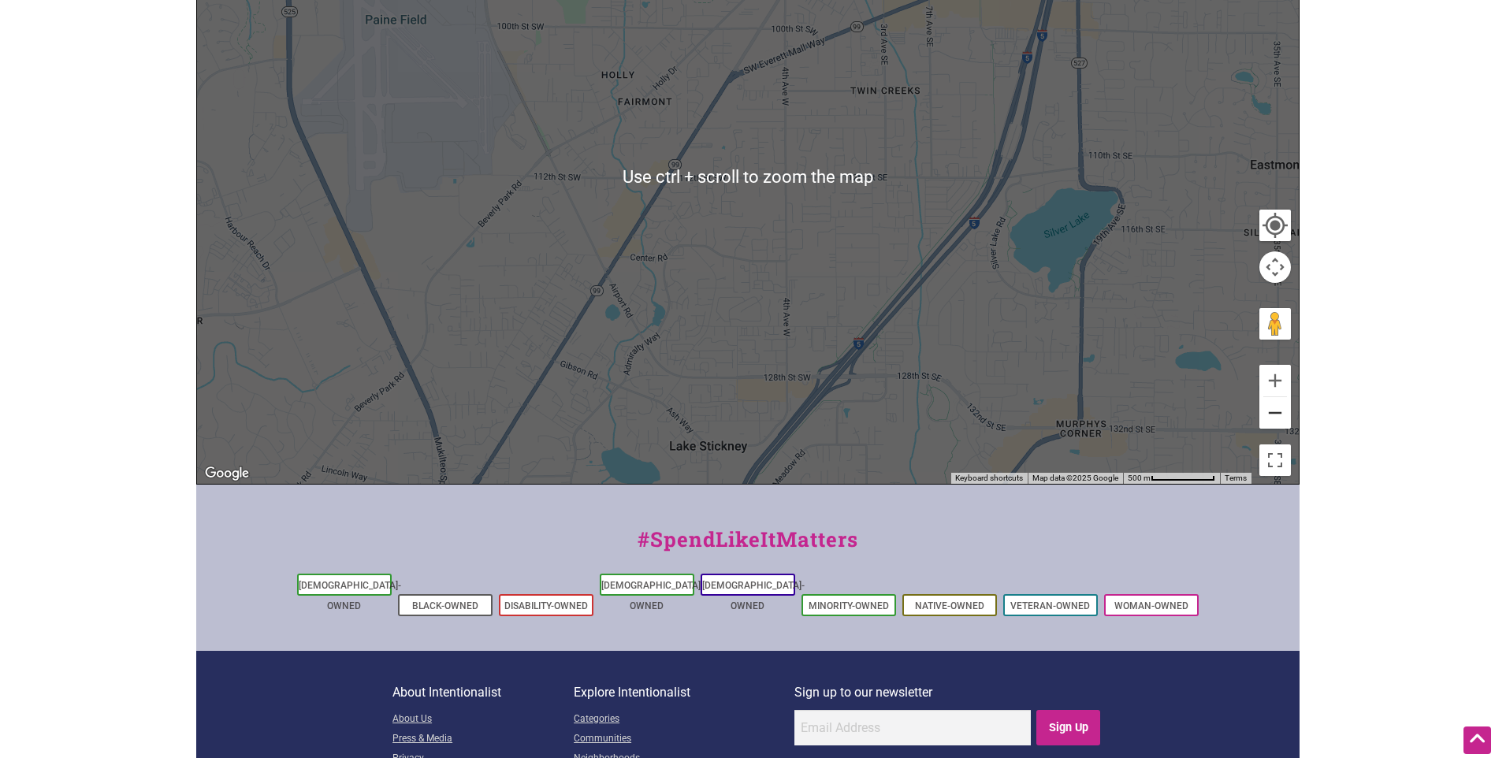
click at [1274, 397] on button "Zoom out" at bounding box center [1275, 413] width 32 height 32
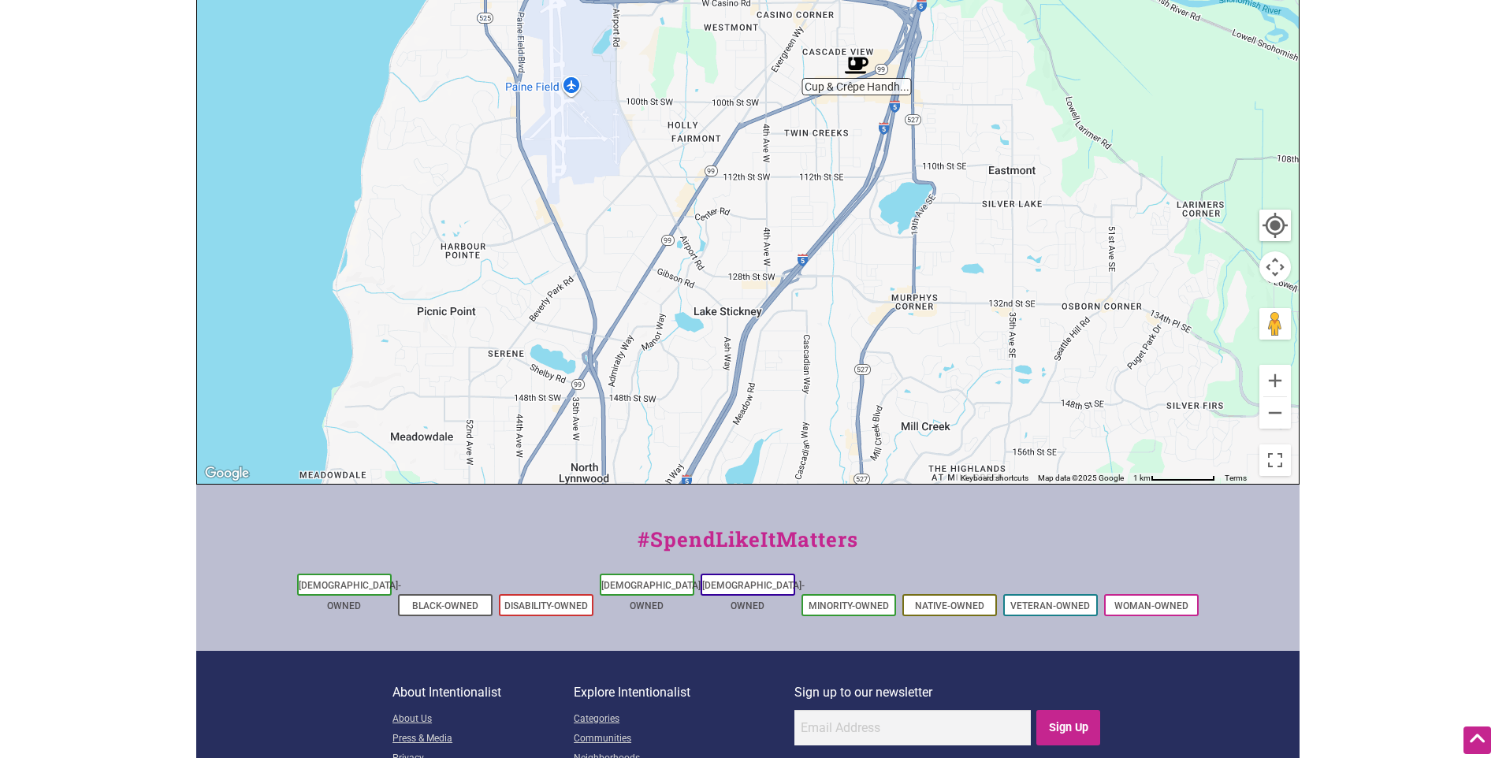
click at [855, 54] on img "Cup & Crêpe Handheld Street Crepes" at bounding box center [857, 66] width 24 height 24
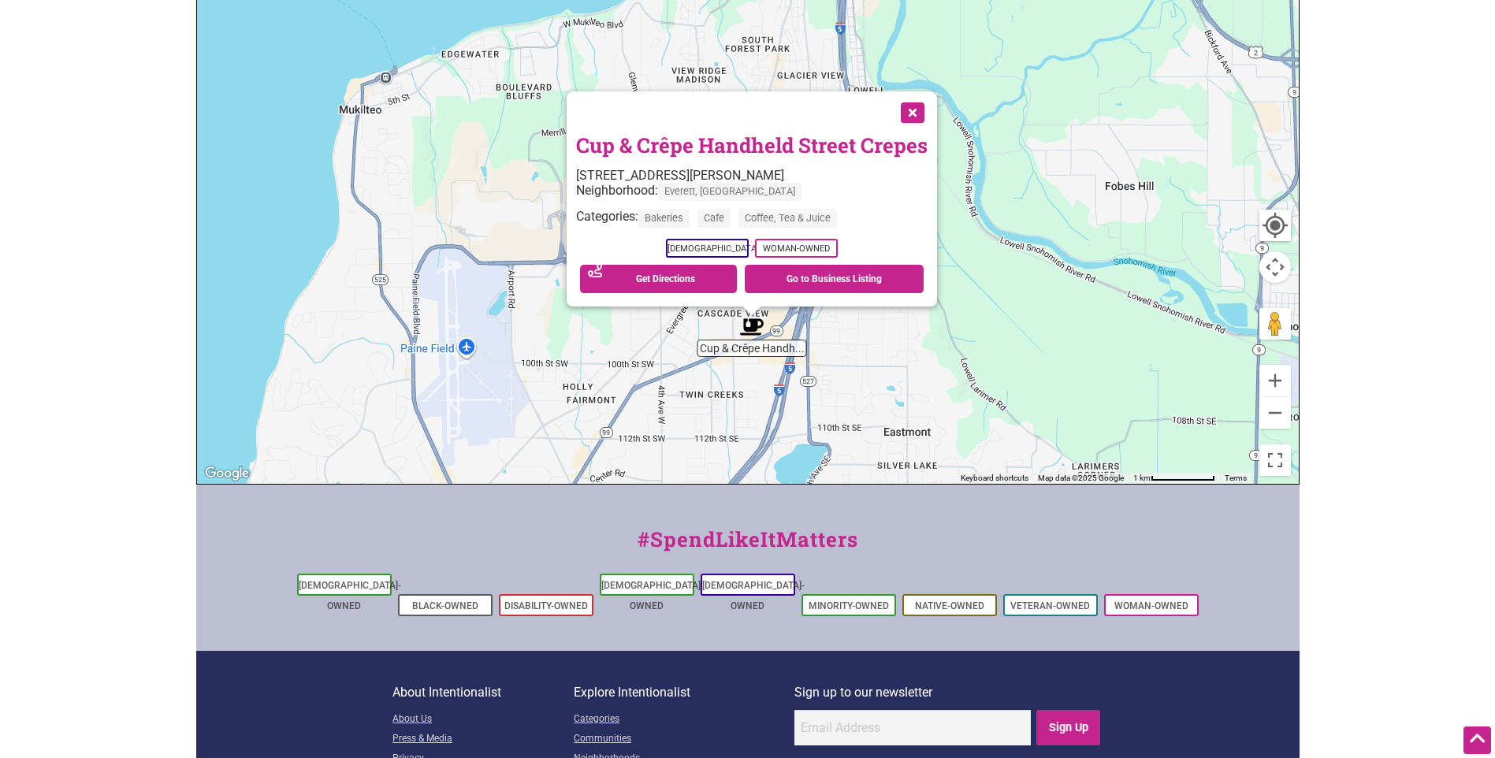
drag, startPoint x: 885, startPoint y: 246, endPoint x: 895, endPoint y: 396, distance: 150.0
click at [895, 396] on div "To navigate, press the arrow keys. Cup & Crêpe Handheld Street Crepes 909 SE Ev…" at bounding box center [748, 177] width 1102 height 613
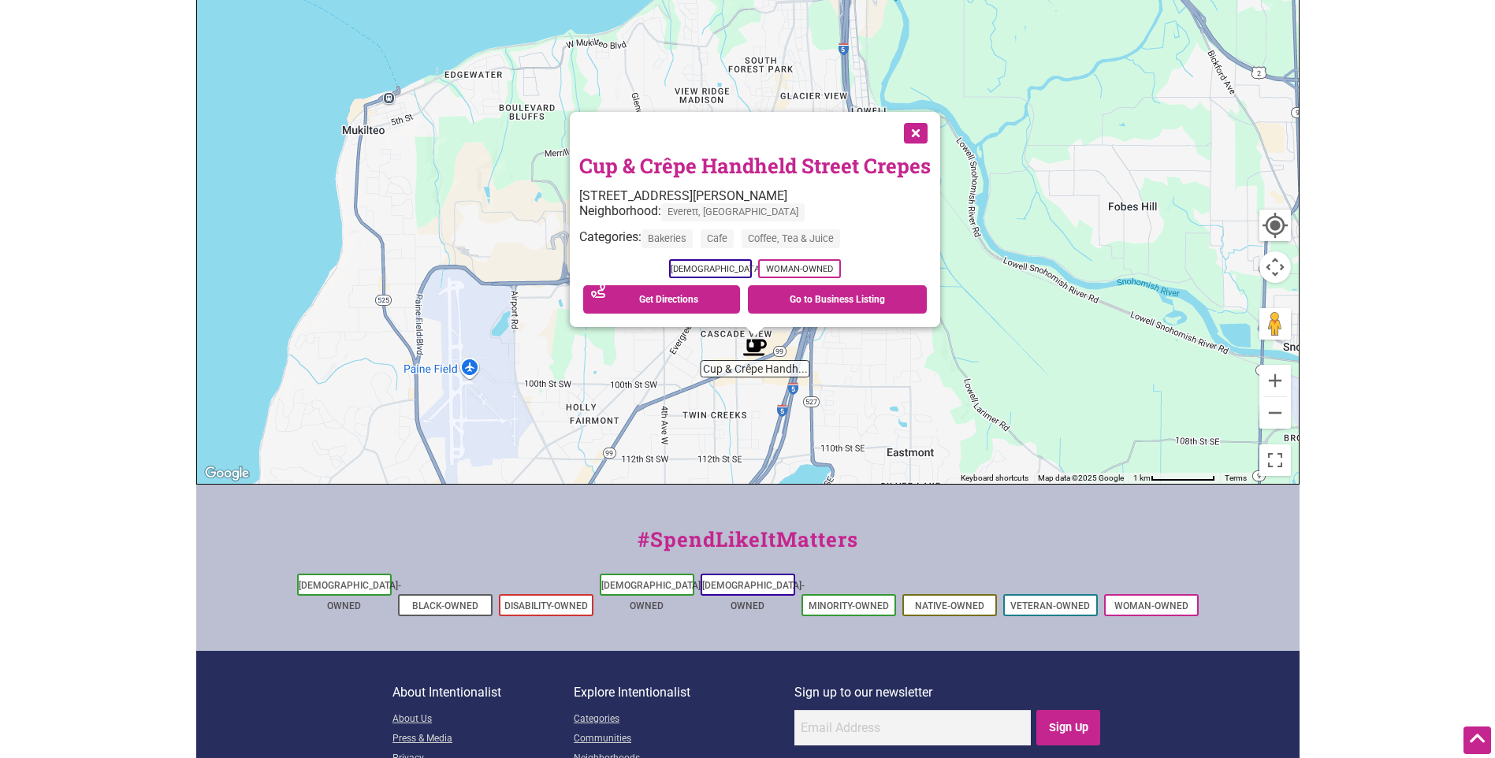
click at [910, 113] on button "Close" at bounding box center [914, 131] width 39 height 39
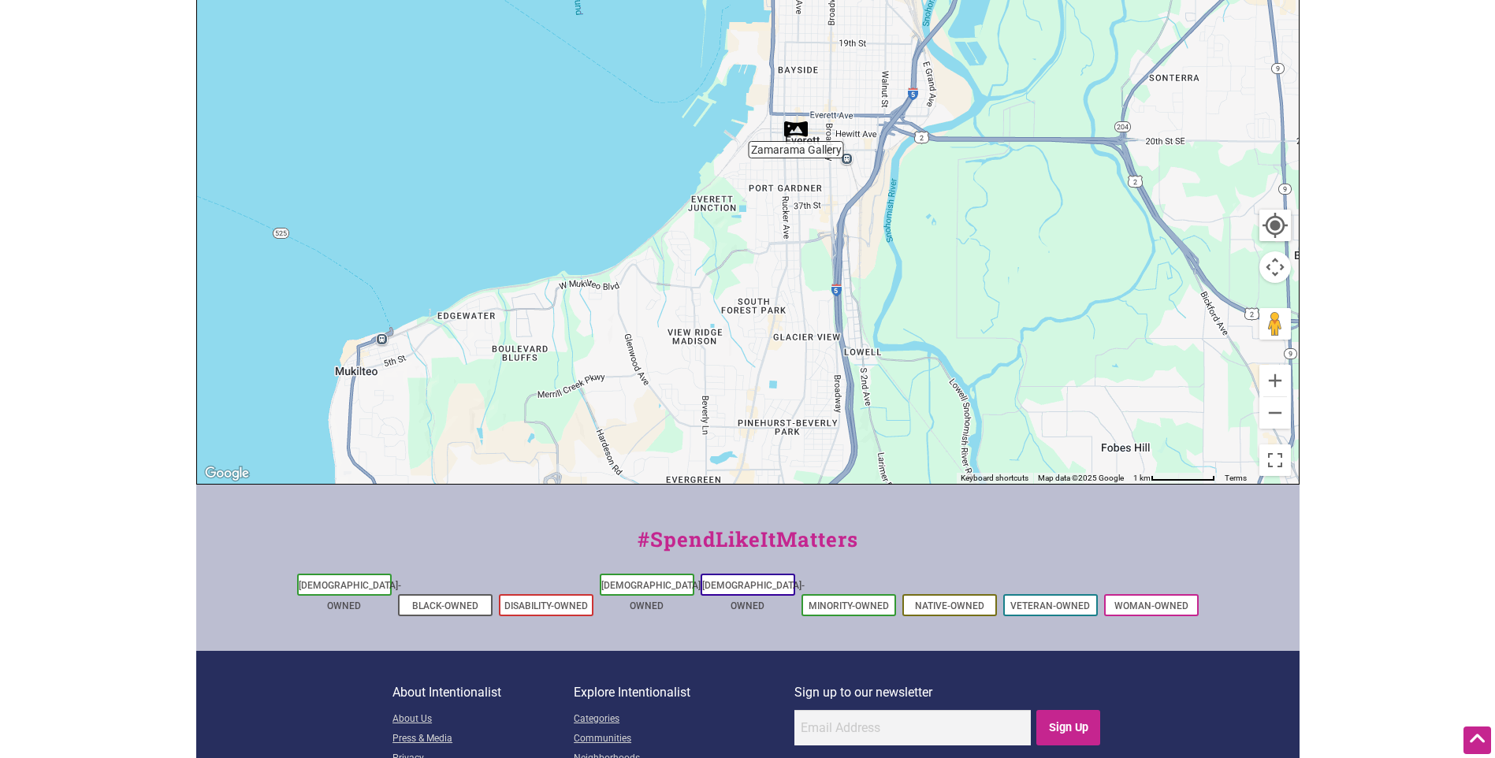
drag, startPoint x: 865, startPoint y: 203, endPoint x: 856, endPoint y: 450, distance: 247.6
click at [856, 450] on div "To navigate, press the arrow keys." at bounding box center [748, 177] width 1102 height 613
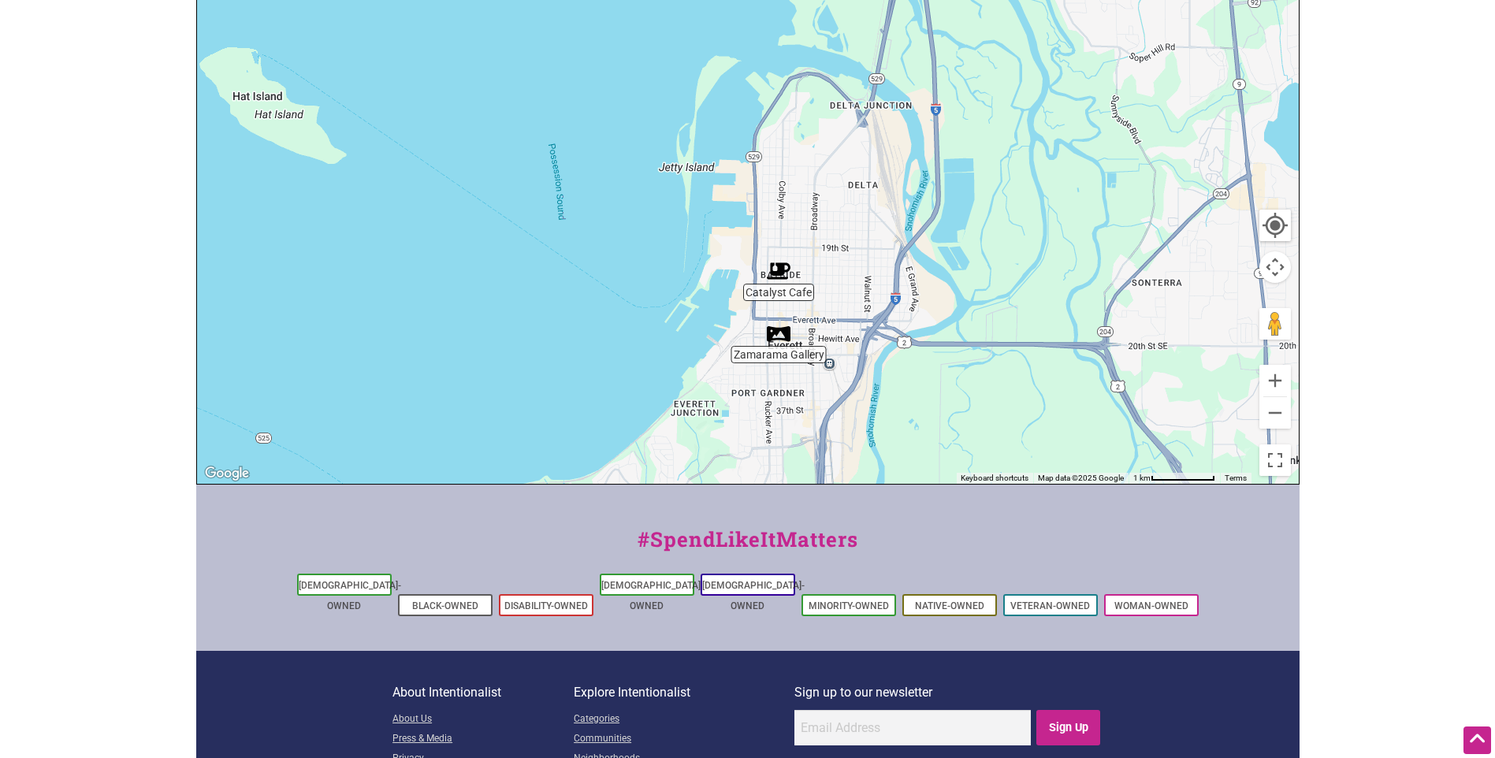
drag, startPoint x: 858, startPoint y: 195, endPoint x: 831, endPoint y: 312, distance: 119.7
click at [830, 375] on div "To navigate, press the arrow keys." at bounding box center [748, 177] width 1102 height 613
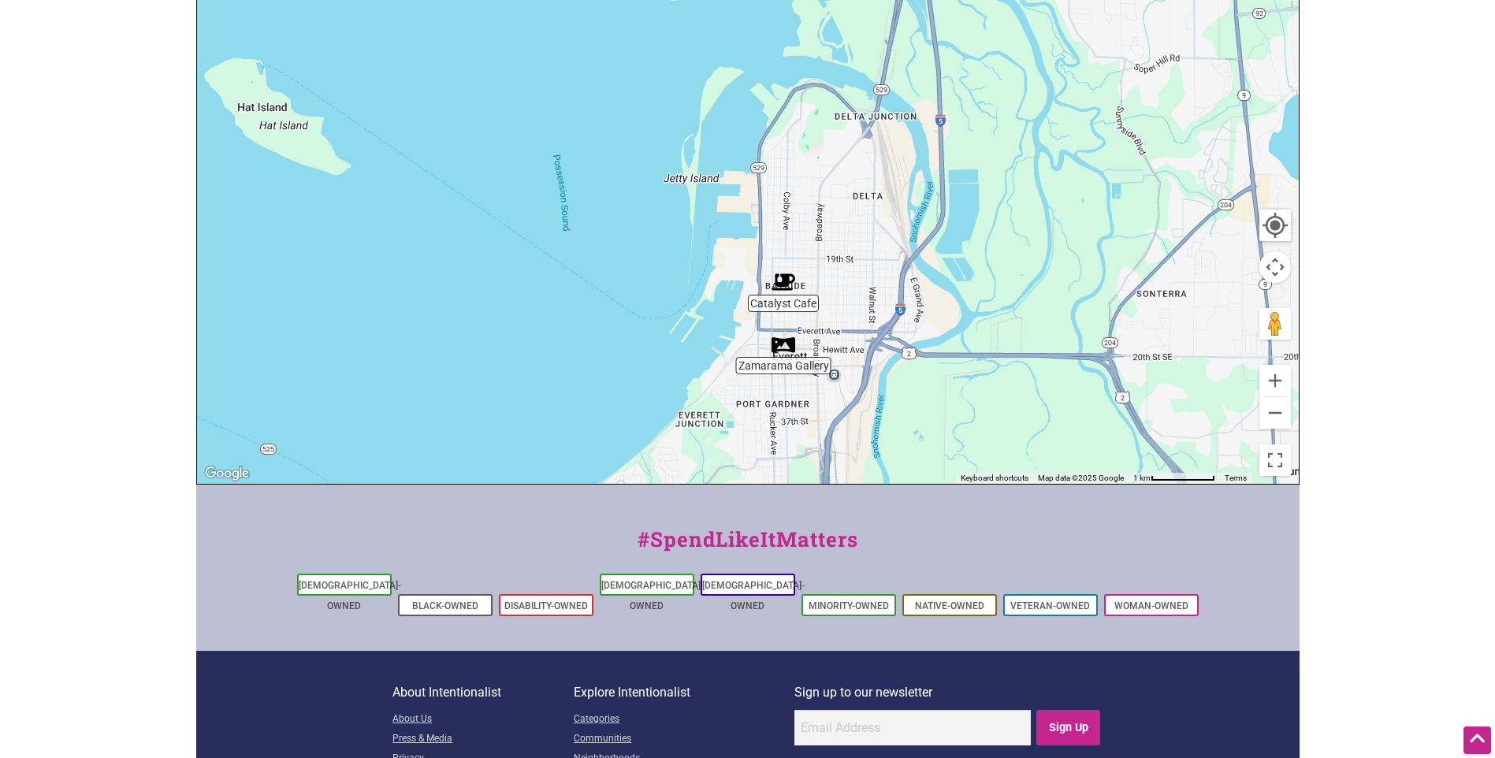
drag, startPoint x: 820, startPoint y: 334, endPoint x: 839, endPoint y: 260, distance: 76.5
click at [839, 260] on div "To navigate, press the arrow keys." at bounding box center [748, 177] width 1102 height 613
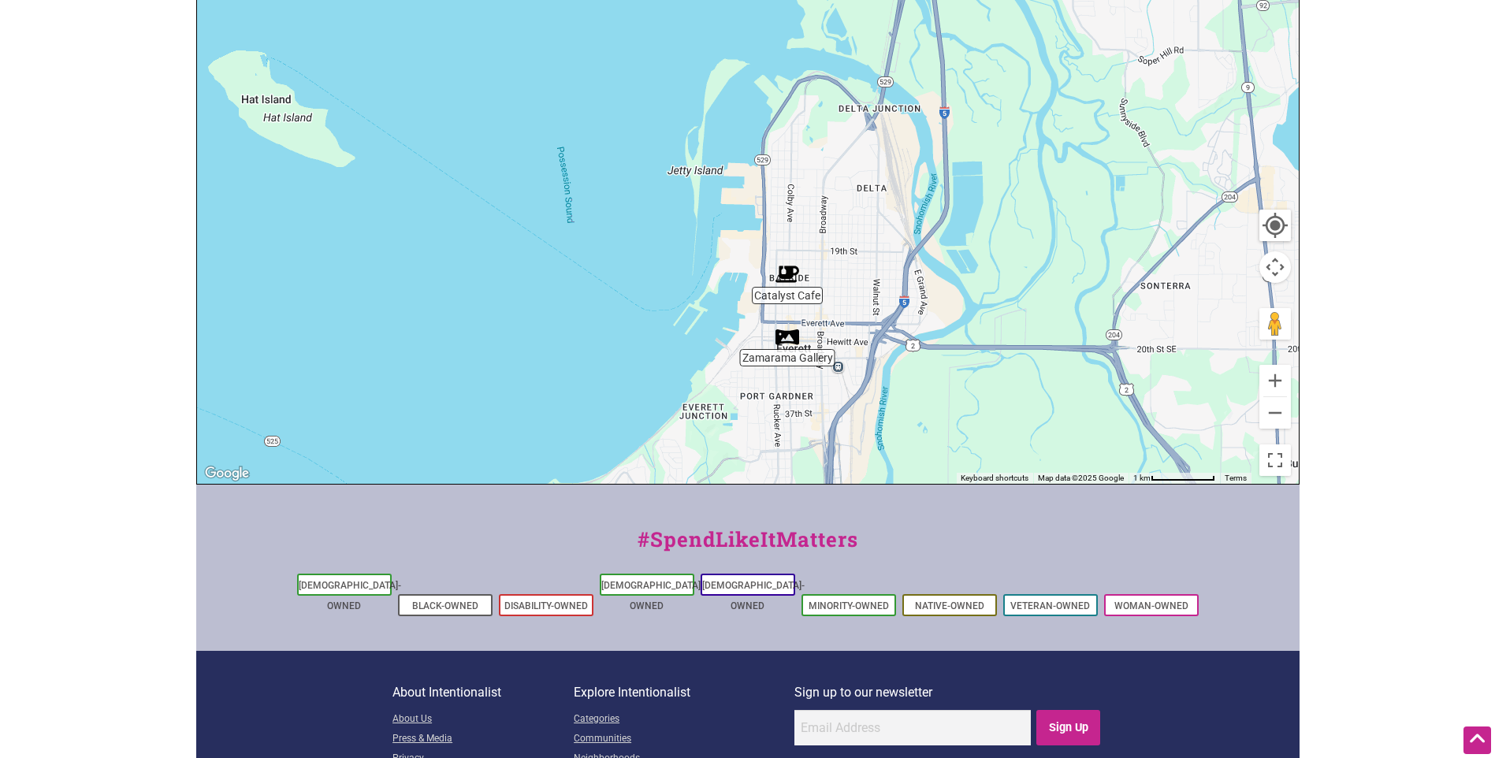
click at [790, 262] on img "Catalyst Cafe" at bounding box center [788, 274] width 24 height 24
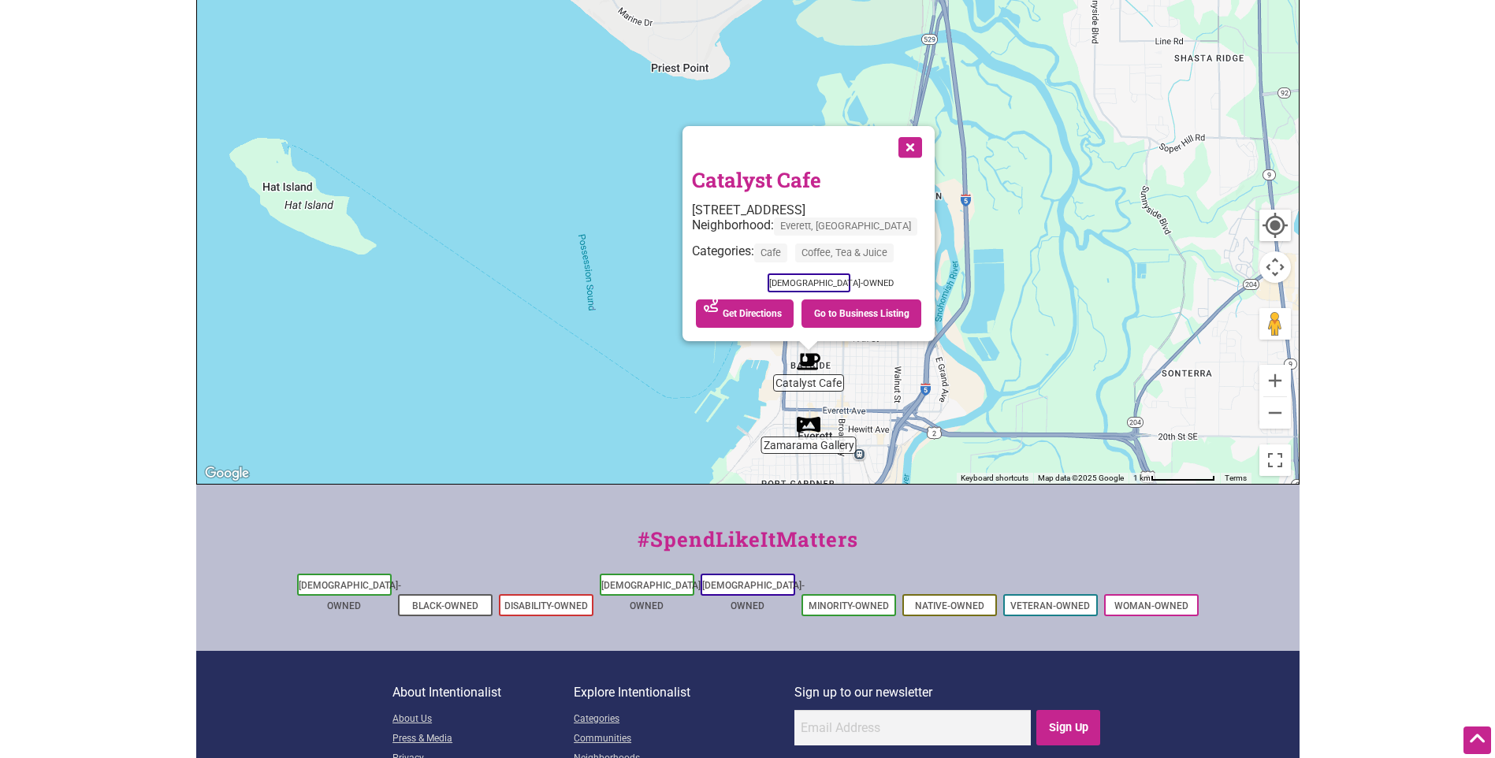
drag, startPoint x: 802, startPoint y: 206, endPoint x: 862, endPoint y: 404, distance: 207.7
click at [862, 404] on div "To navigate, press the arrow keys. Catalyst Cafe 1513 23rd St, Everett, WA 9820…" at bounding box center [748, 177] width 1102 height 613
click at [899, 128] on button "Close" at bounding box center [908, 147] width 39 height 39
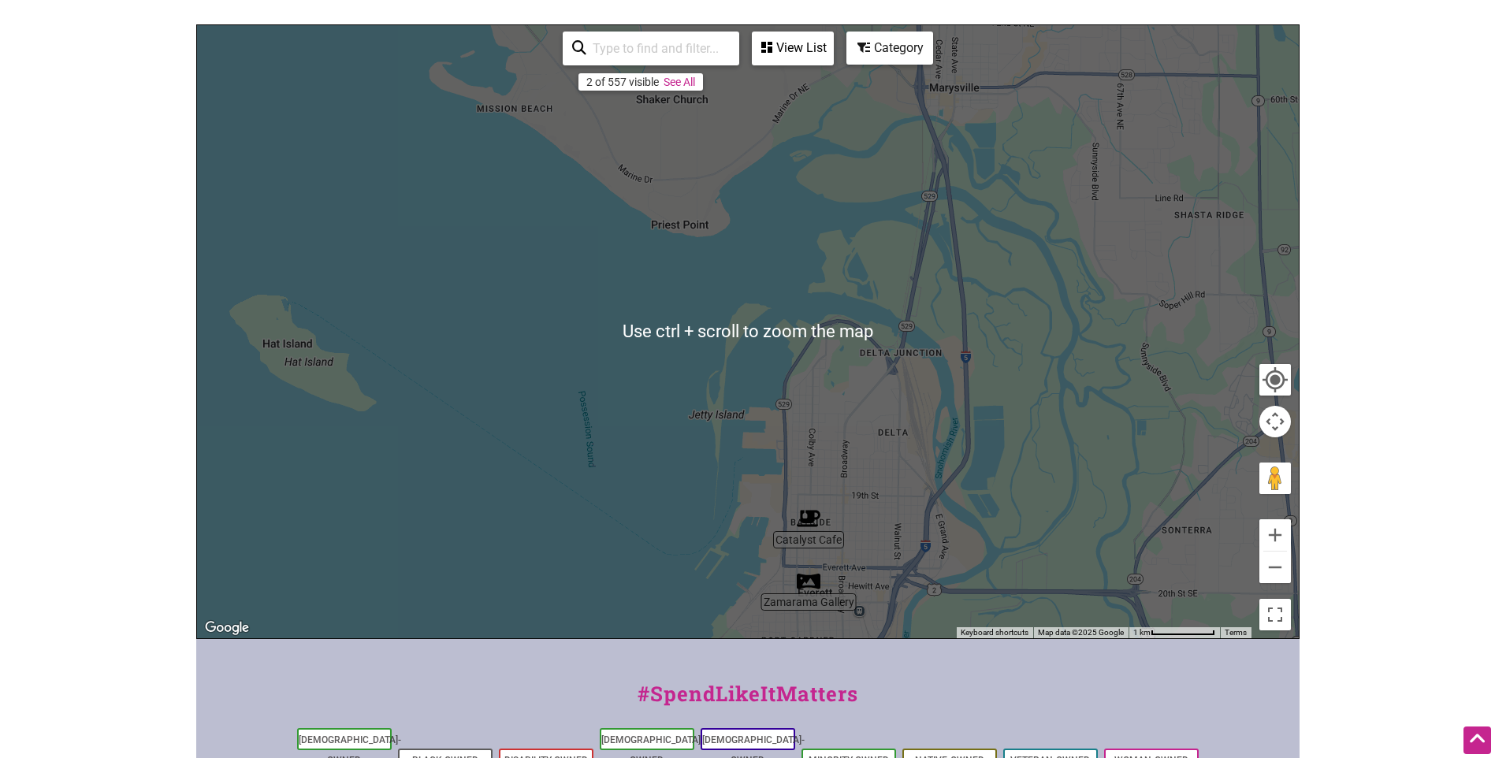
scroll to position [318, 0]
click at [1275, 552] on button "Zoom out" at bounding box center [1275, 568] width 32 height 32
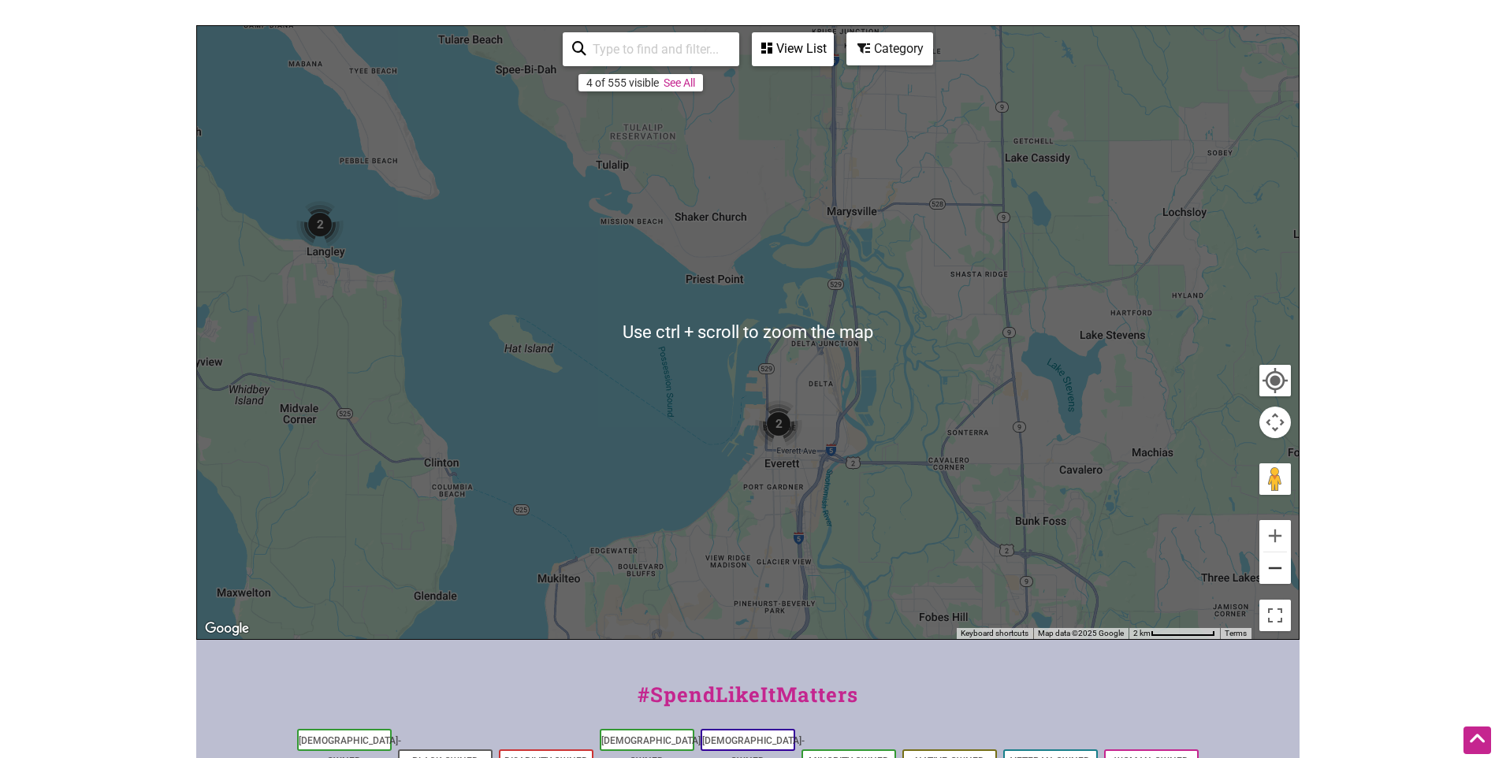
click at [1275, 552] on button "Zoom out" at bounding box center [1275, 568] width 32 height 32
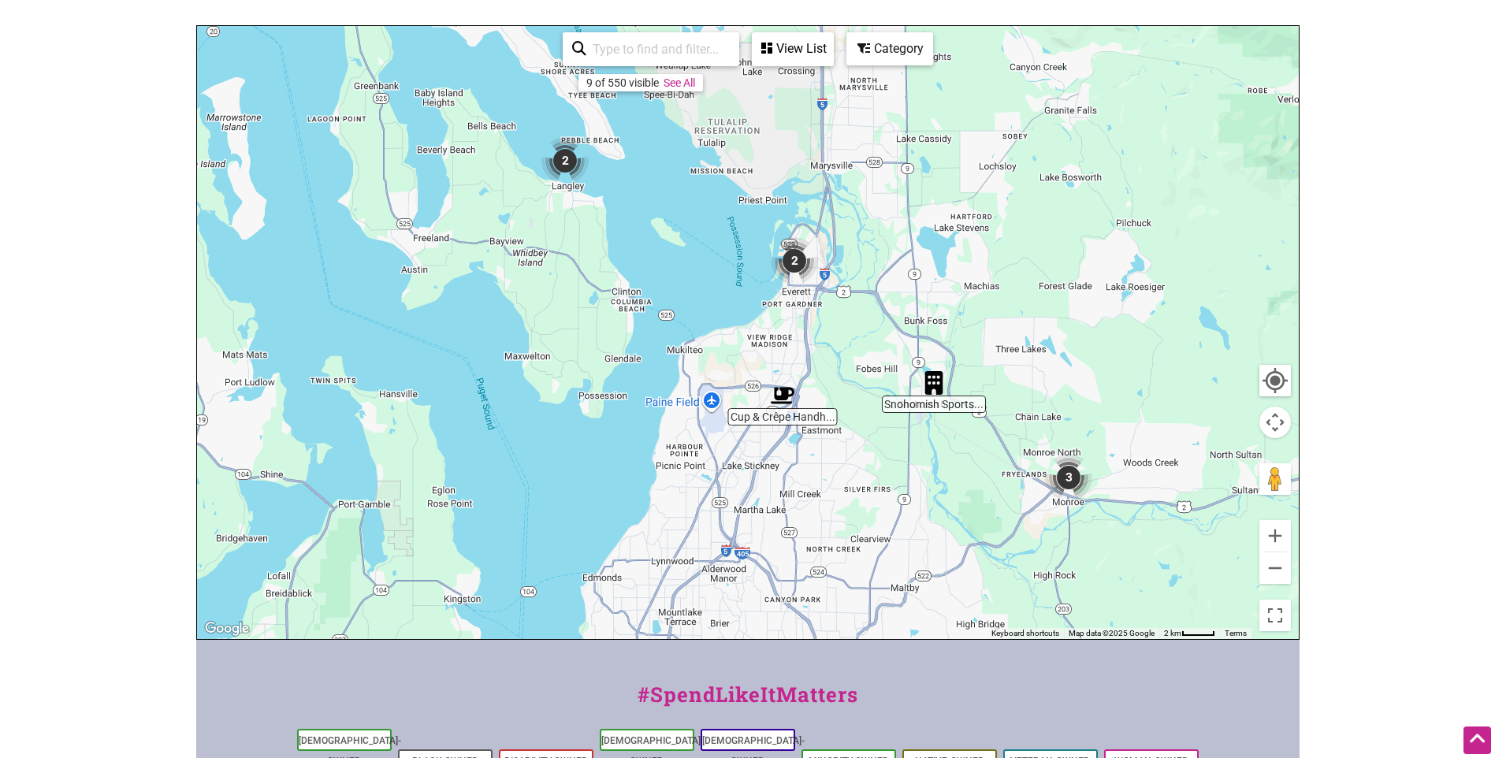
drag, startPoint x: 865, startPoint y: 467, endPoint x: 910, endPoint y: 296, distance: 176.6
click at [910, 296] on div "To navigate, press the arrow keys." at bounding box center [748, 332] width 1102 height 613
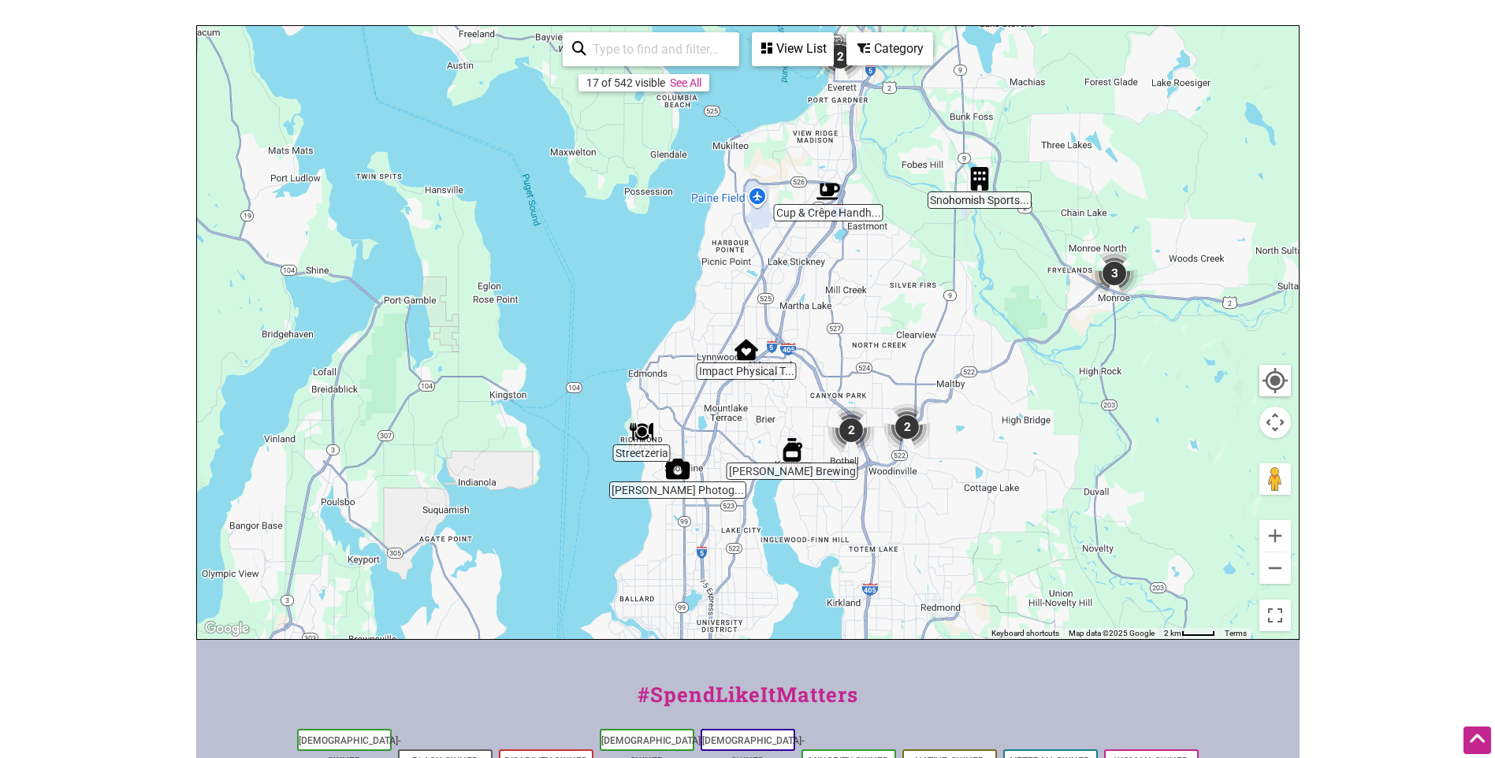
drag, startPoint x: 879, startPoint y: 390, endPoint x: 898, endPoint y: 284, distance: 108.1
click at [898, 284] on div "To navigate, press the arrow keys." at bounding box center [748, 332] width 1102 height 613
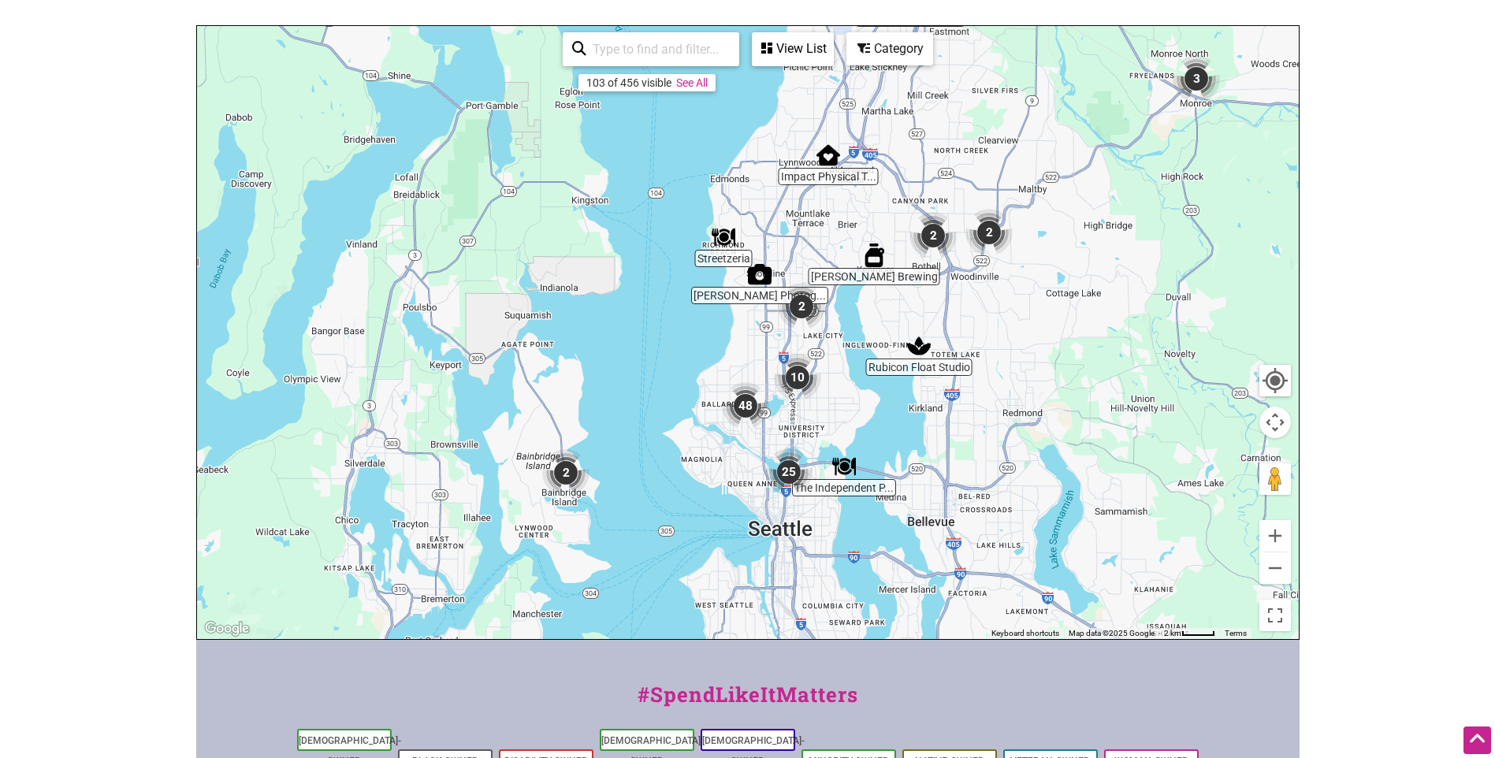
drag, startPoint x: 880, startPoint y: 404, endPoint x: 943, endPoint y: 296, distance: 125.4
click at [943, 296] on div "To navigate, press the arrow keys." at bounding box center [748, 332] width 1102 height 613
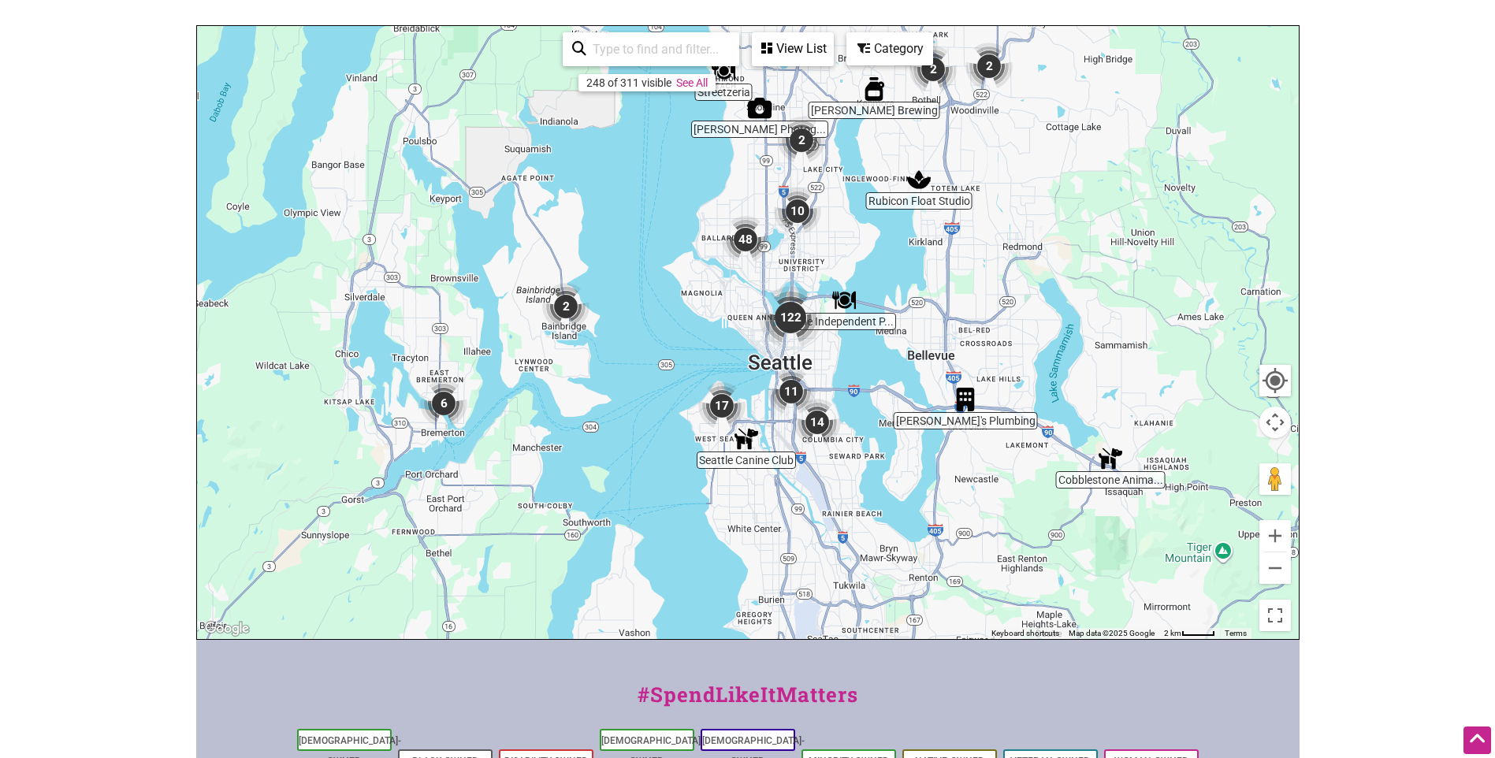
drag, startPoint x: 809, startPoint y: 430, endPoint x: 805, endPoint y: 279, distance: 150.6
click at [805, 286] on img "122" at bounding box center [790, 317] width 63 height 63
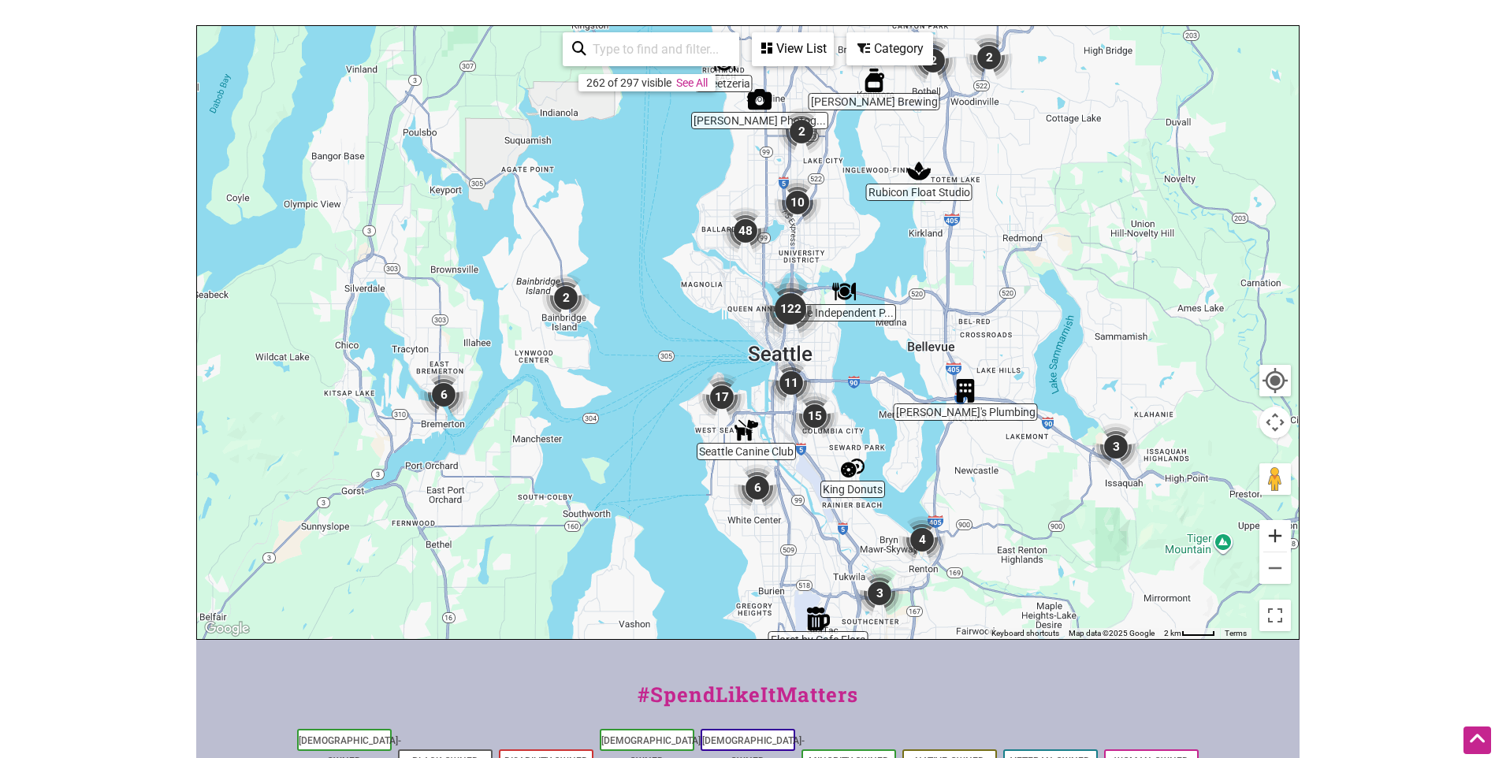
click at [1282, 523] on button "Zoom in" at bounding box center [1275, 536] width 32 height 32
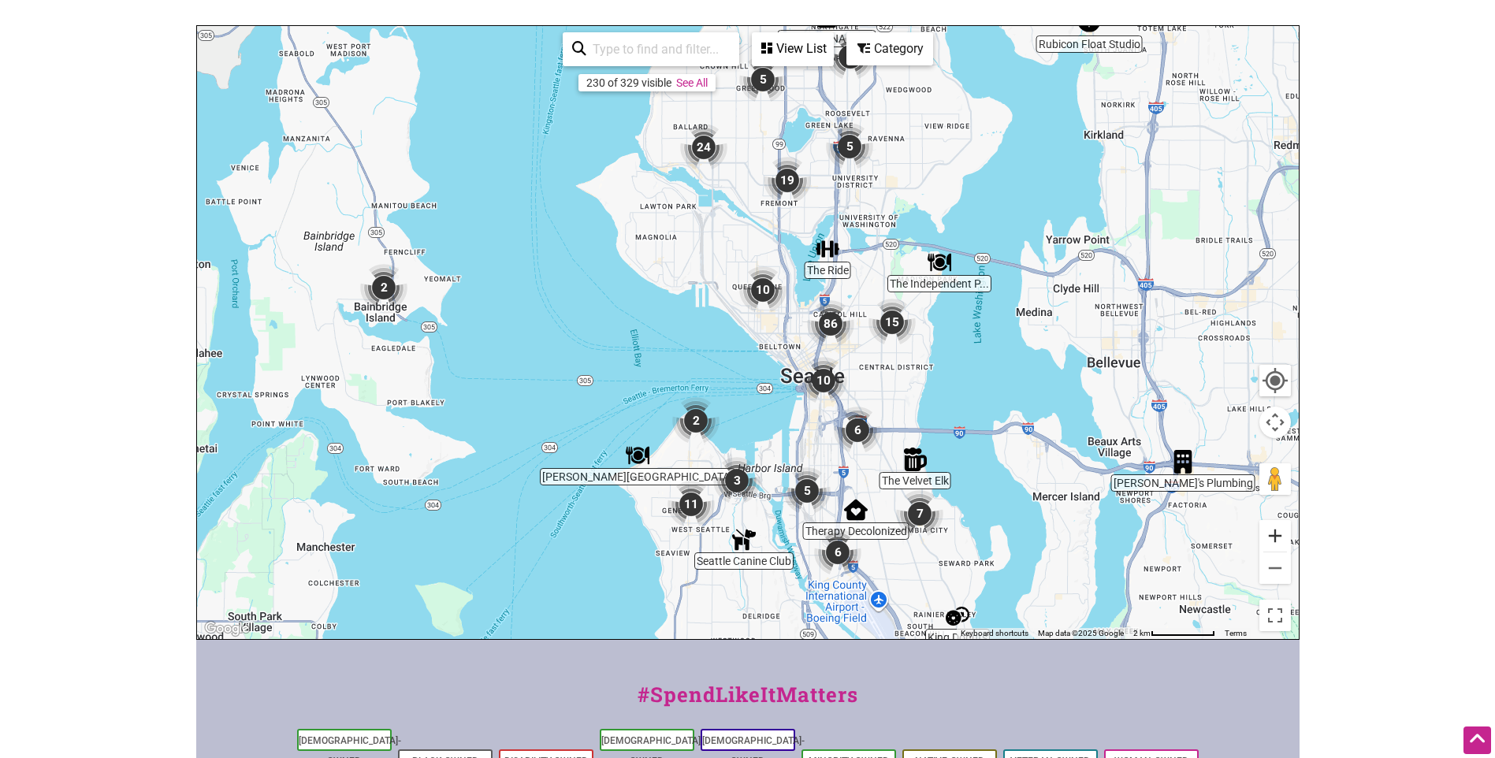
click at [1282, 522] on button "Zoom in" at bounding box center [1275, 536] width 32 height 32
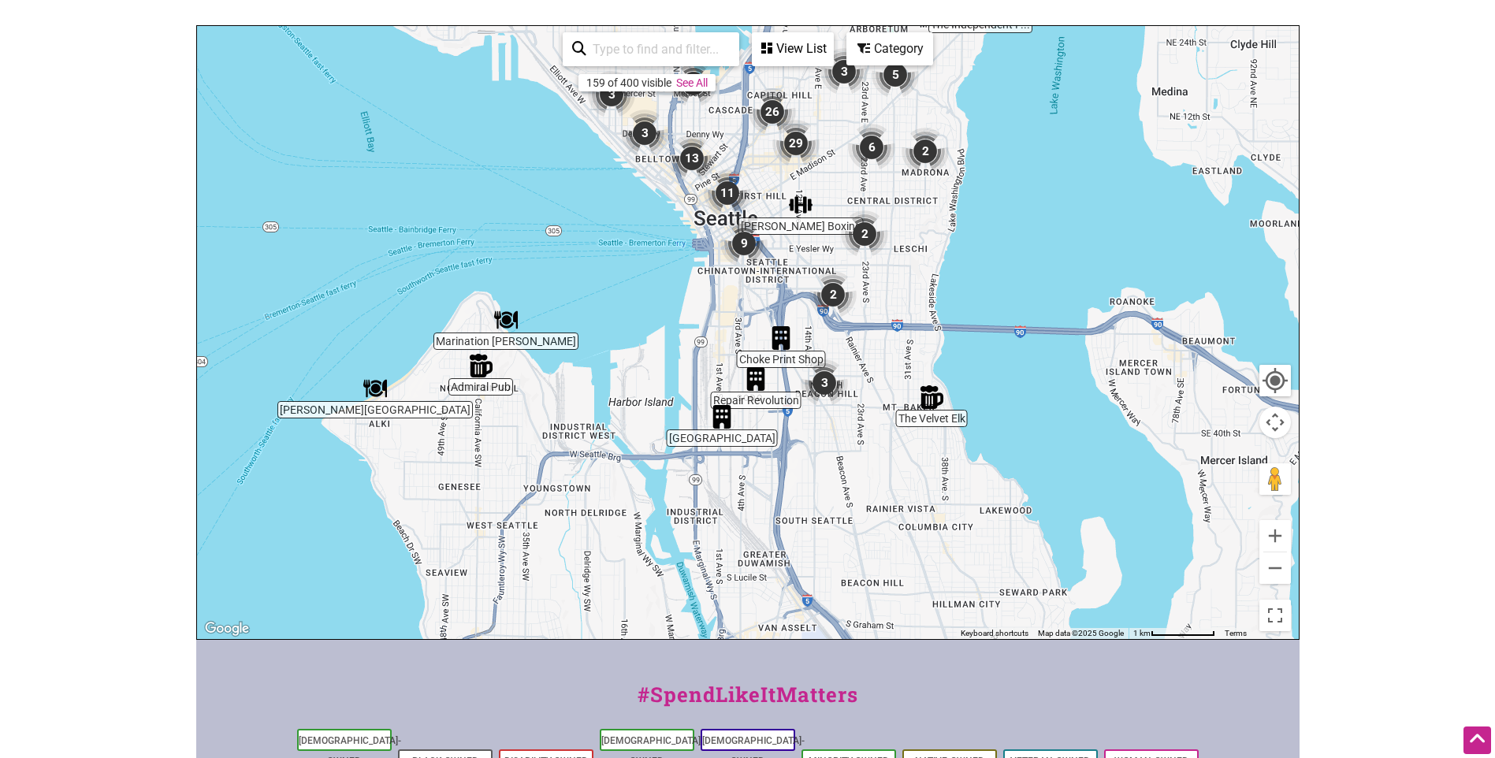
drag, startPoint x: 929, startPoint y: 429, endPoint x: 779, endPoint y: 228, distance: 251.1
click at [779, 228] on div "To navigate, press the arrow keys." at bounding box center [748, 332] width 1102 height 613
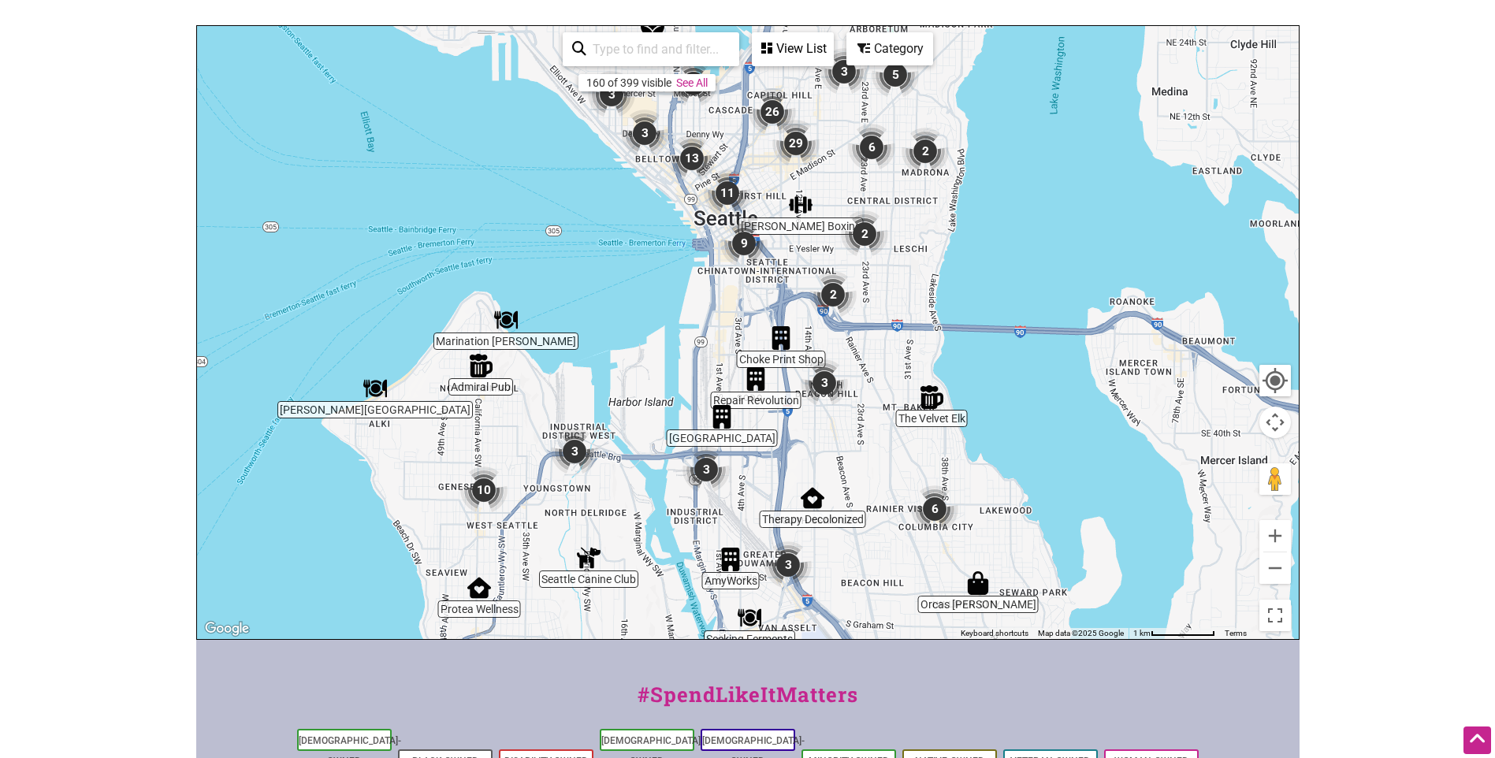
click at [755, 367] on img "Repair Revolution" at bounding box center [756, 379] width 24 height 24
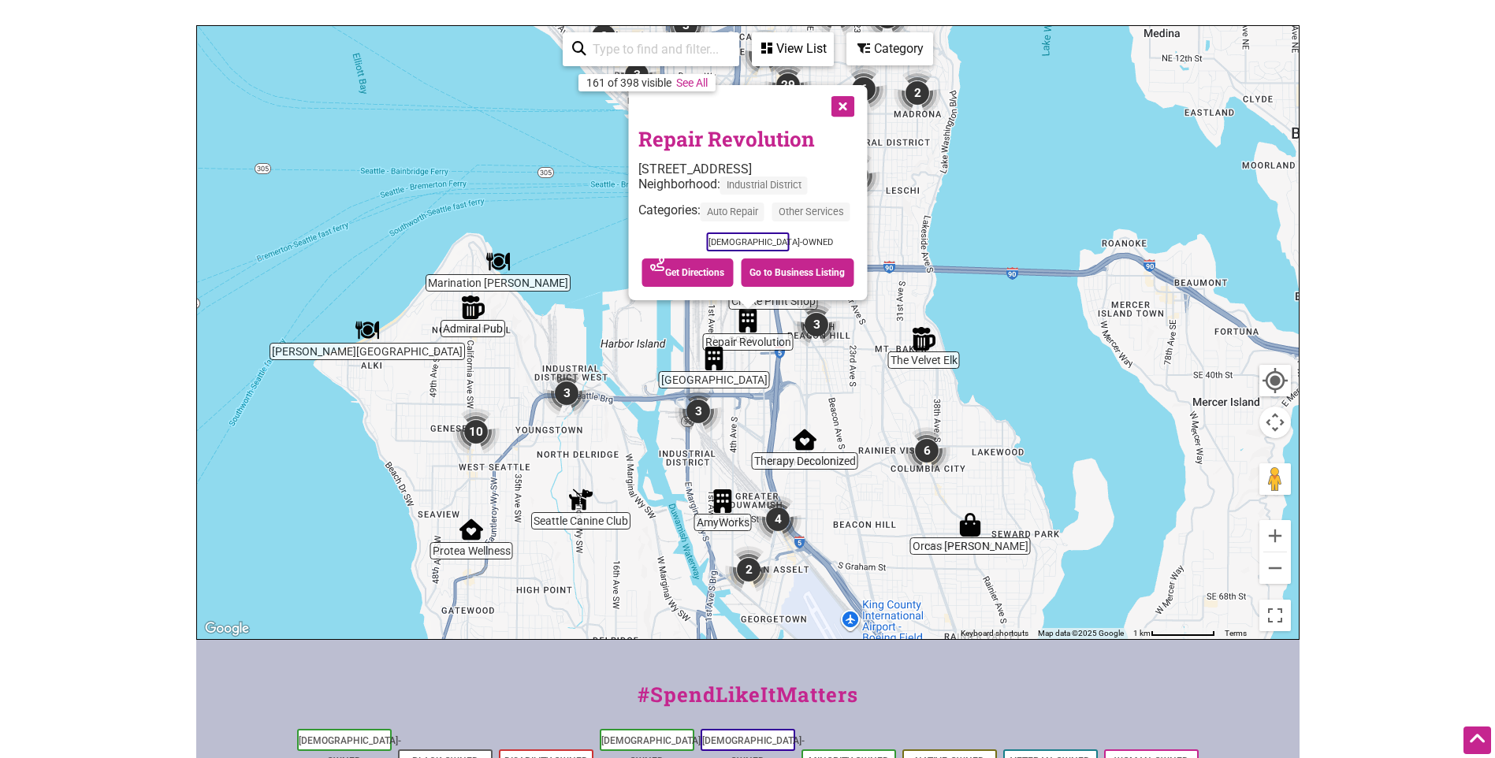
click at [849, 85] on button "Close" at bounding box center [840, 104] width 39 height 39
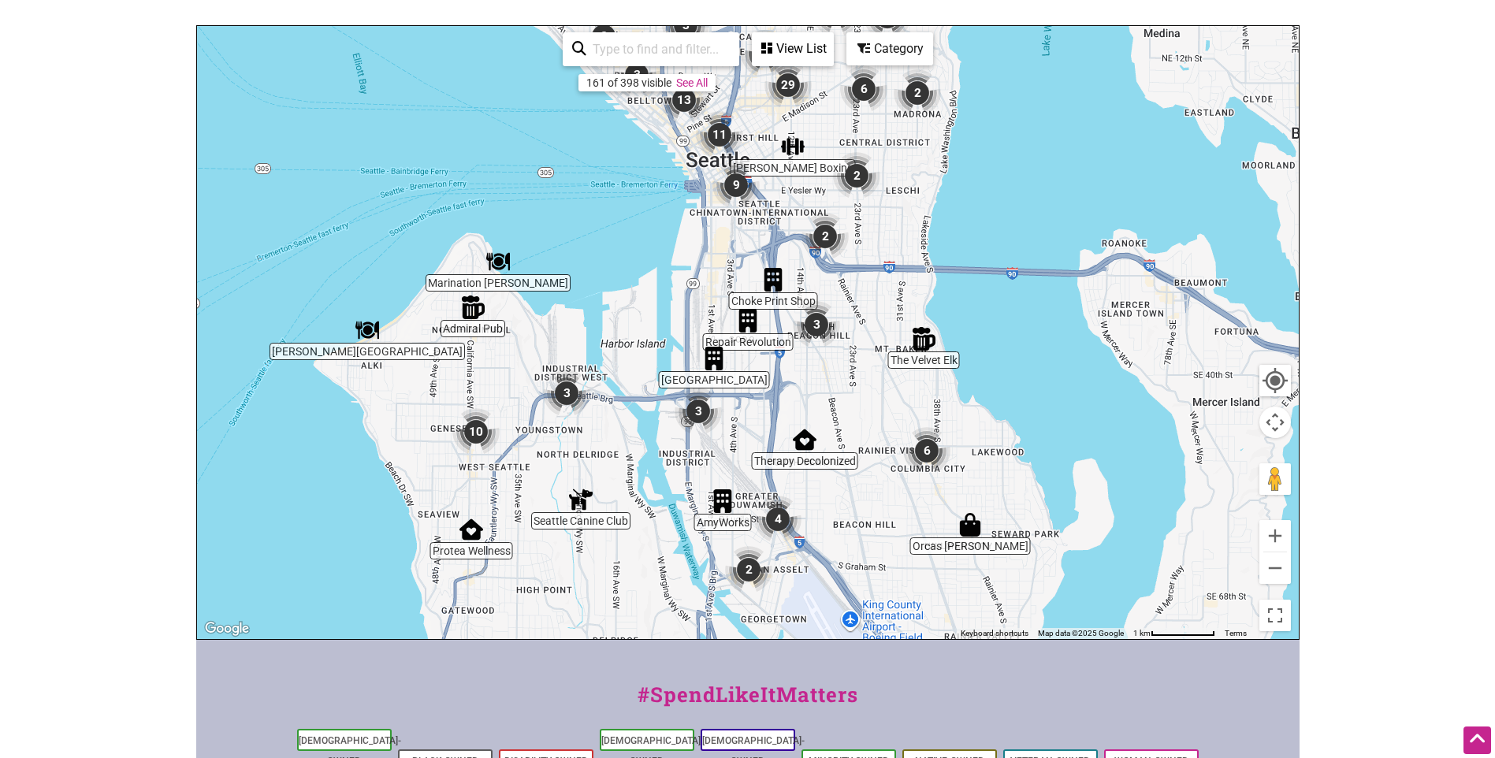
click at [712, 347] on img "Sodo Park" at bounding box center [714, 359] width 24 height 24
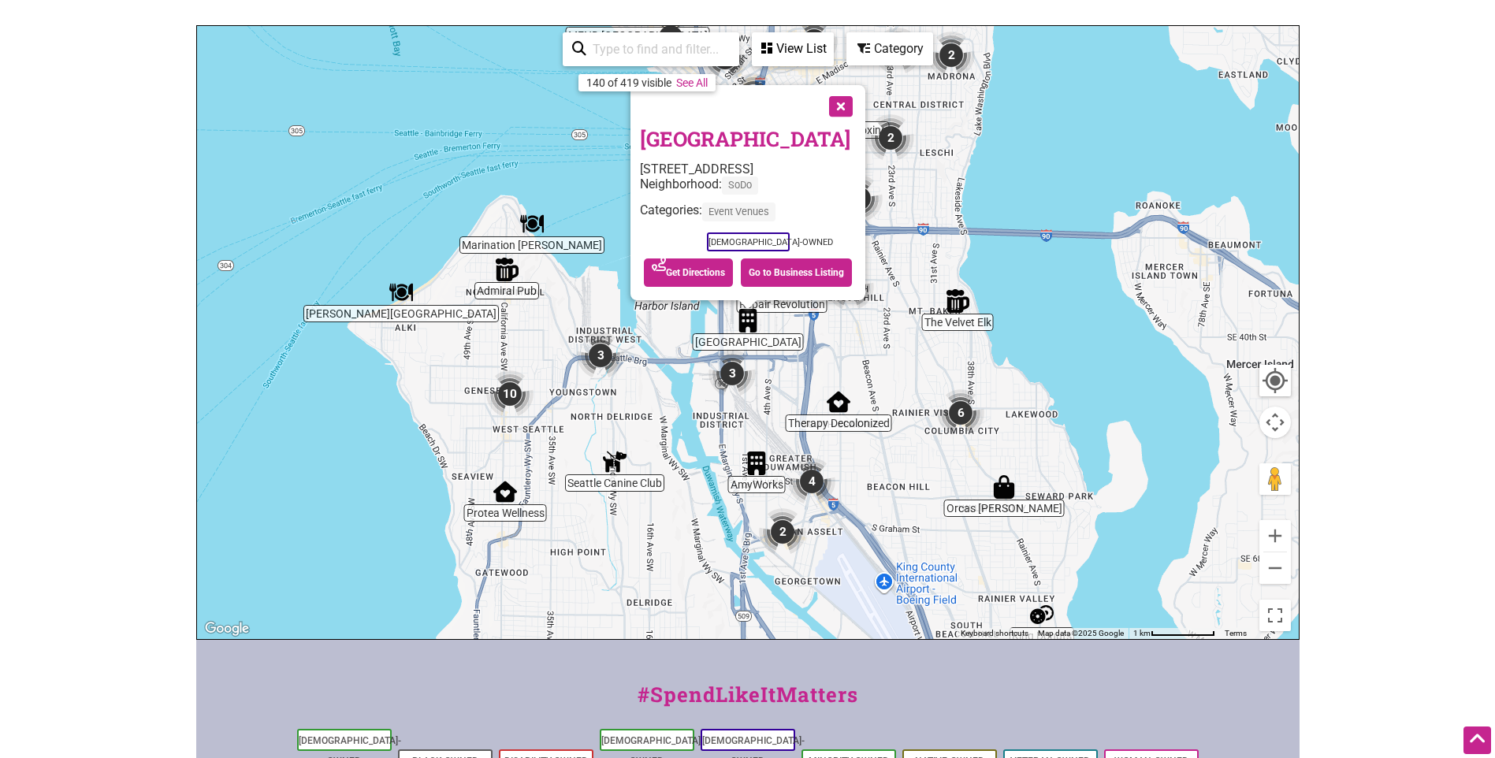
click at [839, 85] on button "Close" at bounding box center [839, 104] width 39 height 39
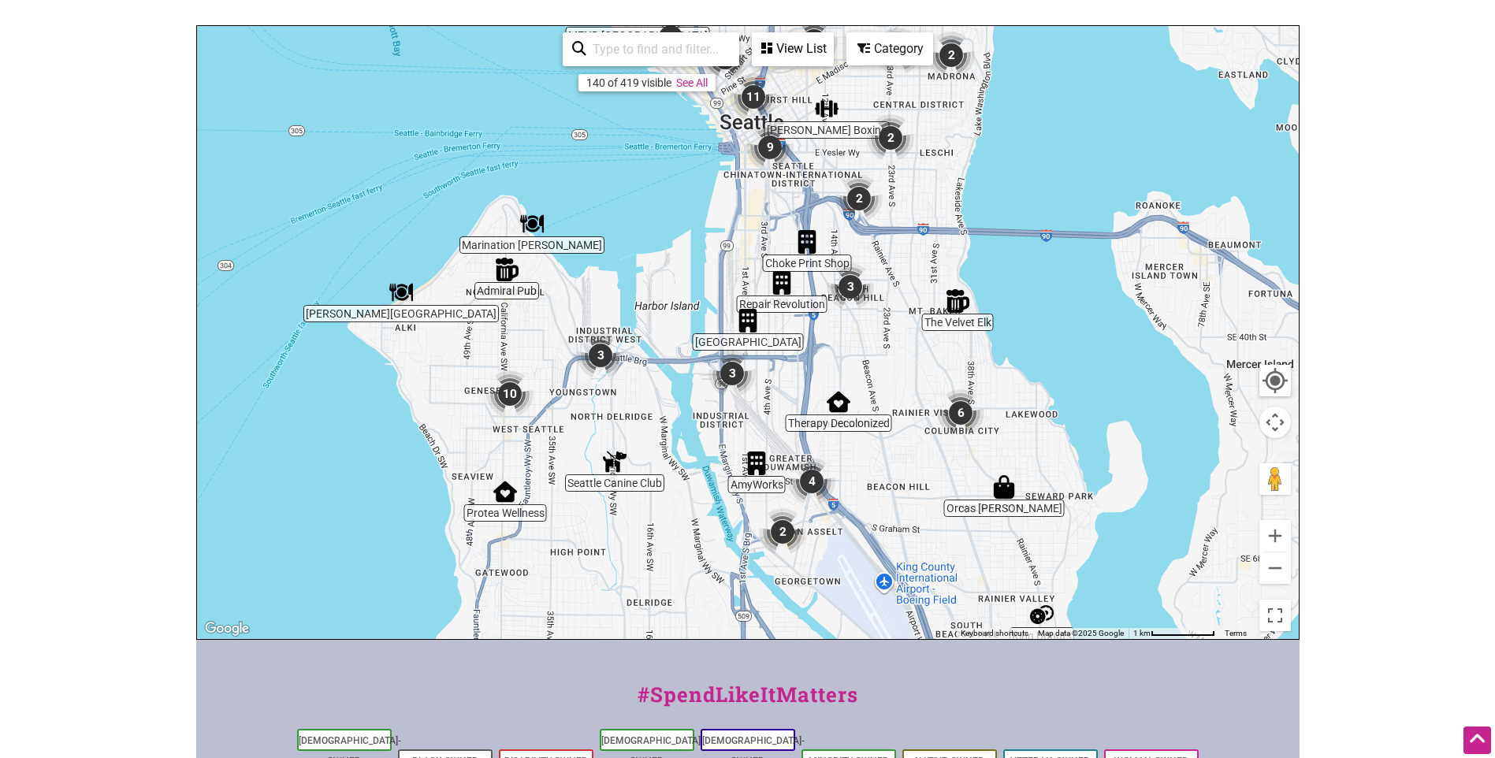
click at [840, 390] on img "Therapy Decolonized" at bounding box center [839, 402] width 24 height 24
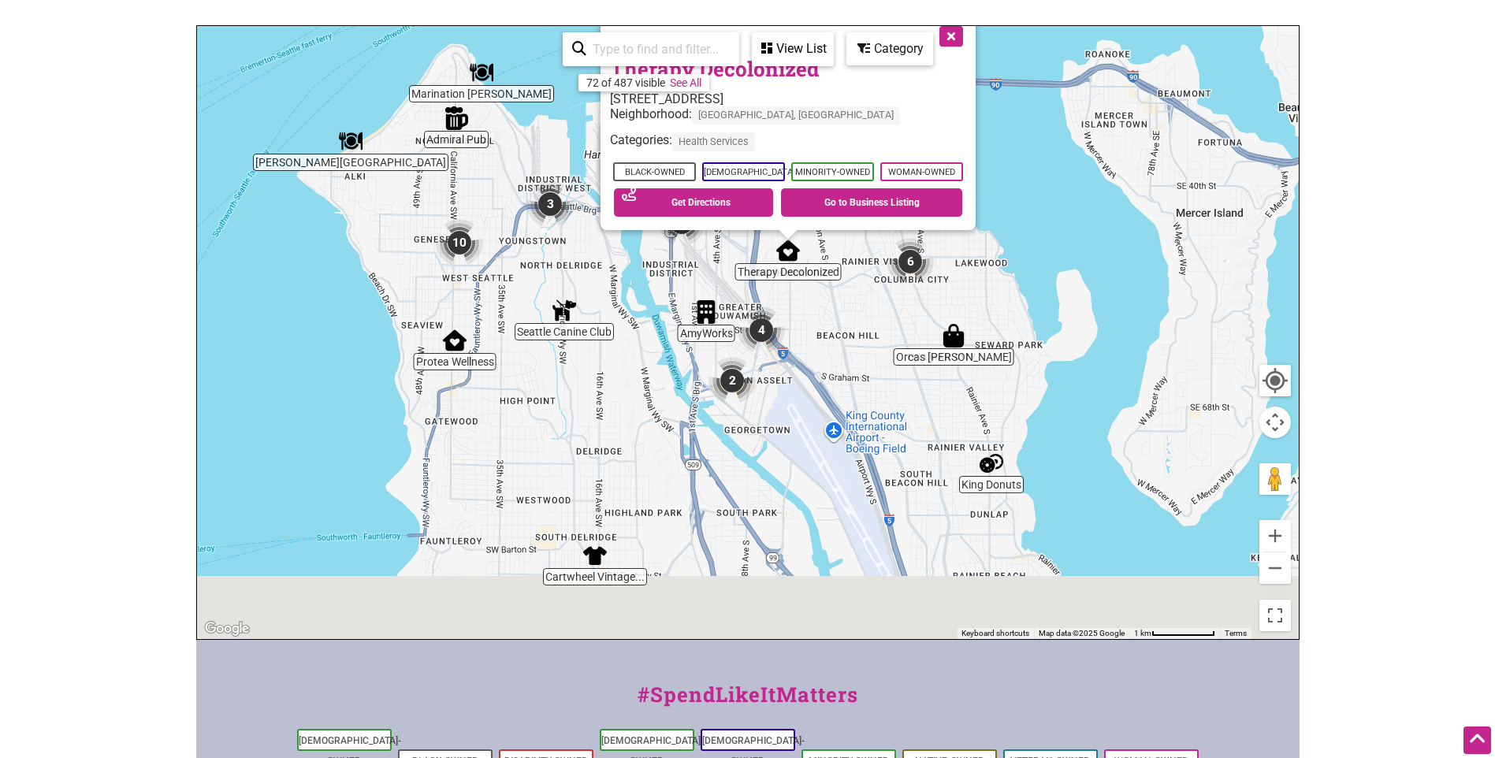
drag, startPoint x: 755, startPoint y: 515, endPoint x: 801, endPoint y: 435, distance: 92.5
click at [801, 435] on div "To navigate, press the arrow keys. Therapy Decolonized 4501 15th Ave S #102, Se…" at bounding box center [748, 332] width 1102 height 613
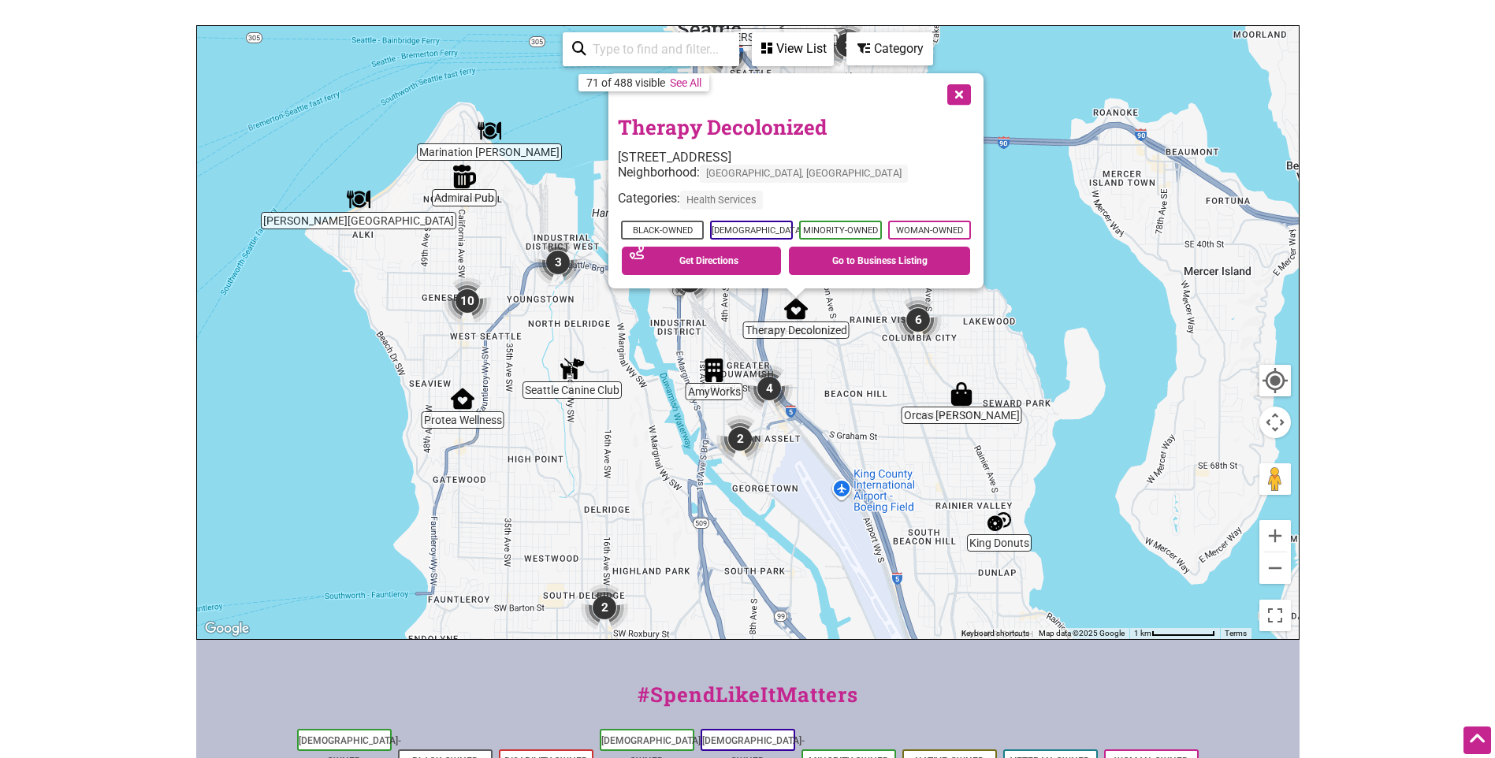
click at [567, 357] on img "Seattle Canine Club" at bounding box center [572, 369] width 24 height 24
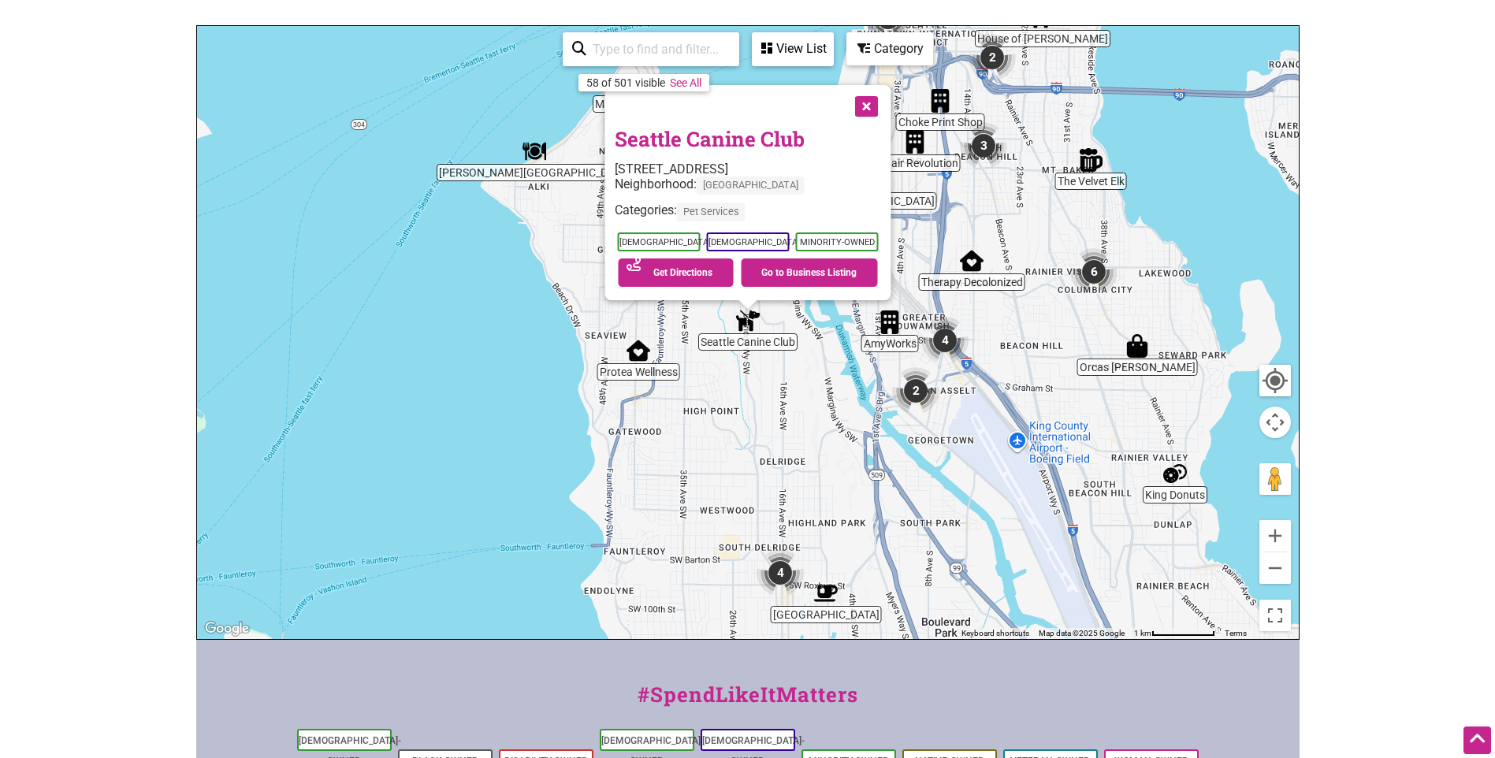
click at [726, 430] on div "To navigate, press the arrow keys. Seattle Canine Club 5214 Delridge Way SW, Se…" at bounding box center [748, 332] width 1102 height 613
click at [646, 339] on img "Protea Wellness" at bounding box center [639, 351] width 24 height 24
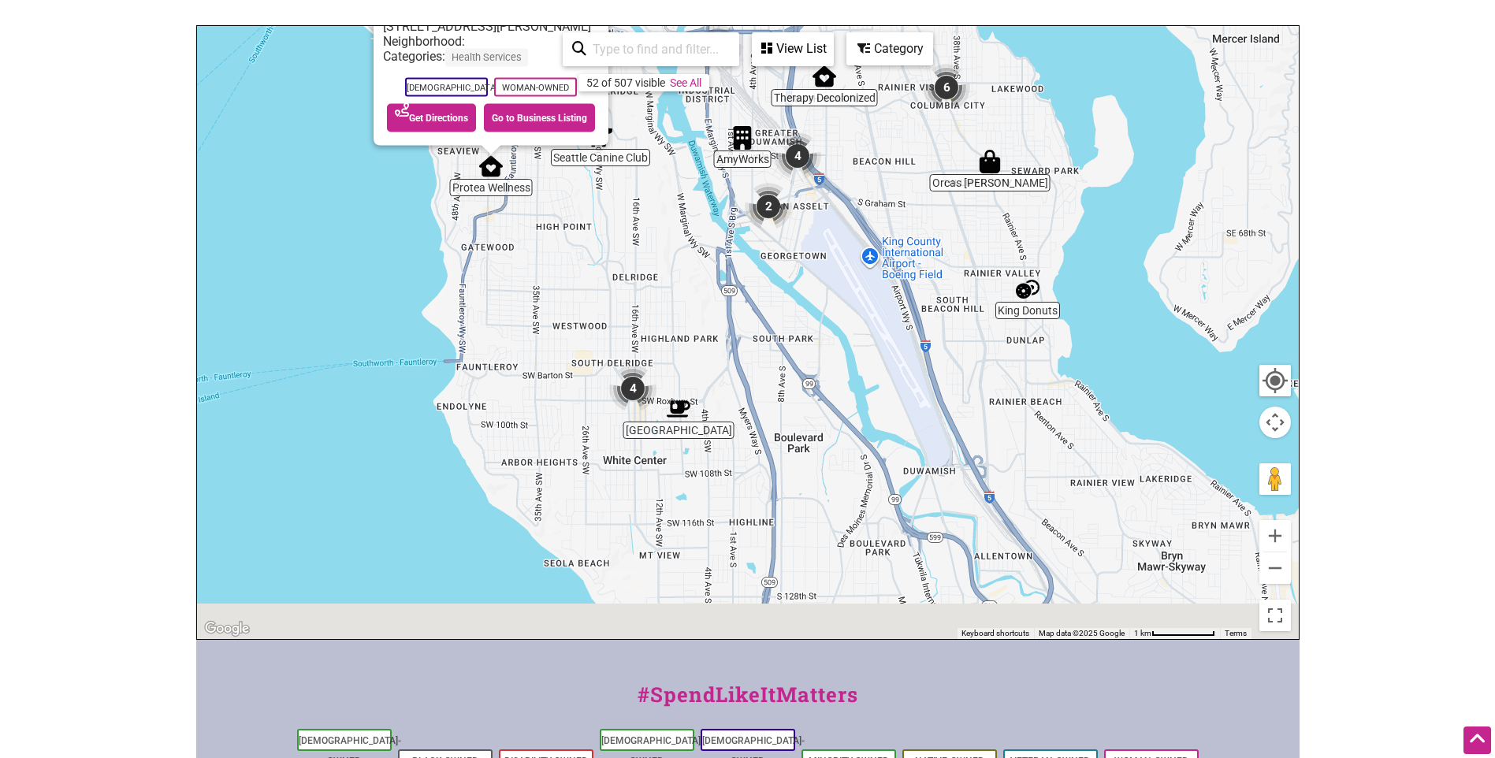
drag, startPoint x: 1104, startPoint y: 468, endPoint x: 765, endPoint y: 263, distance: 396.0
click at [765, 263] on div "To navigate, press the arrow keys. Protea Wellness 4219 SW Juneau St, Seattle, …" at bounding box center [748, 332] width 1102 height 613
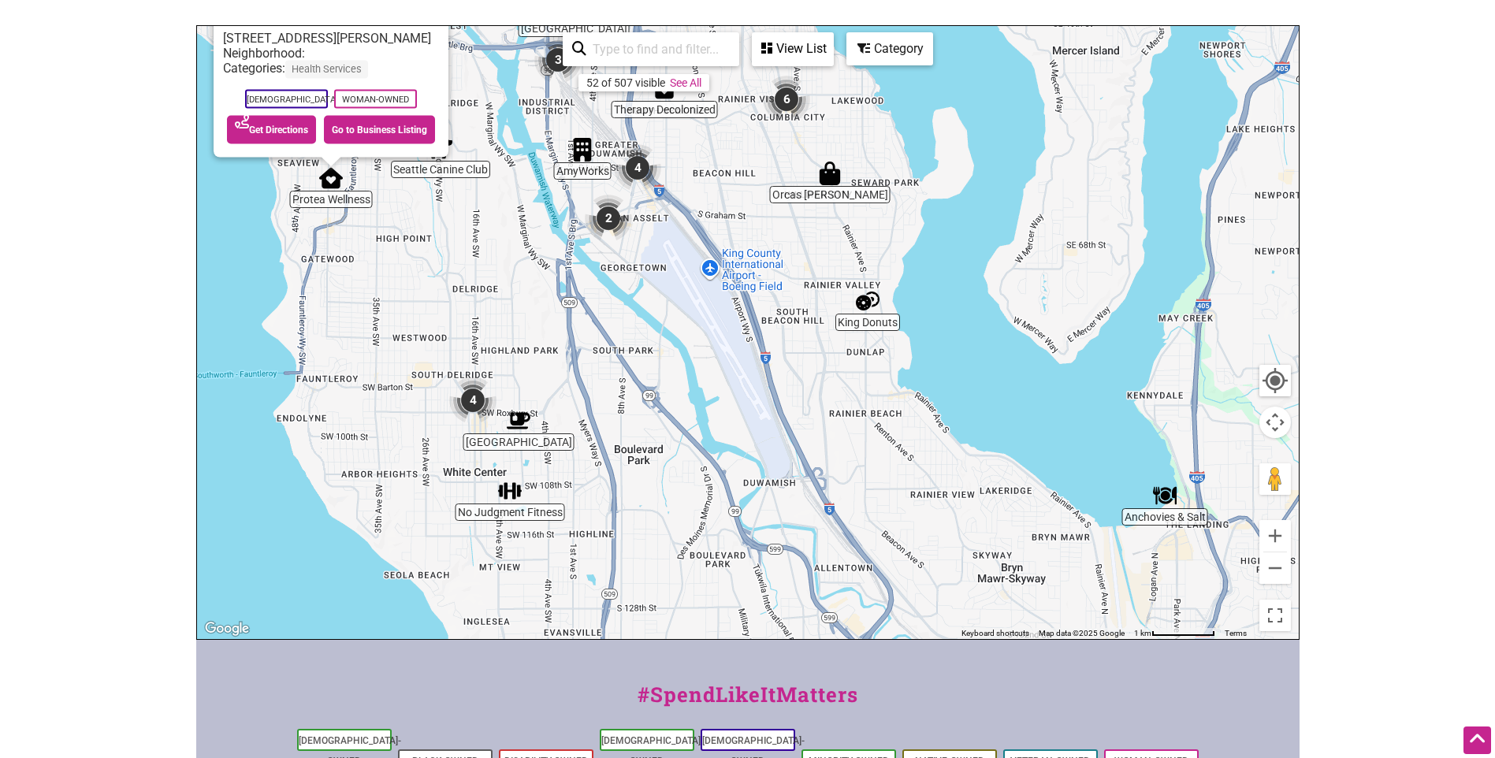
drag, startPoint x: 839, startPoint y: 411, endPoint x: 761, endPoint y: 288, distance: 145.6
click at [761, 288] on div "To navigate, press the arrow keys. Protea Wellness 4219 SW Juneau St, Seattle, …" at bounding box center [748, 332] width 1102 height 613
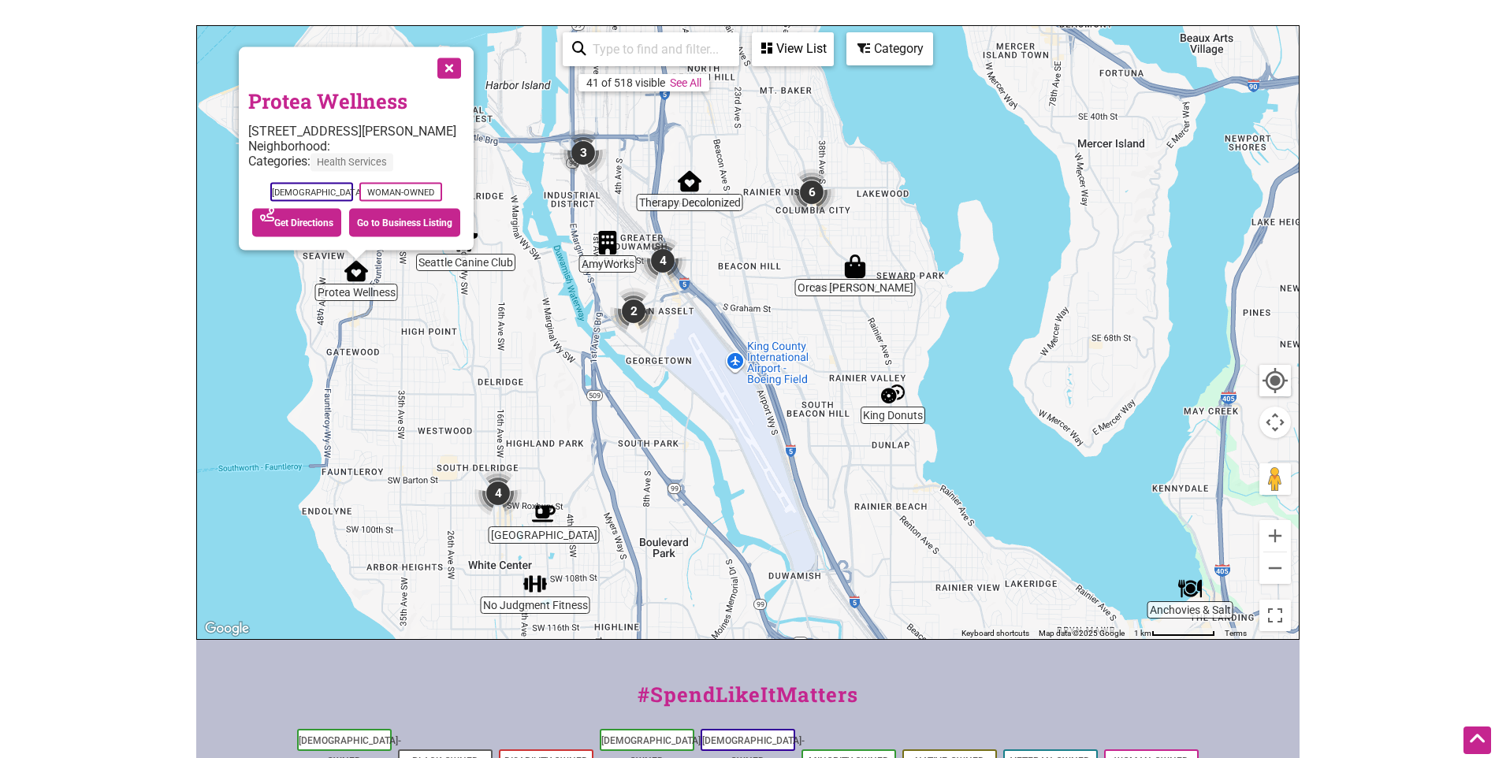
drag, startPoint x: 799, startPoint y: 277, endPoint x: 812, endPoint y: 450, distance: 173.9
click at [812, 450] on div "To navigate, press the arrow keys. Protea Wellness 4219 SW Juneau St, Seattle, …" at bounding box center [748, 332] width 1102 height 613
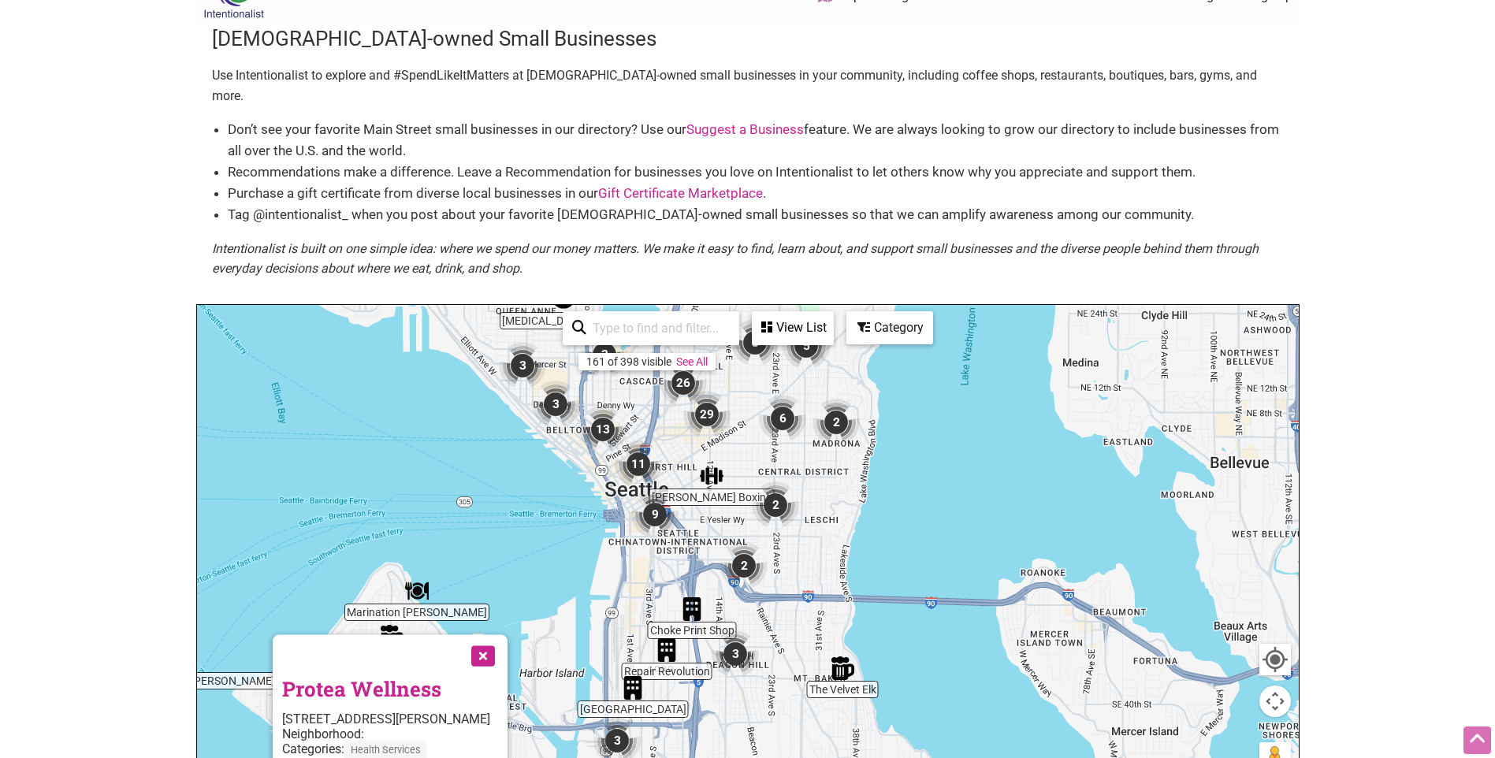
scroll to position [0, 0]
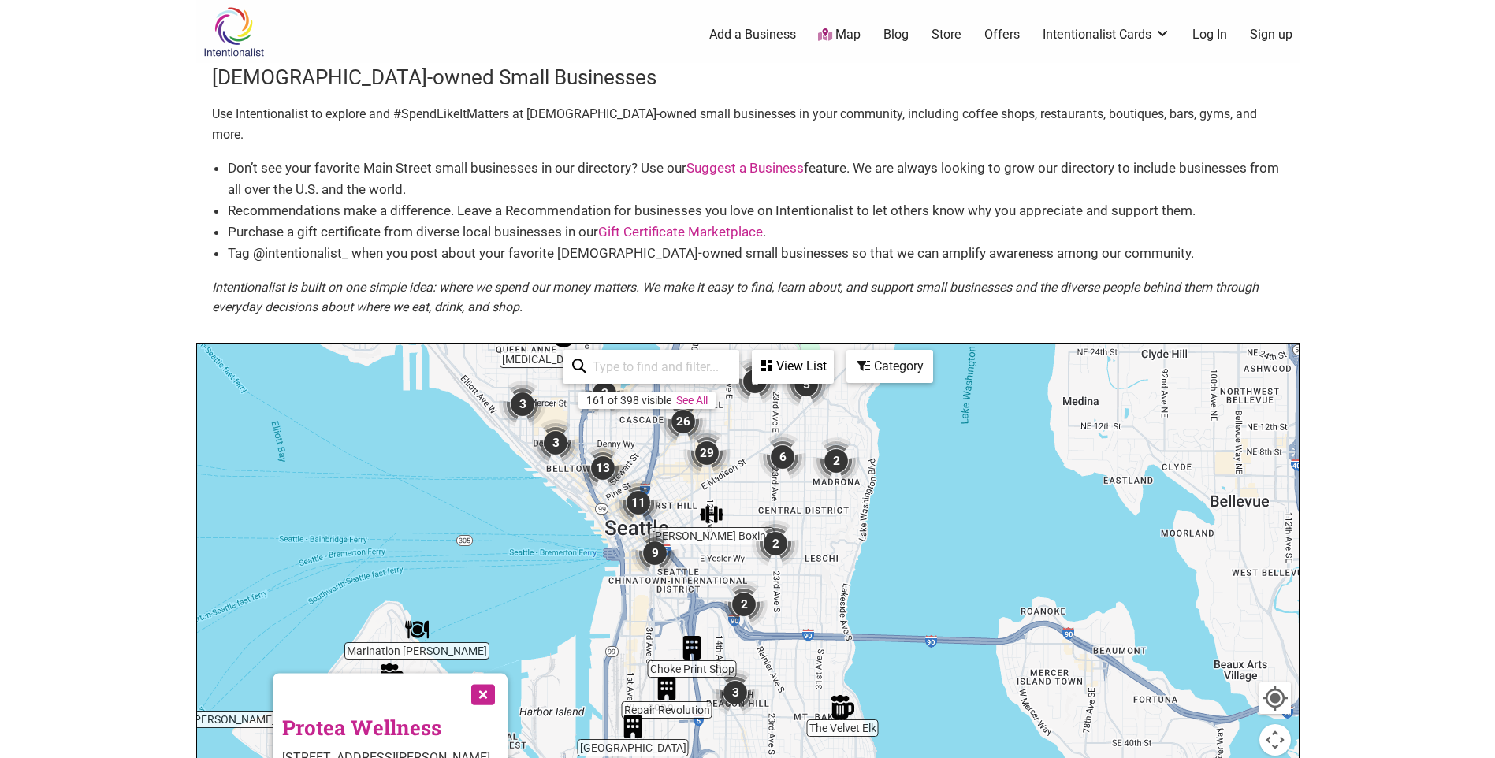
click at [861, 221] on li "Purchase a gift certificate from diverse local businesses in our Gift Certifica…" at bounding box center [756, 231] width 1056 height 21
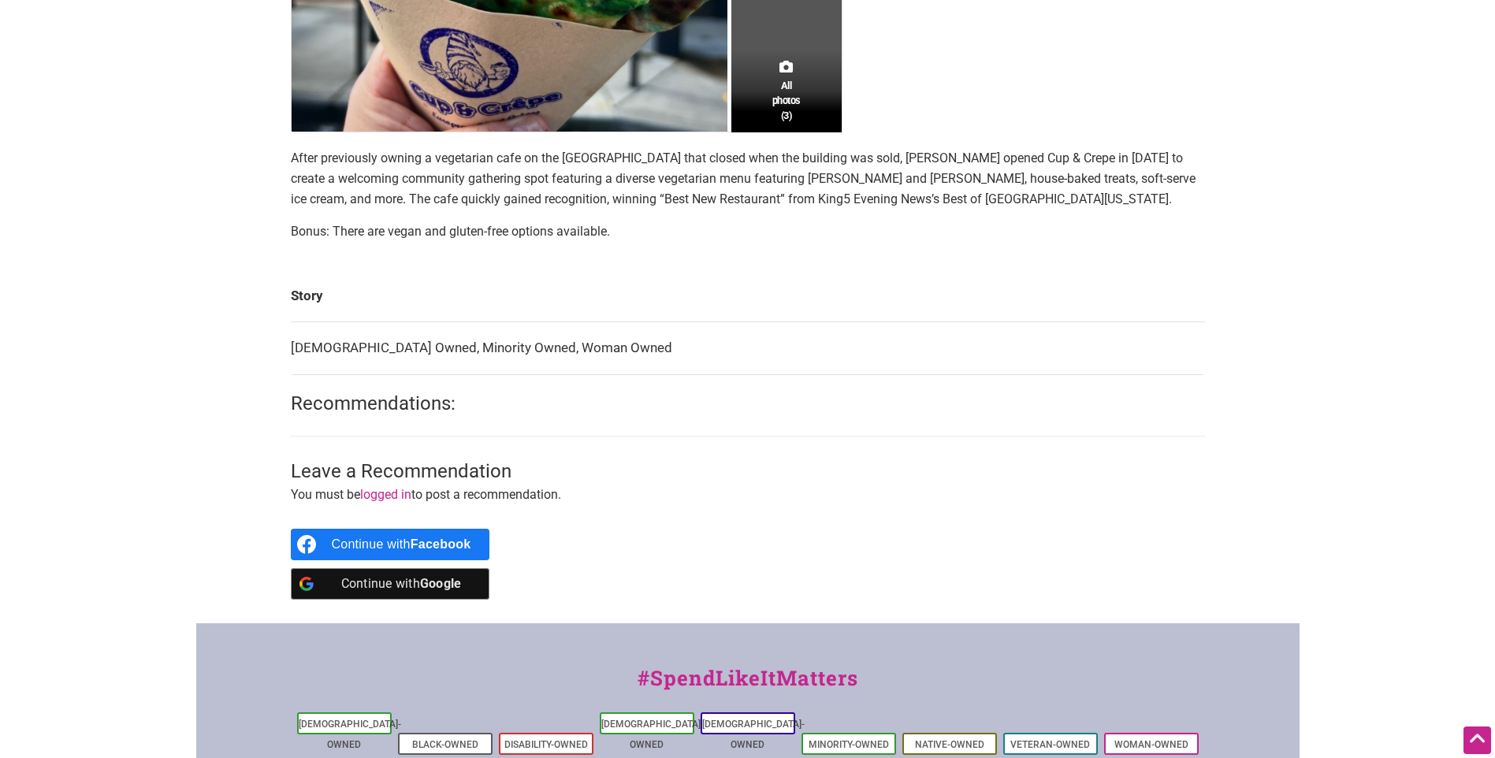
scroll to position [552, 0]
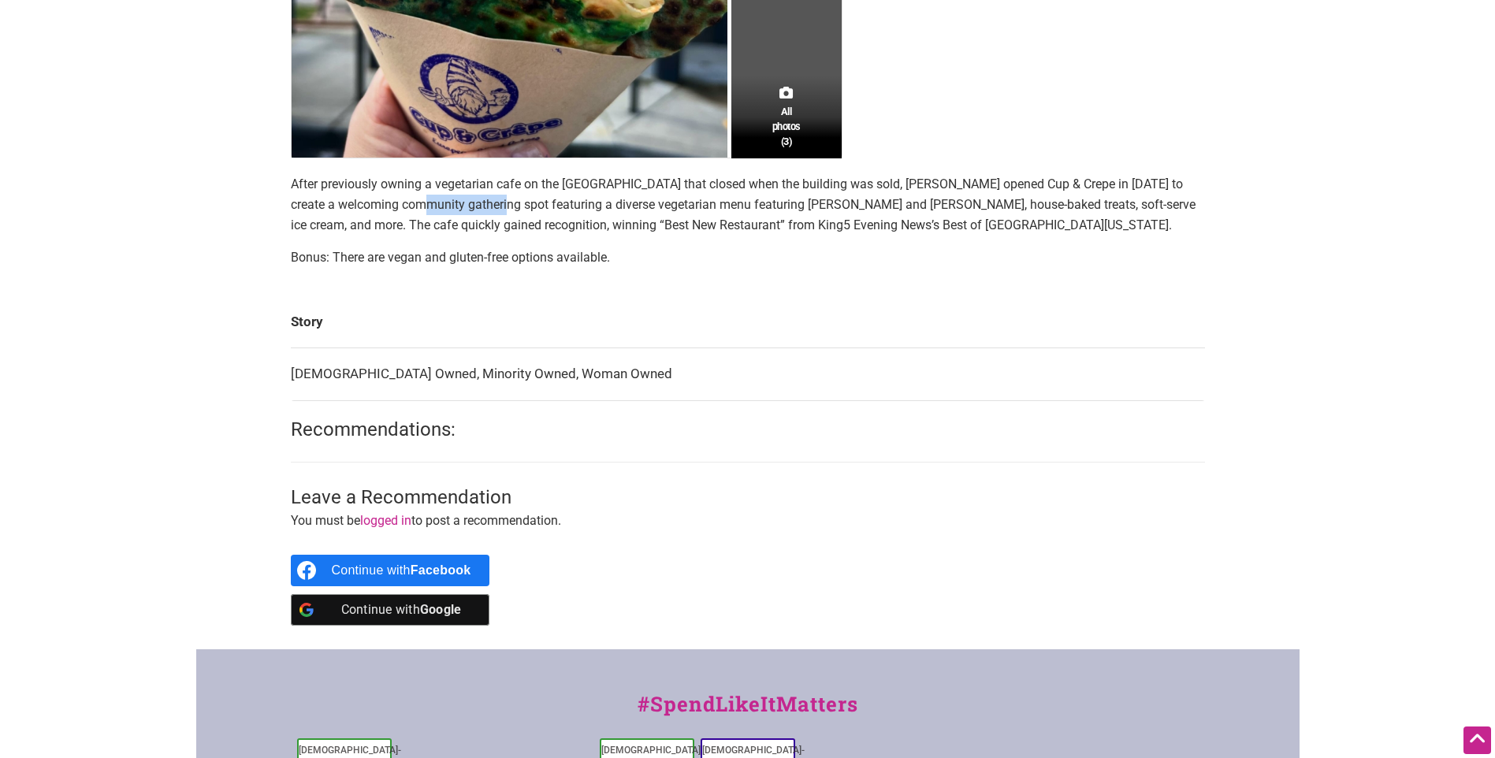
drag, startPoint x: 398, startPoint y: 201, endPoint x: 472, endPoint y: 195, distance: 74.4
click at [472, 195] on p "After previously owning a vegetarian cafe on the Kitsap peninsula that closed w…" at bounding box center [748, 204] width 914 height 61
drag, startPoint x: 472, startPoint y: 195, endPoint x: 642, endPoint y: 177, distance: 171.1
click at [642, 177] on p "After previously owning a vegetarian cafe on the Kitsap peninsula that closed w…" at bounding box center [748, 204] width 914 height 61
drag, startPoint x: 642, startPoint y: 177, endPoint x: 920, endPoint y: 239, distance: 284.2
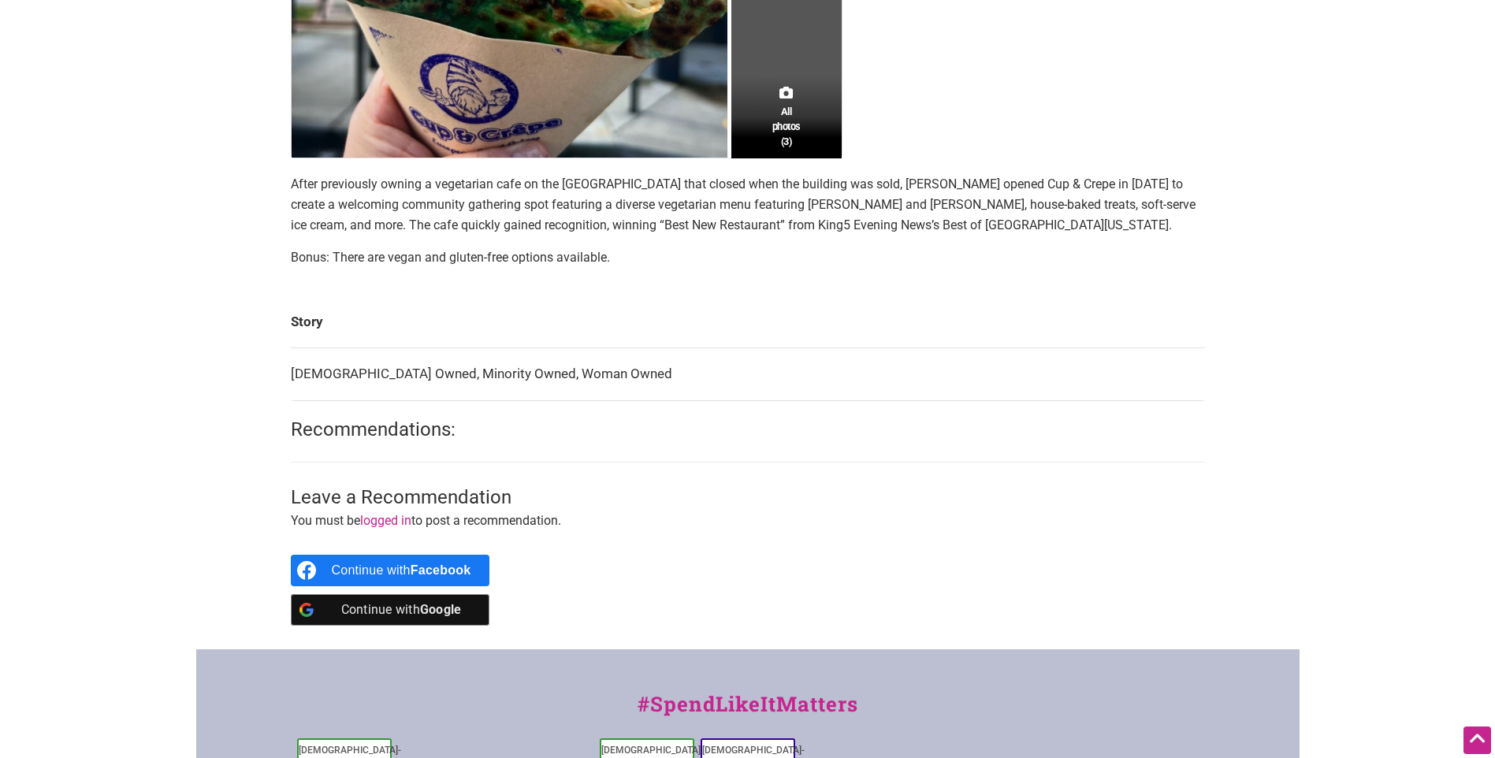
click at [920, 239] on section "After previously owning a vegetarian cafe on the Kitsap peninsula that closed w…" at bounding box center [748, 227] width 914 height 106
drag, startPoint x: 658, startPoint y: 209, endPoint x: 885, endPoint y: 199, distance: 227.2
click at [885, 199] on p "After previously owning a vegetarian cafe on the Kitsap peninsula that closed w…" at bounding box center [748, 204] width 914 height 61
click at [681, 231] on p "After previously owning a vegetarian cafe on the Kitsap peninsula that closed w…" at bounding box center [748, 204] width 914 height 61
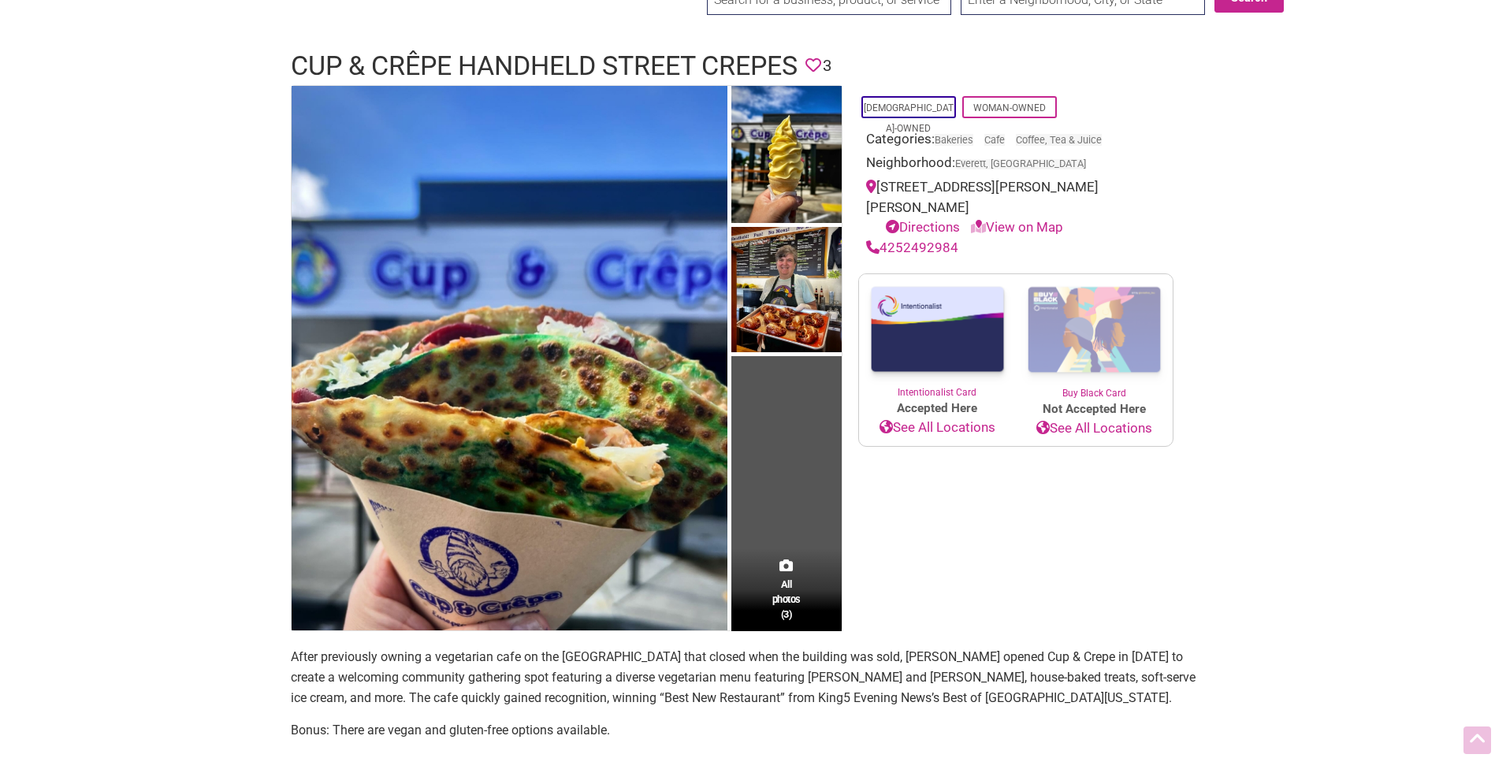
scroll to position [0, 0]
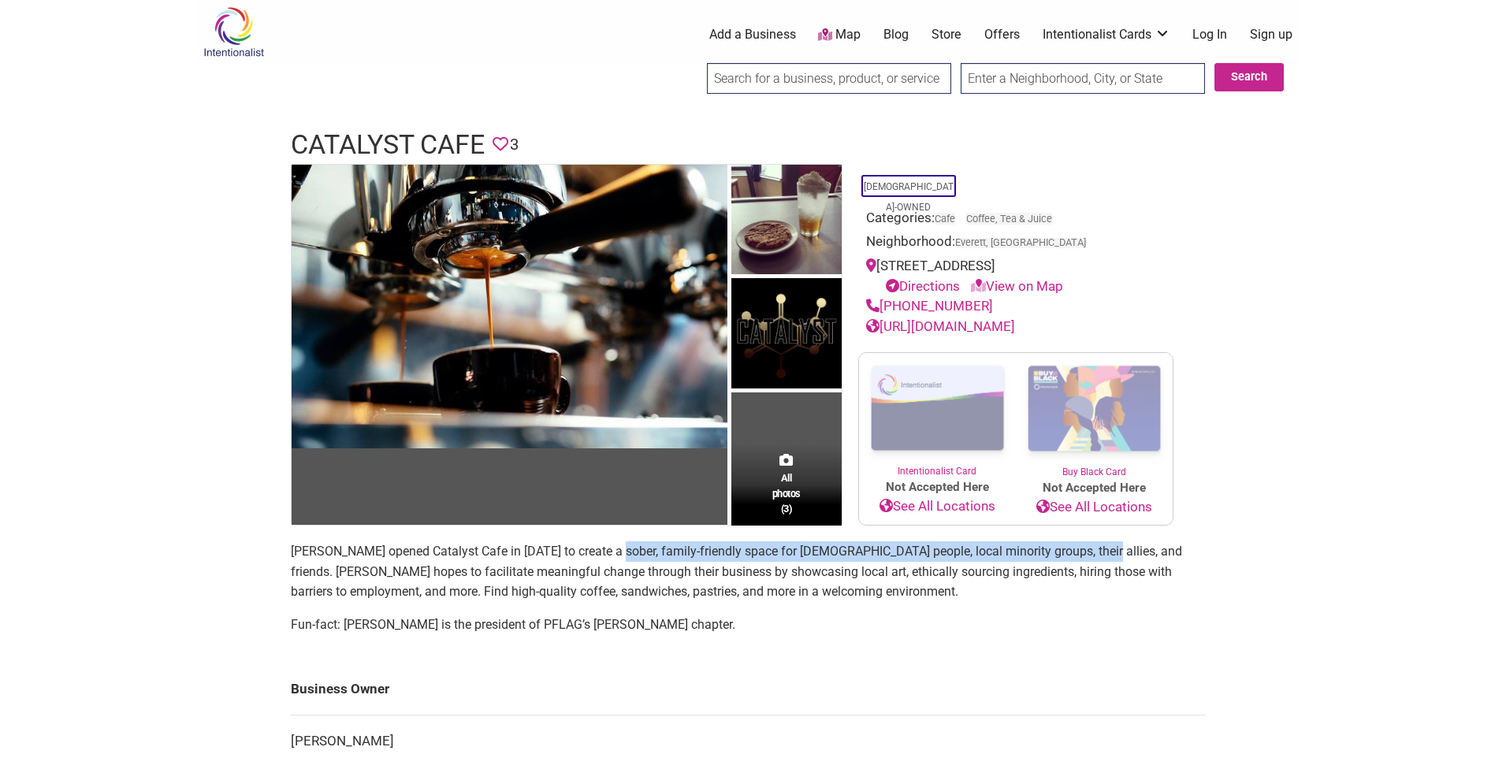
drag, startPoint x: 610, startPoint y: 552, endPoint x: 1083, endPoint y: 560, distance: 472.9
click at [1083, 560] on p "Adair Gearhart opened Catalyst Cafe in 2022 to create a sober, family-friendly …" at bounding box center [748, 571] width 914 height 61
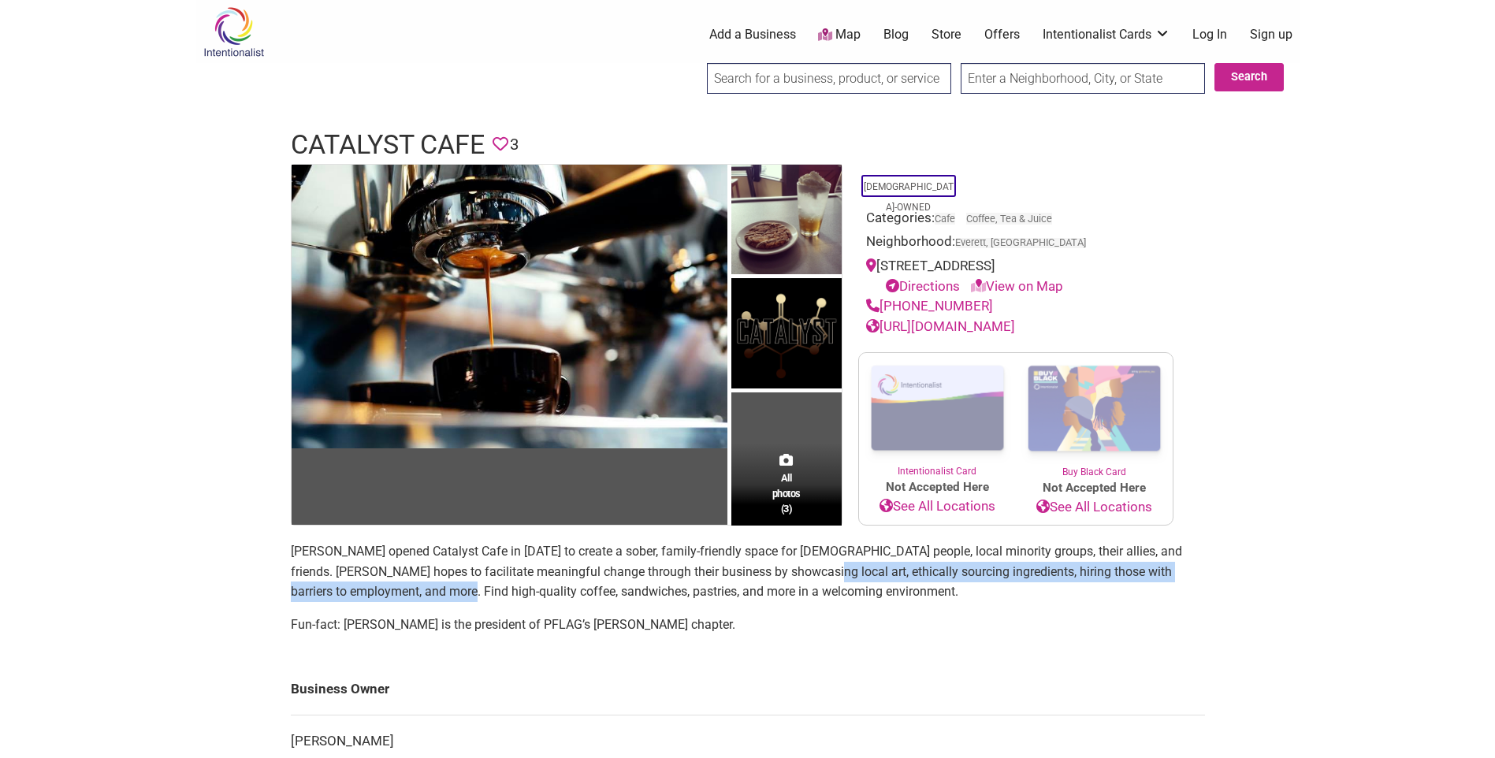
drag, startPoint x: 396, startPoint y: 585, endPoint x: 771, endPoint y: 575, distance: 375.3
click at [771, 575] on p "Adair Gearhart opened Catalyst Cafe in 2022 to create a sober, family-friendly …" at bounding box center [748, 571] width 914 height 61
drag, startPoint x: 771, startPoint y: 575, endPoint x: 838, endPoint y: 661, distance: 109.6
click at [838, 661] on main "All photos (3) LGBTQ-Owned Categories: Cafe Coffee, Tea & Juice Neighborhood: E…" at bounding box center [748, 556] width 914 height 785
drag, startPoint x: 925, startPoint y: 579, endPoint x: 1093, endPoint y: 574, distance: 168.7
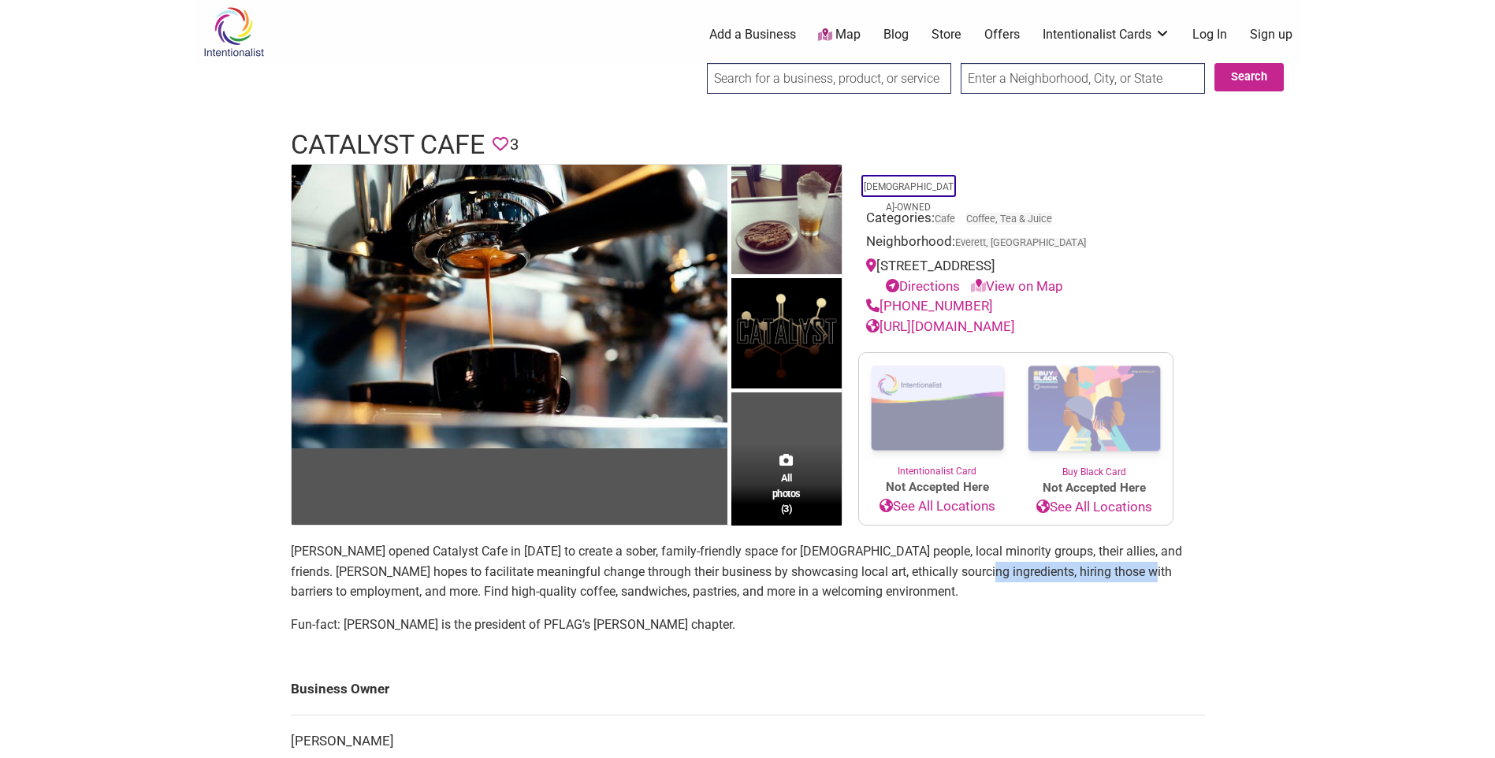
click at [1093, 574] on p "Adair Gearhart opened Catalyst Cafe in 2022 to create a sober, family-friendly …" at bounding box center [748, 571] width 914 height 61
click at [662, 555] on p "Adair Gearhart opened Catalyst Cafe in 2022 to create a sober, family-friendly …" at bounding box center [748, 571] width 914 height 61
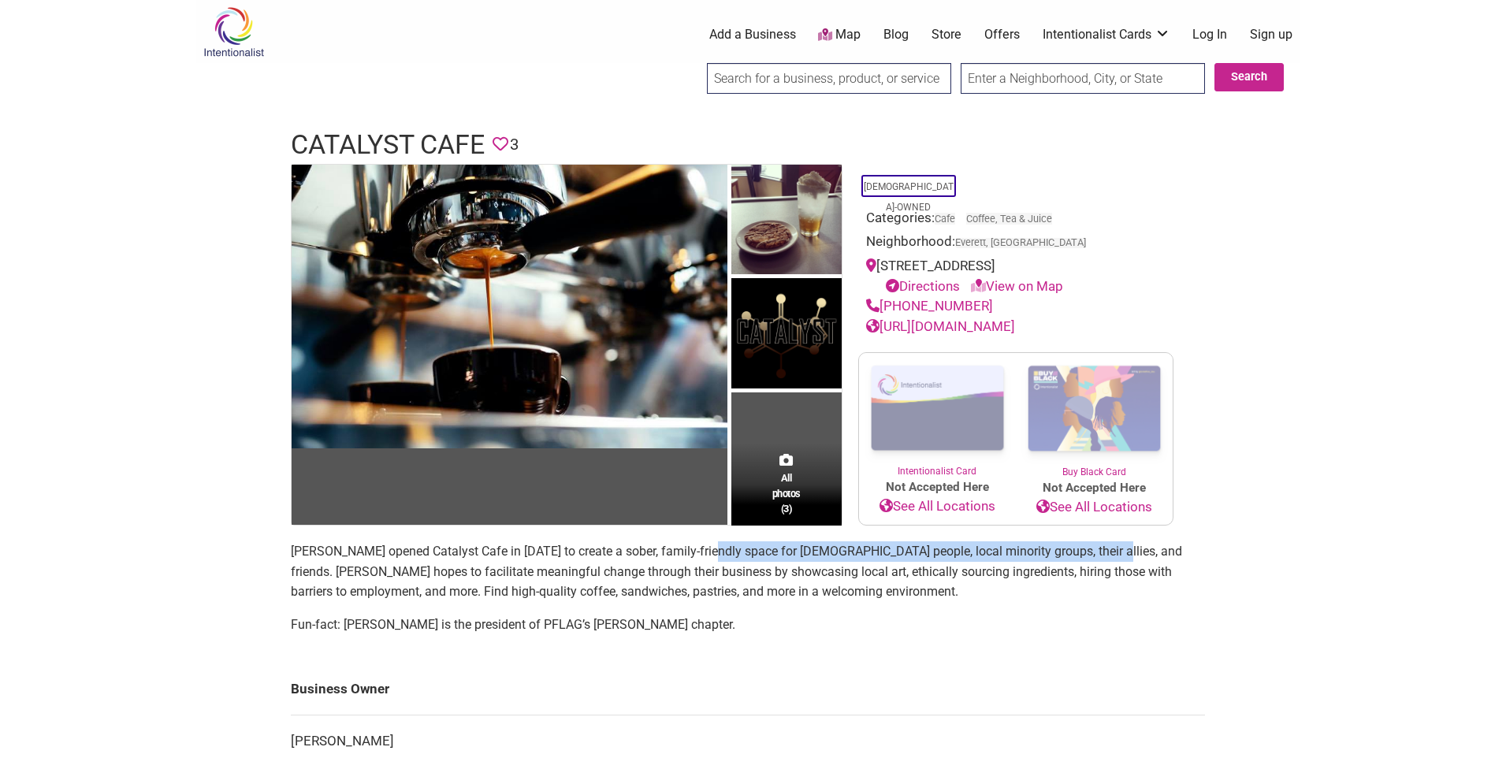
drag, startPoint x: 708, startPoint y: 552, endPoint x: 1090, endPoint y: 561, distance: 382.4
click at [1090, 561] on p "Adair Gearhart opened Catalyst Cafe in 2022 to create a sober, family-friendly …" at bounding box center [748, 571] width 914 height 61
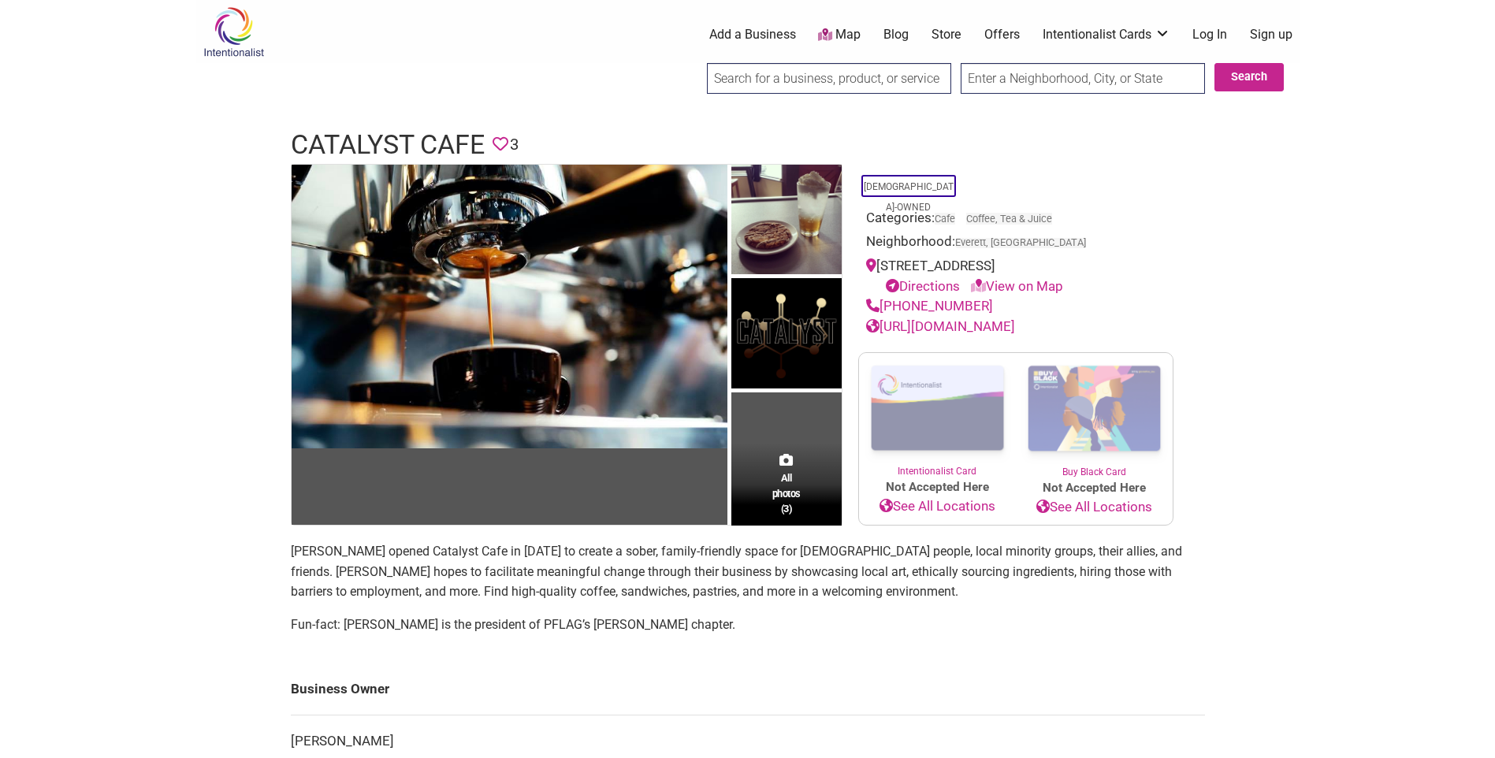
drag, startPoint x: 1090, startPoint y: 561, endPoint x: 772, endPoint y: 615, distance: 322.1
click at [791, 609] on section "Adair Gearhart opened Catalyst Cafe in 2022 to create a sober, family-friendly …" at bounding box center [748, 594] width 914 height 106
drag, startPoint x: 398, startPoint y: 571, endPoint x: 686, endPoint y: 565, distance: 288.5
click at [686, 565] on p "Adair Gearhart opened Catalyst Cafe in 2022 to create a sober, family-friendly …" at bounding box center [748, 571] width 914 height 61
drag, startPoint x: 686, startPoint y: 565, endPoint x: 864, endPoint y: 573, distance: 177.5
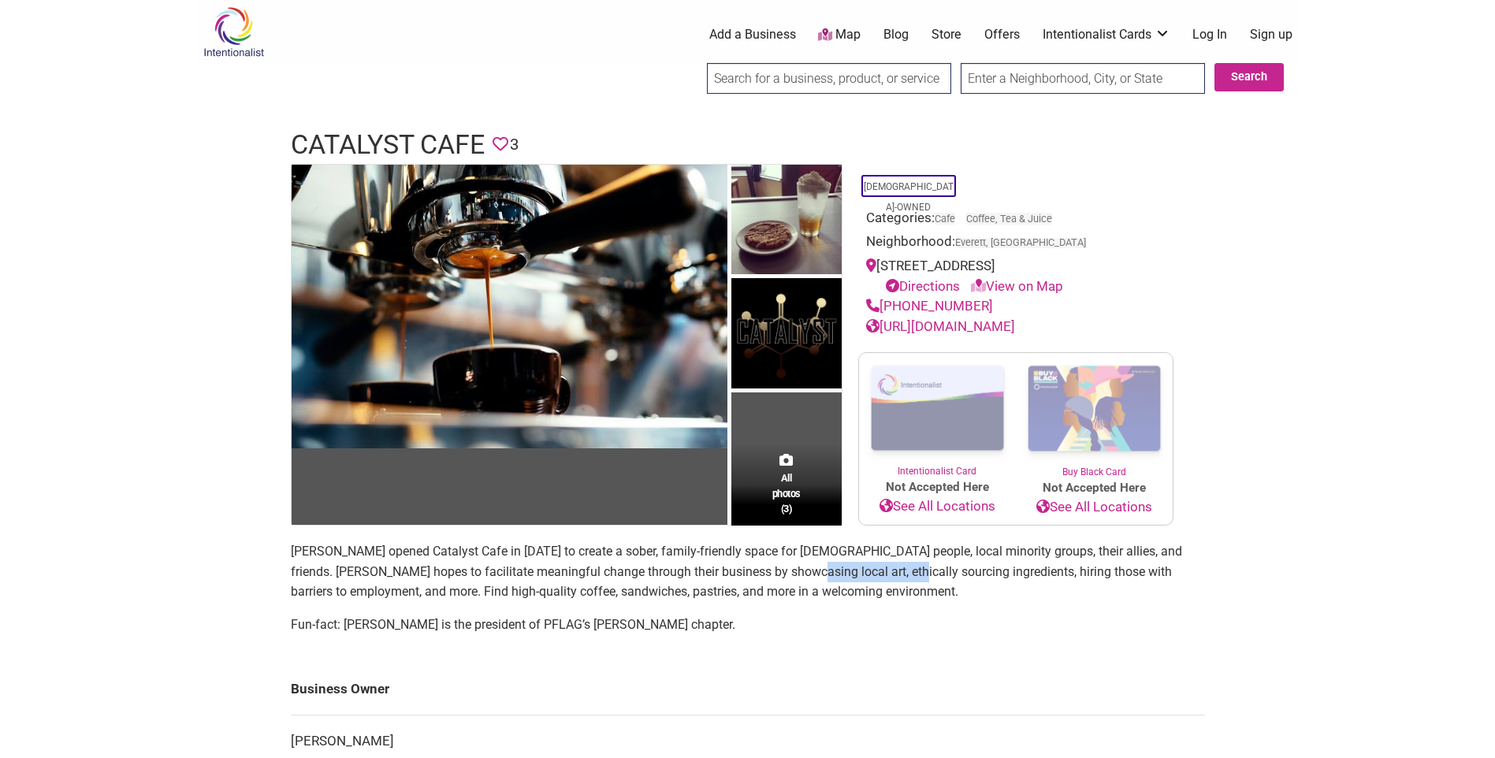
click at [864, 573] on p "Adair Gearhart opened Catalyst Cafe in 2022 to create a sober, family-friendly …" at bounding box center [748, 571] width 914 height 61
drag, startPoint x: 864, startPoint y: 573, endPoint x: 1108, endPoint y: 569, distance: 244.4
click at [1108, 569] on p "Adair Gearhart opened Catalyst Cafe in 2022 to create a sober, family-friendly …" at bounding box center [748, 571] width 914 height 61
click at [705, 622] on p "Fun-fact: Adair is the president of PFLAG’s Everett chapter." at bounding box center [748, 625] width 914 height 20
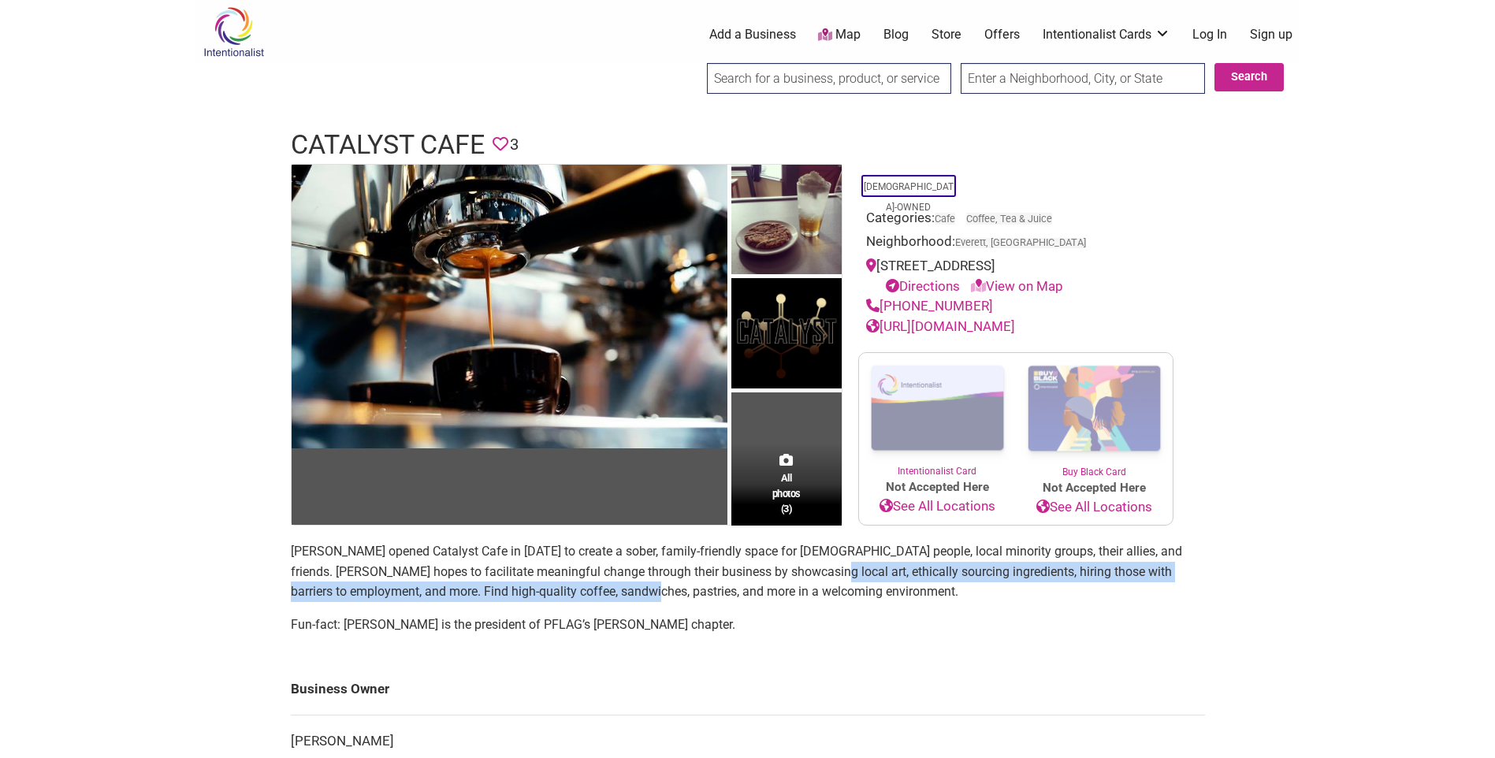
drag, startPoint x: 590, startPoint y: 597, endPoint x: 775, endPoint y: 579, distance: 186.0
click at [775, 579] on p "Adair Gearhart opened Catalyst Cafe in 2022 to create a sober, family-friendly …" at bounding box center [748, 571] width 914 height 61
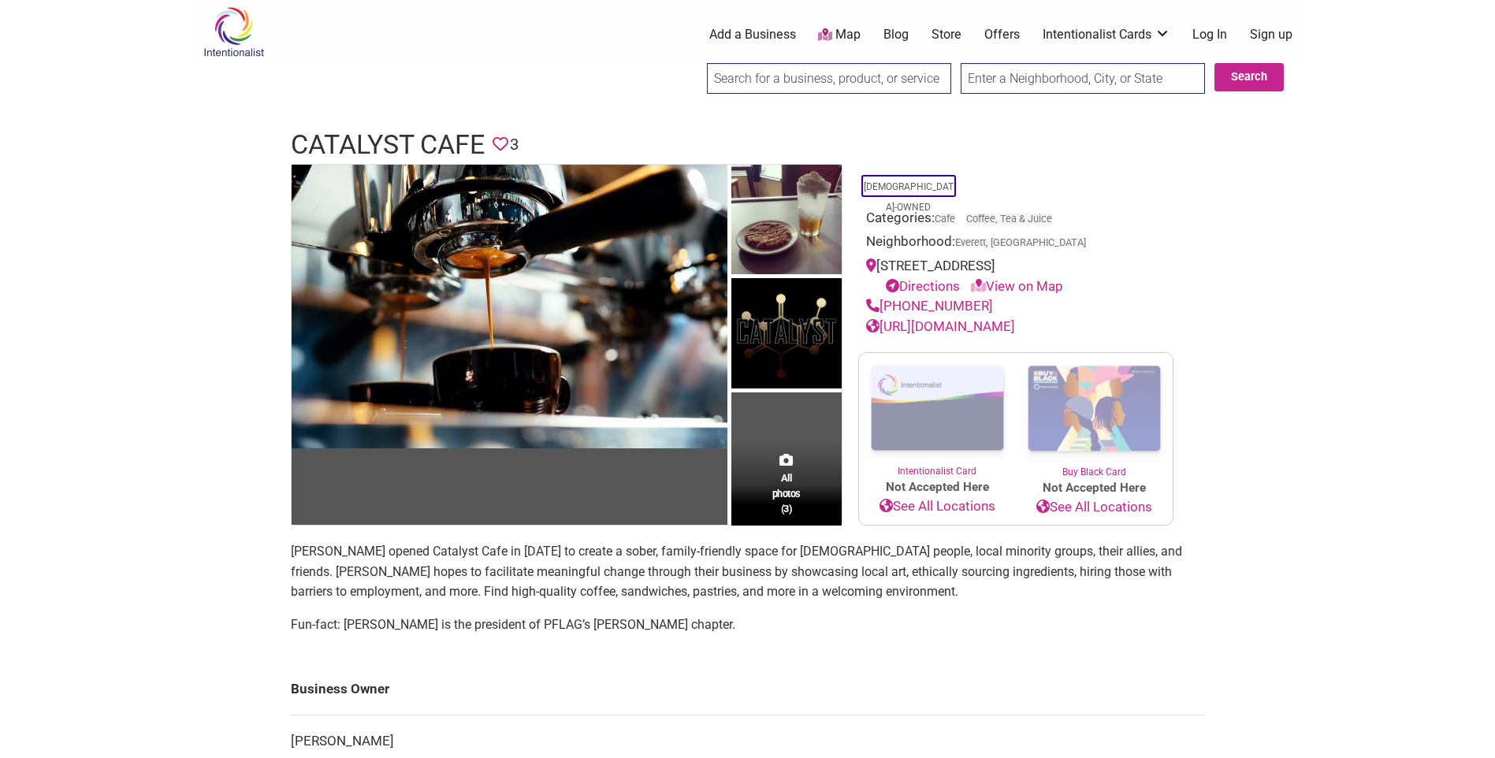
drag, startPoint x: 775, startPoint y: 579, endPoint x: 785, endPoint y: 614, distance: 36.2
click at [785, 615] on p "Fun-fact: Adair is the president of PFLAG’s Everett chapter." at bounding box center [748, 625] width 914 height 20
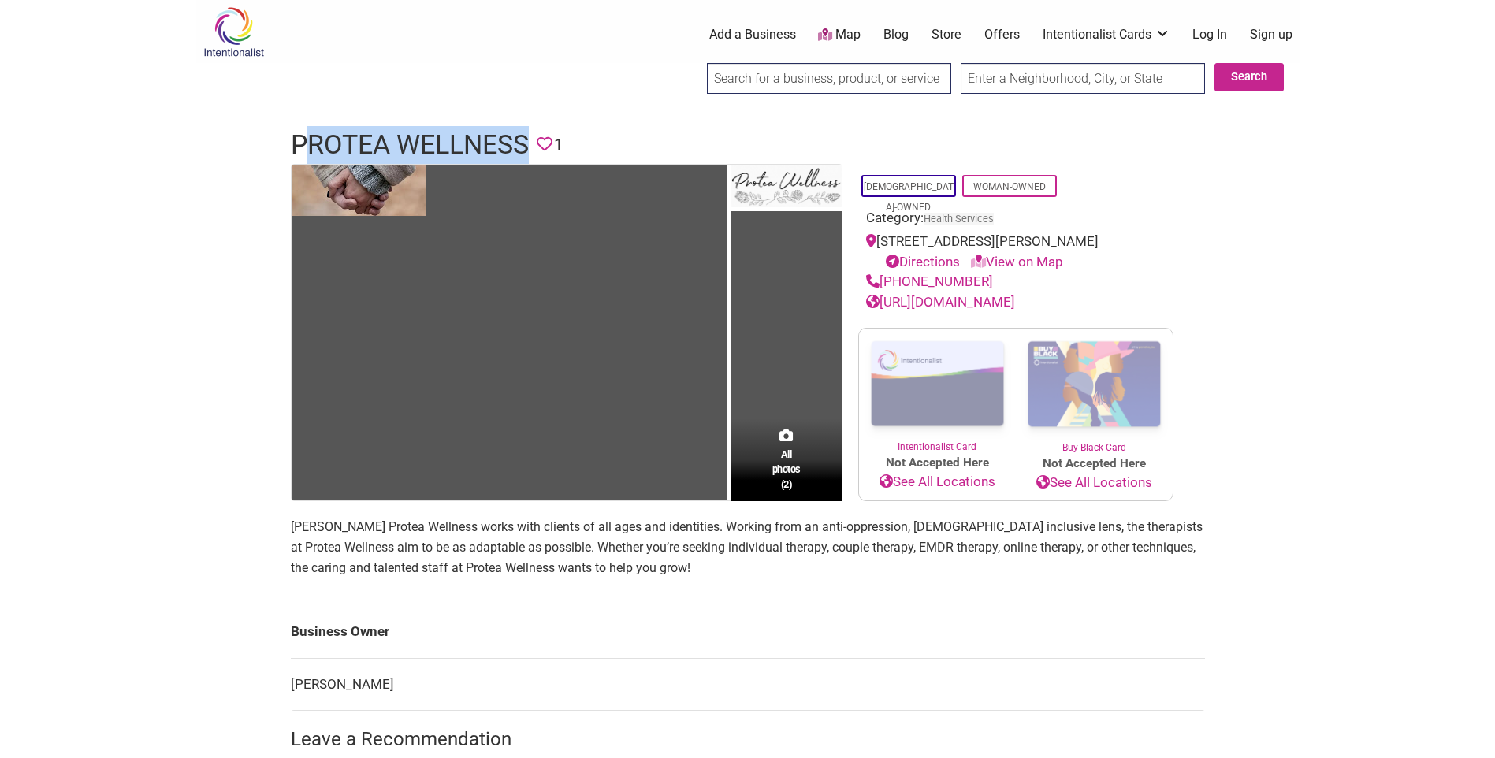
drag, startPoint x: 307, startPoint y: 146, endPoint x: 534, endPoint y: 151, distance: 227.1
click at [534, 151] on header "Protea Wellness Favorite 1" at bounding box center [748, 145] width 914 height 38
drag, startPoint x: 769, startPoint y: 603, endPoint x: 712, endPoint y: 616, distance: 59.1
click at [768, 603] on main "All photos (2) [DEMOGRAPHIC_DATA]-Owned Woman-Owned Category: Health Services […" at bounding box center [748, 528] width 914 height 728
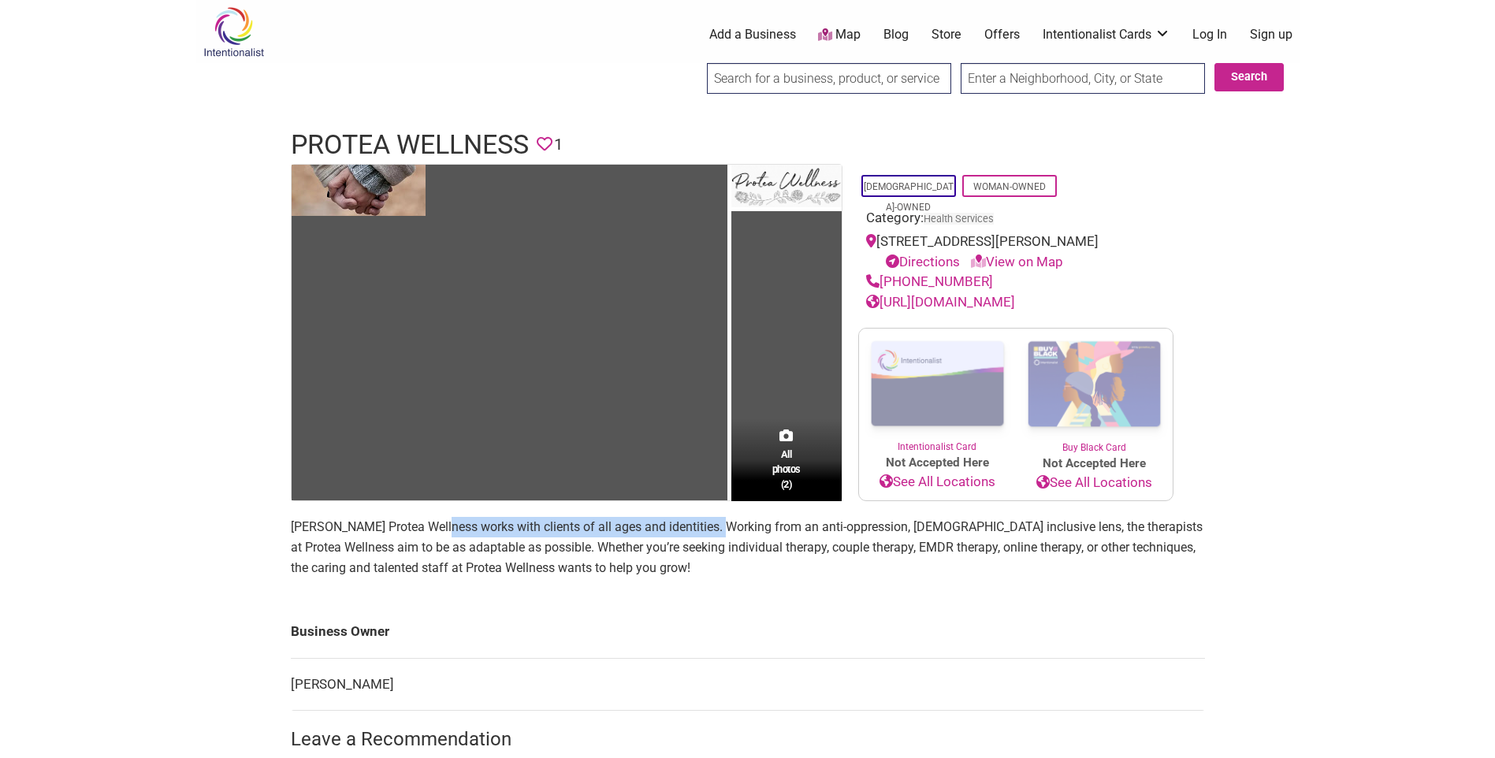
drag, startPoint x: 433, startPoint y: 526, endPoint x: 712, endPoint y: 523, distance: 278.2
click at [712, 523] on p "[PERSON_NAME] Protea Wellness works with clients of all ages and identities. Wo…" at bounding box center [748, 547] width 914 height 61
drag, startPoint x: 712, startPoint y: 523, endPoint x: 786, endPoint y: 563, distance: 84.3
click at [786, 563] on p "[PERSON_NAME] Protea Wellness works with clients of all ages and identities. Wo…" at bounding box center [748, 547] width 914 height 61
drag, startPoint x: 570, startPoint y: 528, endPoint x: 712, endPoint y: 526, distance: 141.9
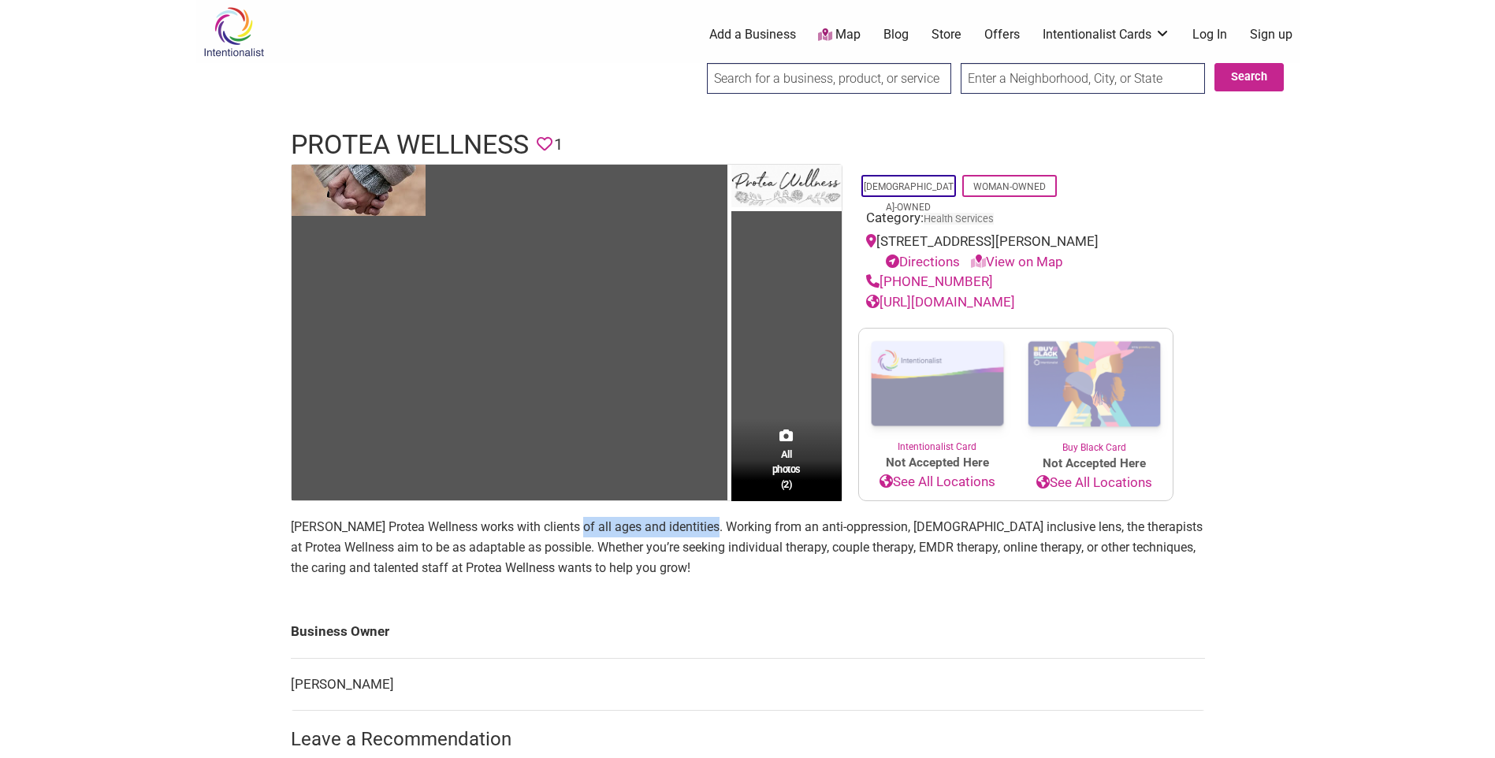
click at [712, 526] on p "[PERSON_NAME] Protea Wellness works with clients of all ages and identities. Wo…" at bounding box center [748, 547] width 914 height 61
drag, startPoint x: 712, startPoint y: 526, endPoint x: 818, endPoint y: 557, distance: 111.0
click at [788, 554] on p "[PERSON_NAME] Protea Wellness works with clients of all ages and identities. Wo…" at bounding box center [748, 547] width 914 height 61
drag, startPoint x: 809, startPoint y: 527, endPoint x: 1000, endPoint y: 520, distance: 190.9
click at [1000, 520] on p "[PERSON_NAME] Protea Wellness works with clients of all ages and identities. Wo…" at bounding box center [748, 547] width 914 height 61
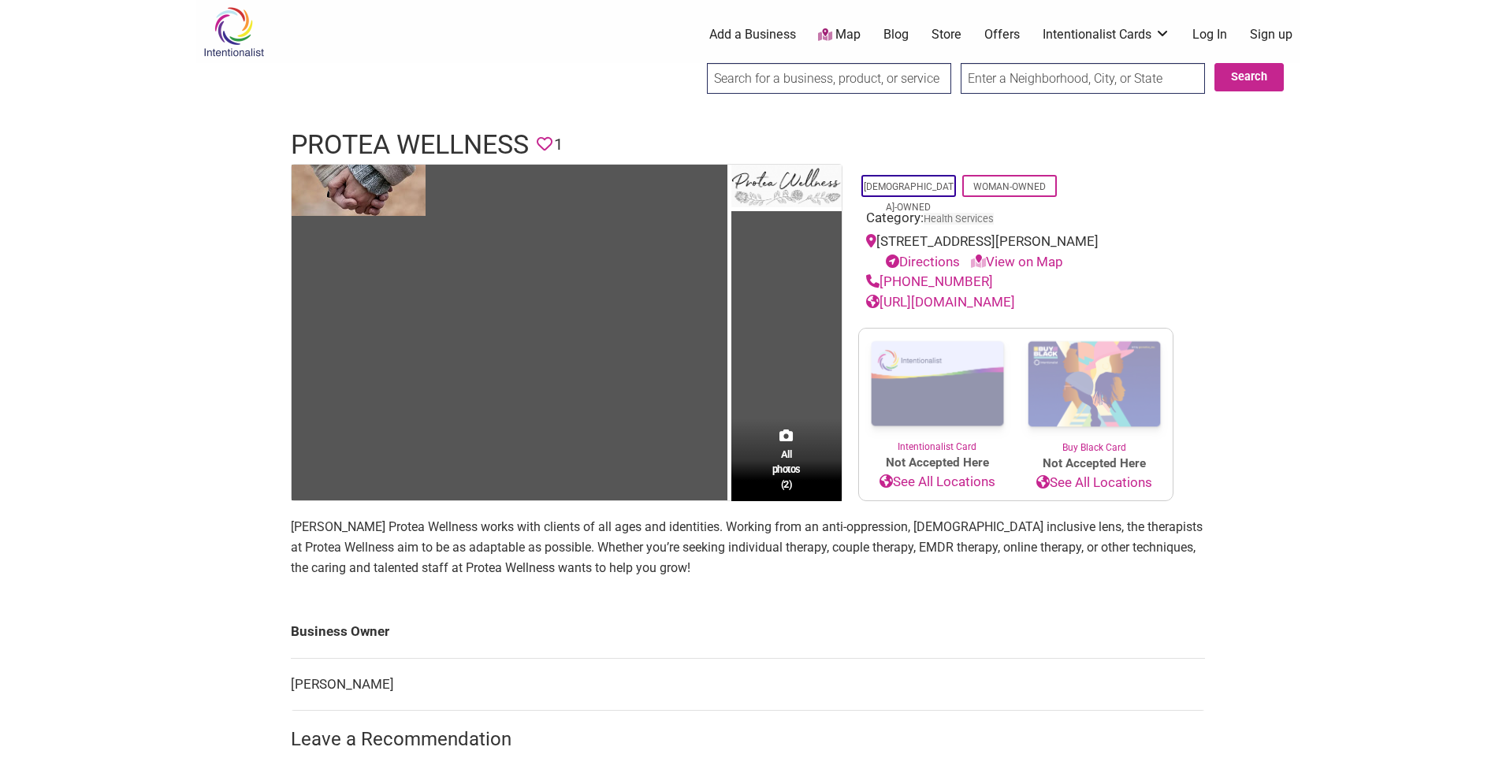
drag, startPoint x: 1000, startPoint y: 520, endPoint x: 885, endPoint y: 575, distance: 127.6
click at [886, 575] on p "[PERSON_NAME] Protea Wellness works with clients of all ages and identities. Wo…" at bounding box center [748, 547] width 914 height 61
drag, startPoint x: 778, startPoint y: 554, endPoint x: 871, endPoint y: 552, distance: 93.0
click at [871, 552] on p "[PERSON_NAME] Protea Wellness works with clients of all ages and identities. Wo…" at bounding box center [748, 547] width 914 height 61
drag, startPoint x: 871, startPoint y: 552, endPoint x: 591, endPoint y: 602, distance: 284.3
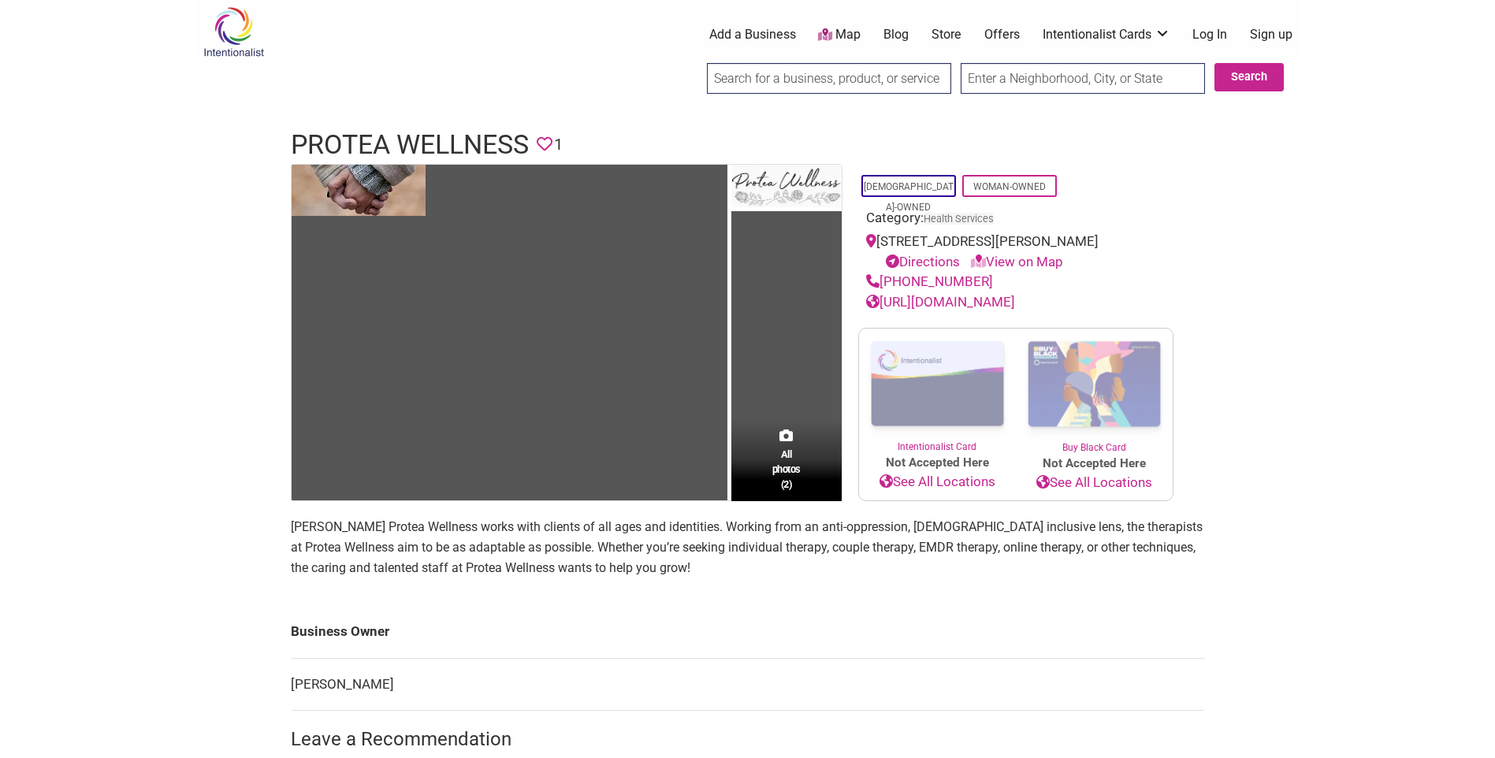
click at [593, 602] on main "All photos (2) [DEMOGRAPHIC_DATA]-Owned Woman-Owned Category: Health Services […" at bounding box center [748, 528] width 914 height 728
